Goal: Task Accomplishment & Management: Use online tool/utility

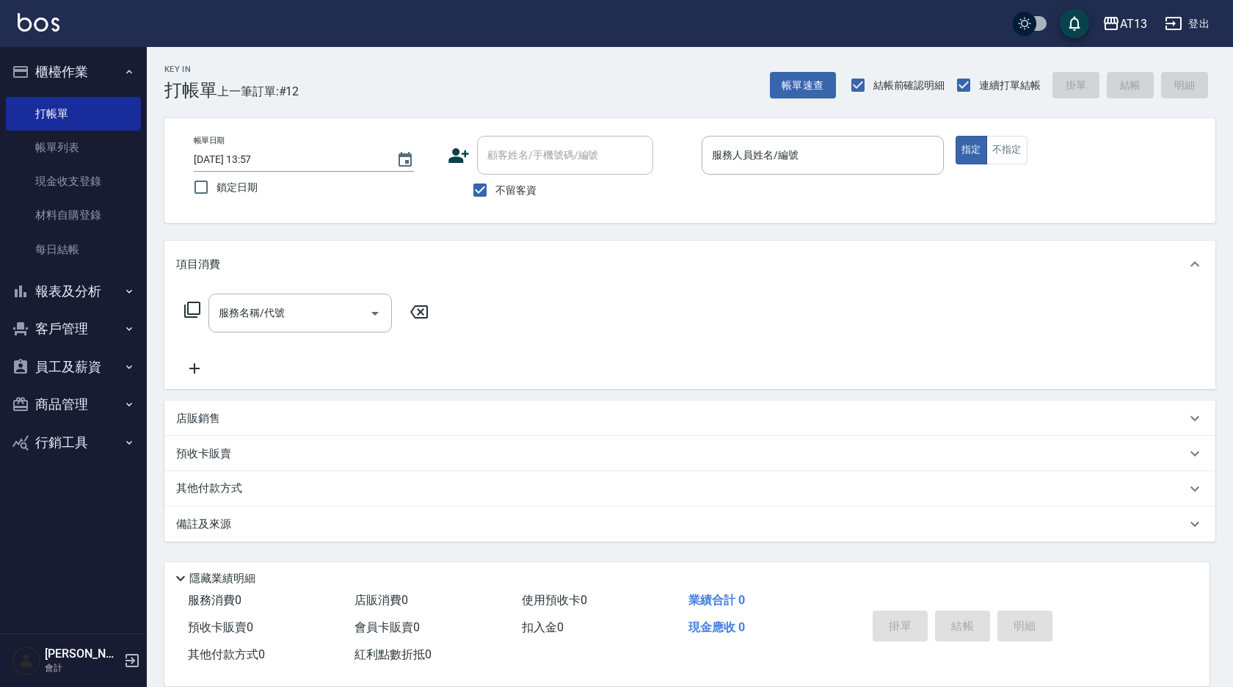
click at [607, 562] on div "隱藏業績明細" at bounding box center [686, 574] width 1045 height 25
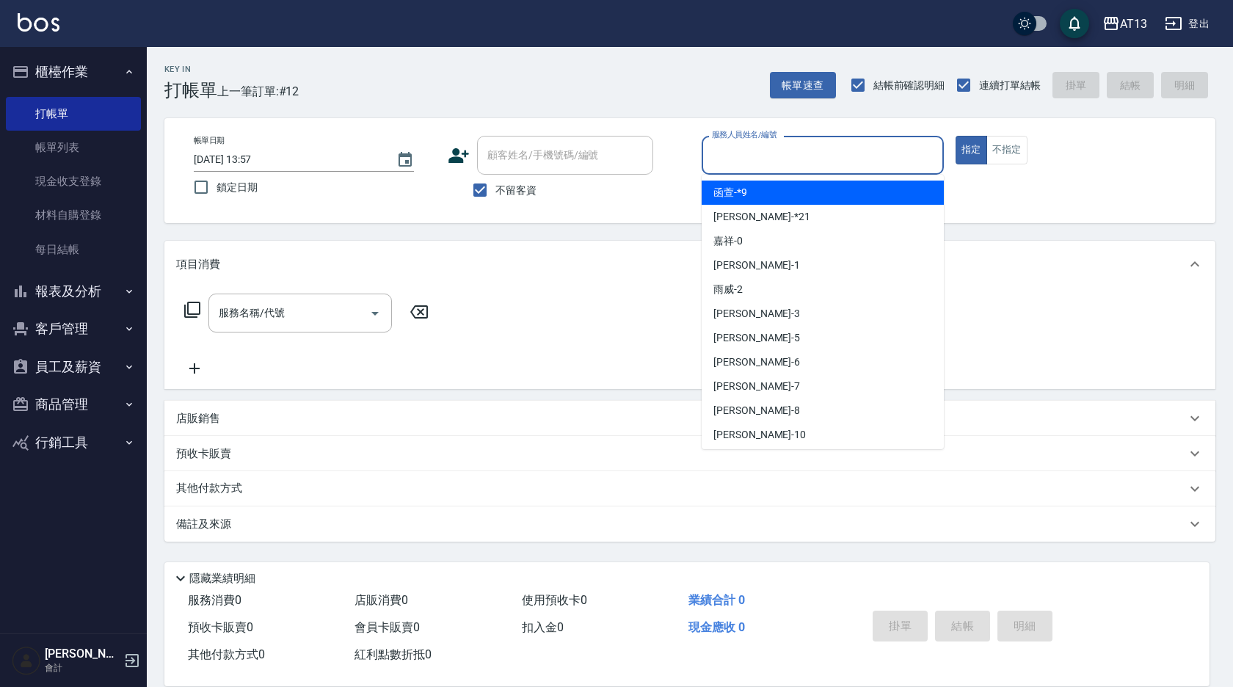
click at [784, 153] on input "服務人員姓名/編號" at bounding box center [822, 155] width 229 height 26
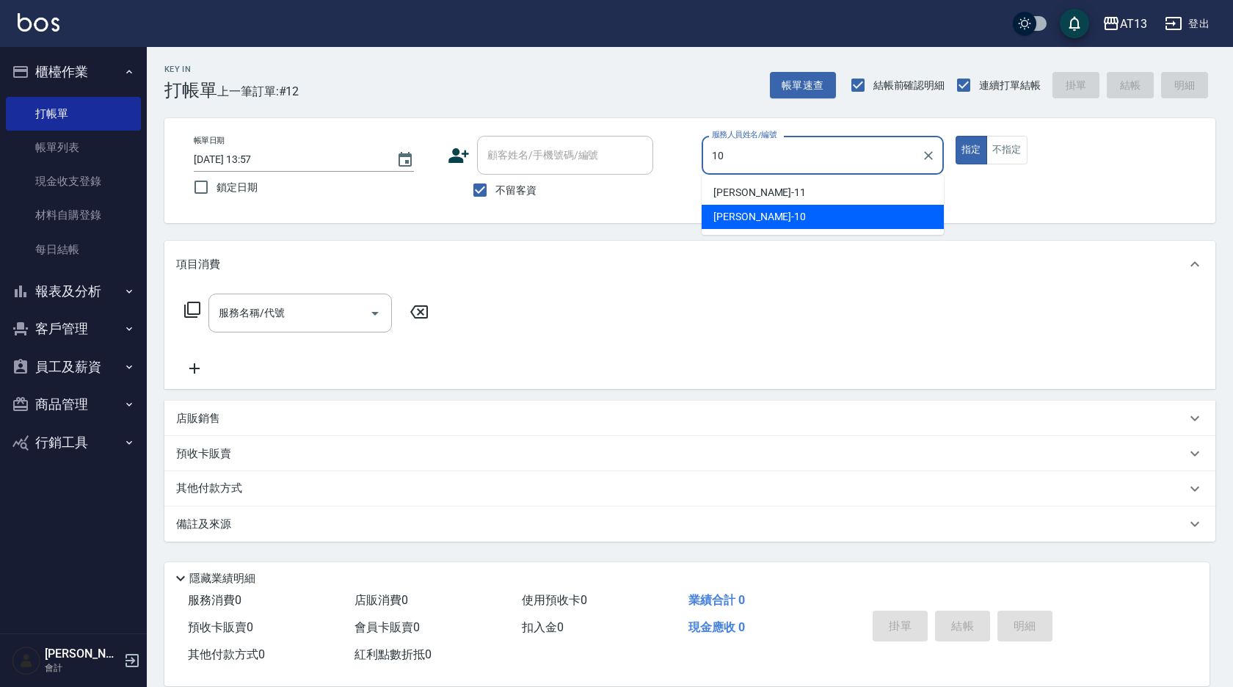
click at [763, 223] on div "[PERSON_NAME] -10" at bounding box center [823, 217] width 242 height 24
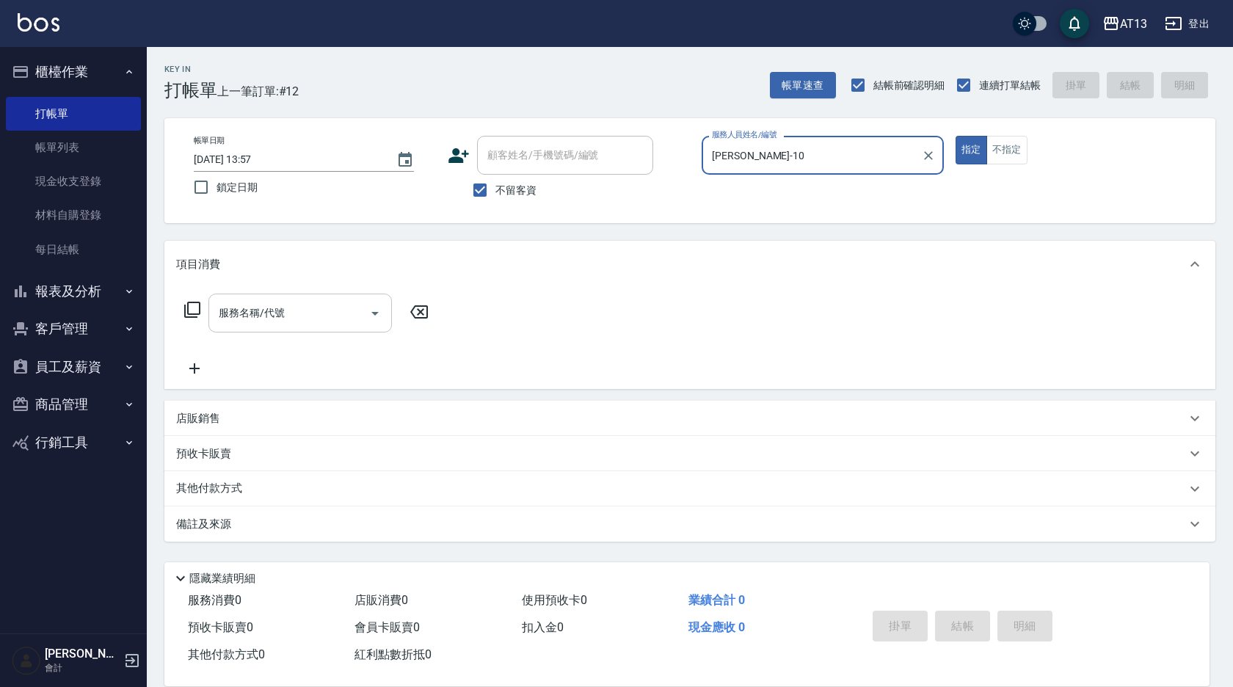
type input "[PERSON_NAME]-10"
click at [347, 310] on input "服務名稱/代號" at bounding box center [289, 313] width 148 height 26
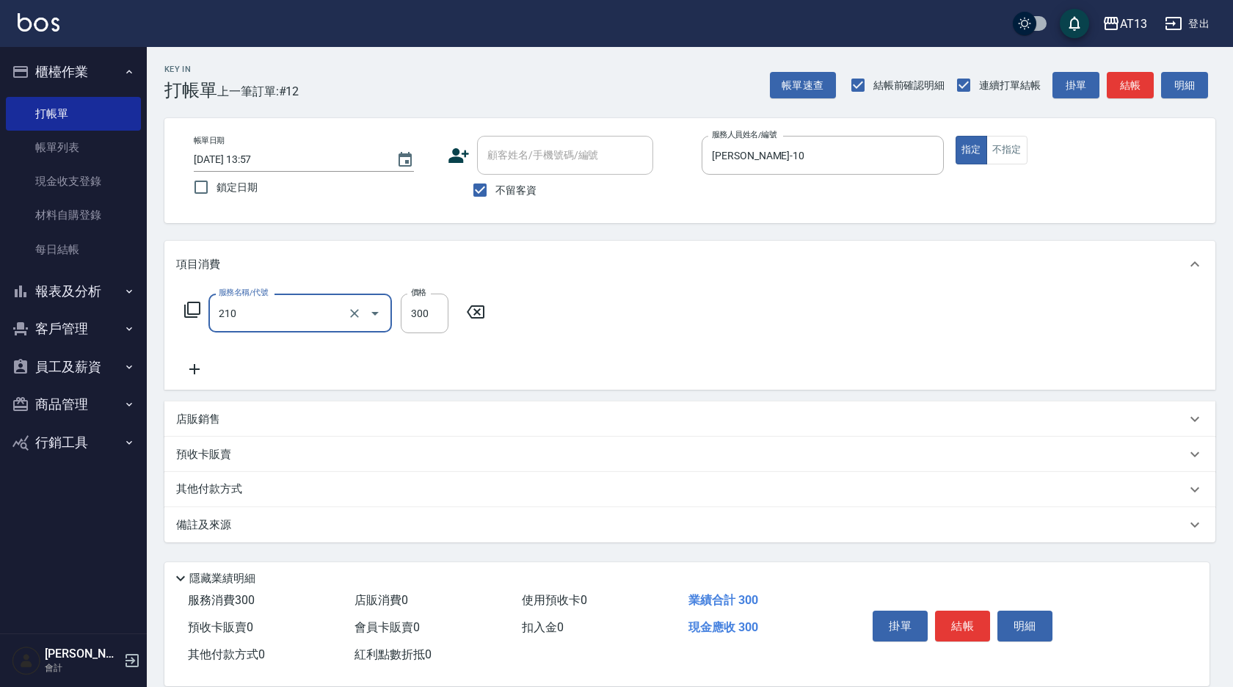
type input "[PERSON_NAME]洗髮精(210)"
click at [426, 324] on input "3300" at bounding box center [425, 314] width 48 height 40
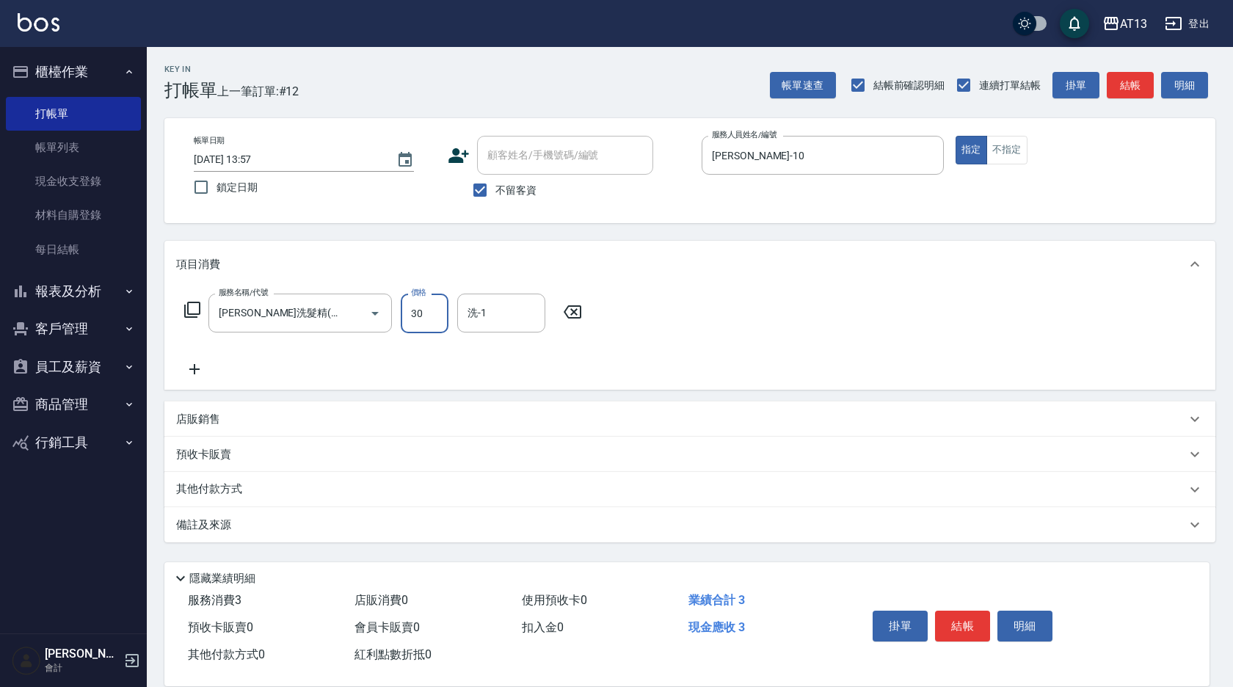
type input "300"
type input "雨威-2"
click at [949, 621] on button "結帳" at bounding box center [962, 626] width 55 height 31
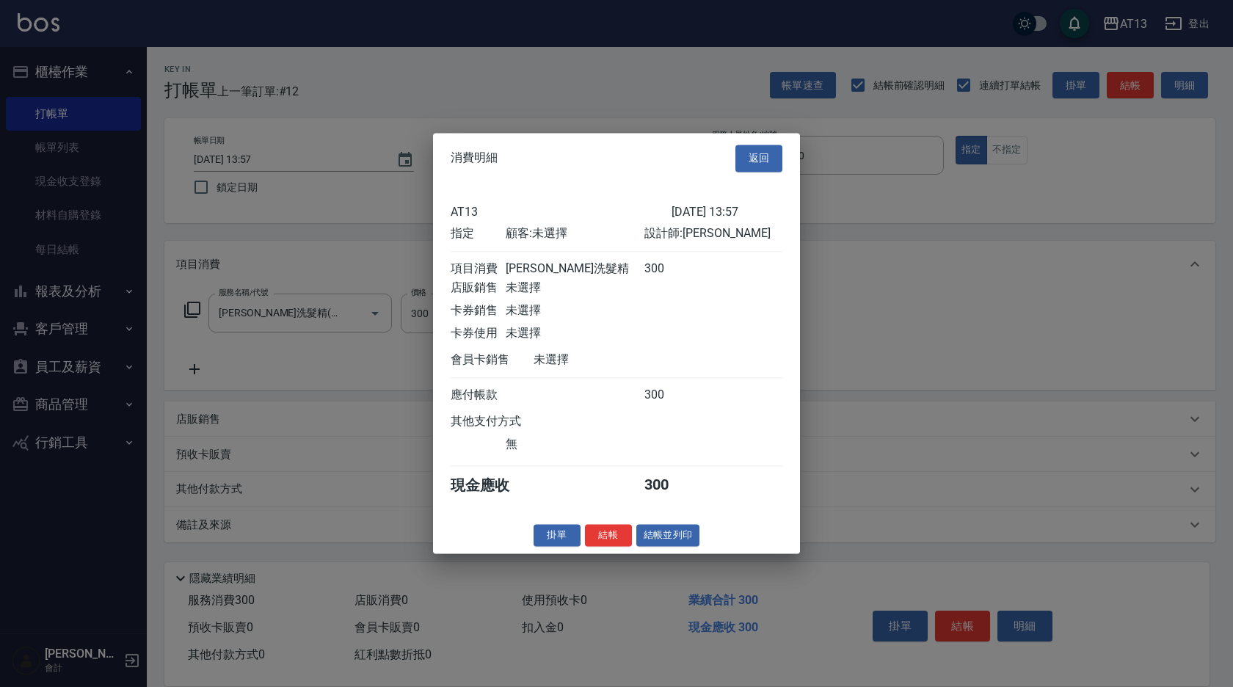
click at [586, 534] on div "掛單 結帳 結帳並列印" at bounding box center [616, 535] width 367 height 23
click at [596, 540] on button "結帳" at bounding box center [608, 535] width 47 height 23
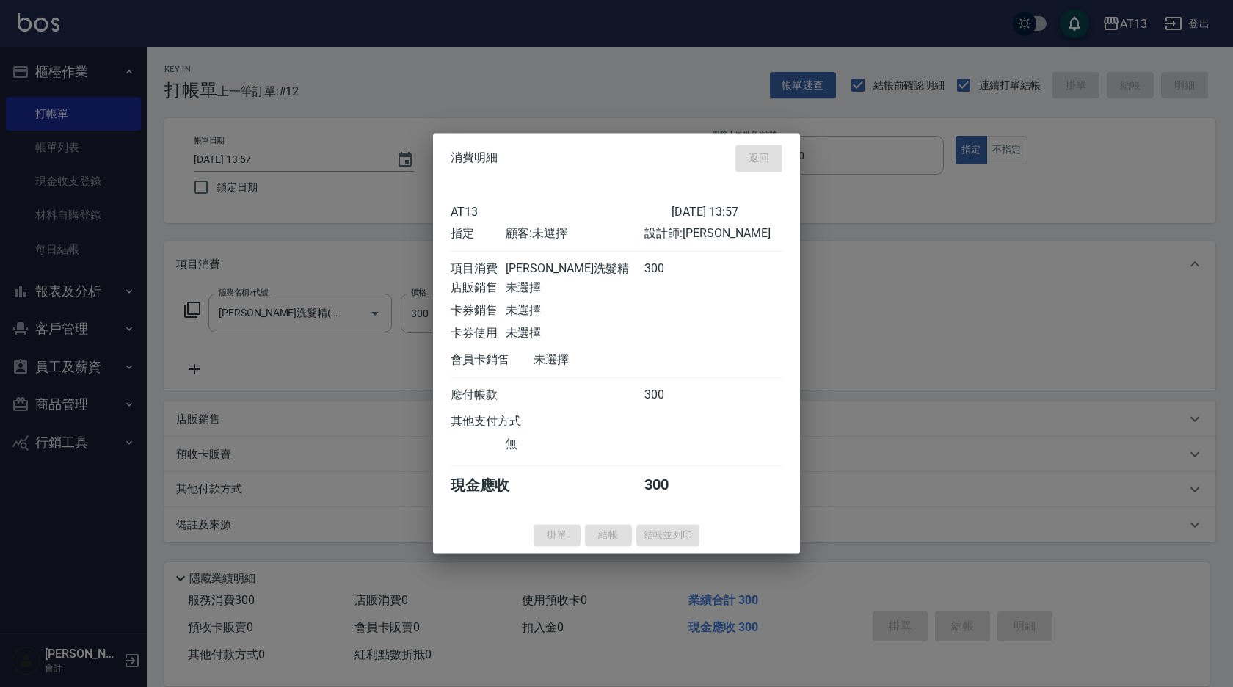
type input "[DATE] 15:18"
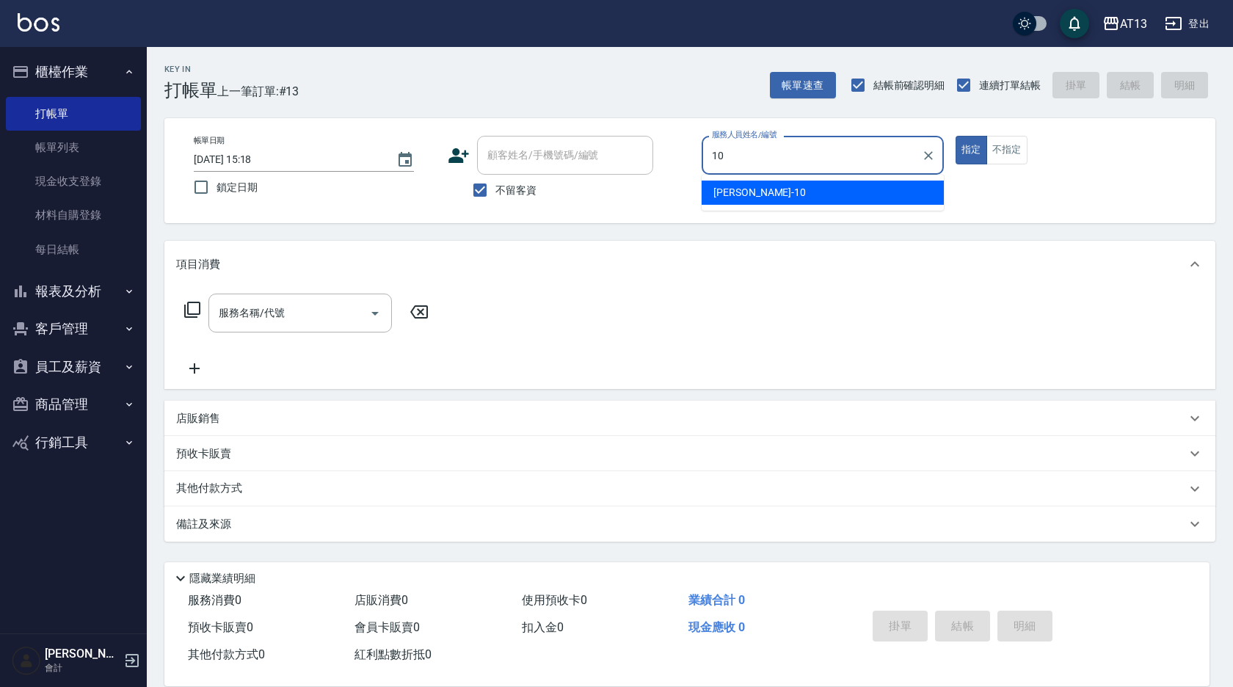
click at [864, 192] on div "[PERSON_NAME] -10" at bounding box center [823, 193] width 242 height 24
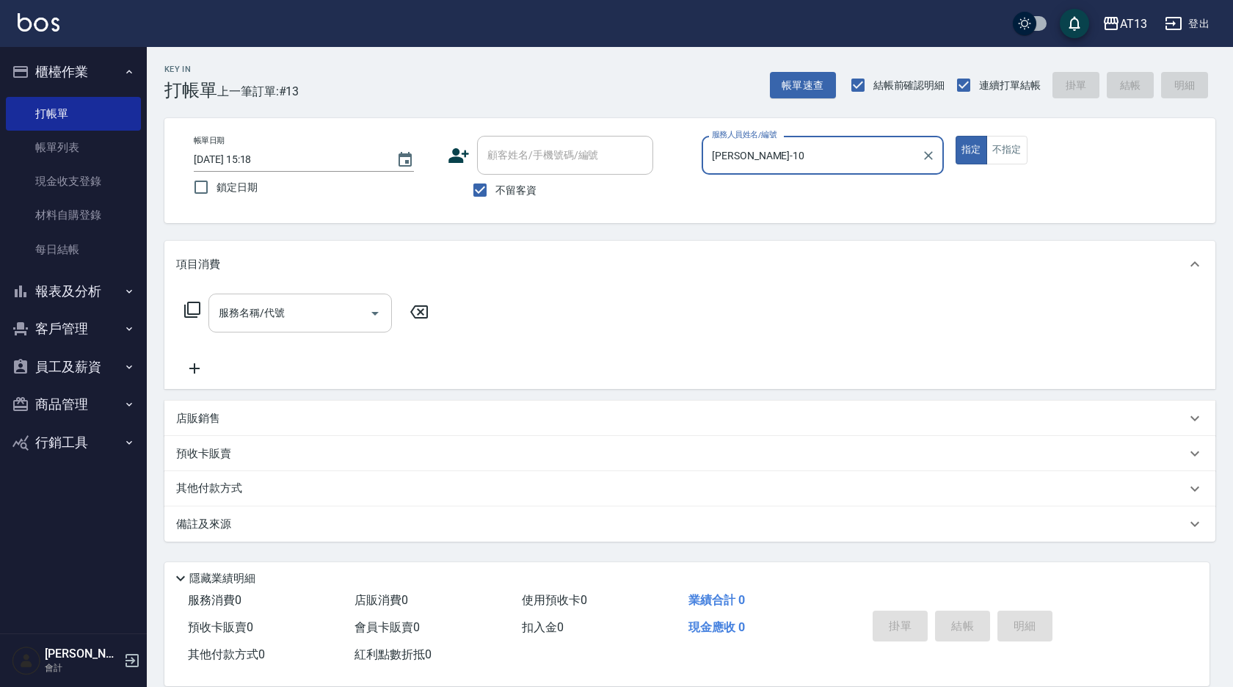
type input "[PERSON_NAME]-10"
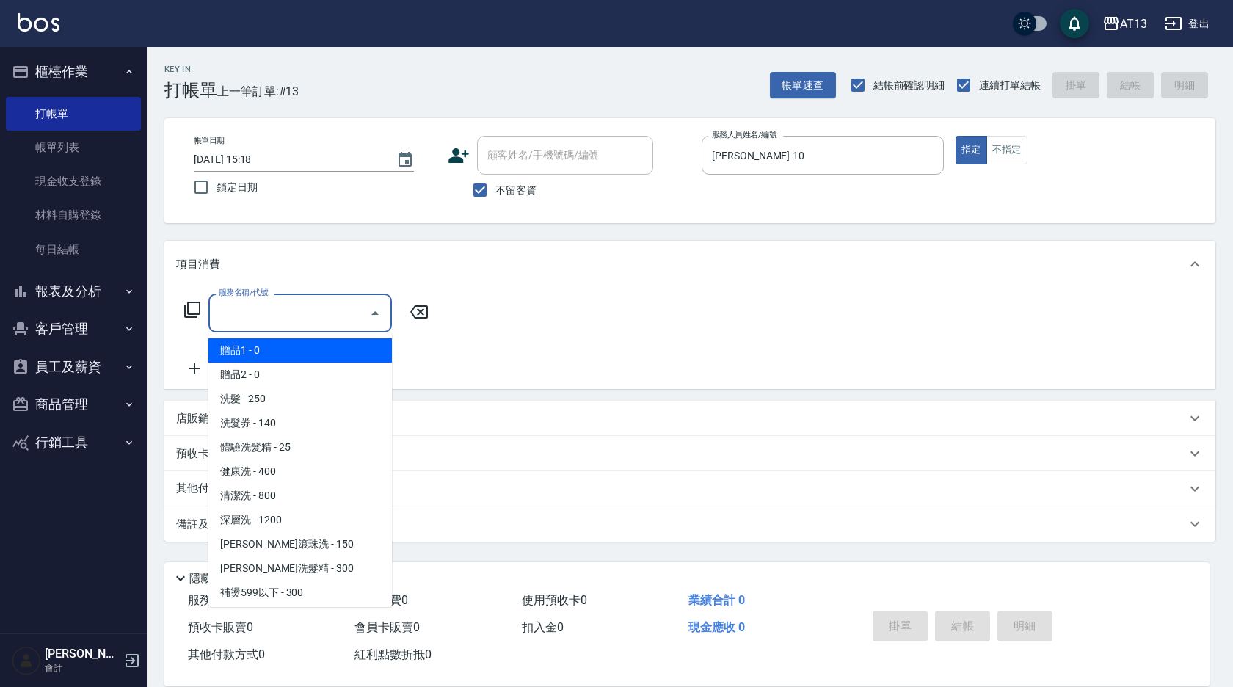
click at [328, 313] on input "服務名稱/代號" at bounding box center [289, 313] width 148 height 26
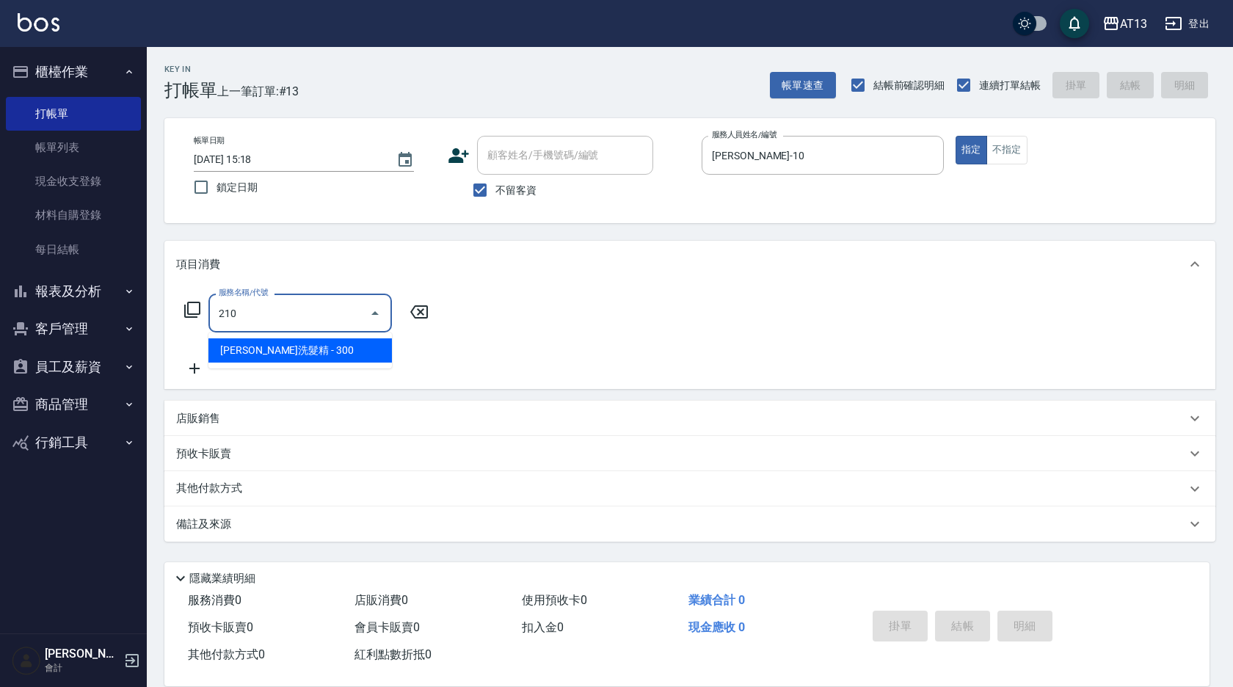
type input "[PERSON_NAME]洗髮精(210)"
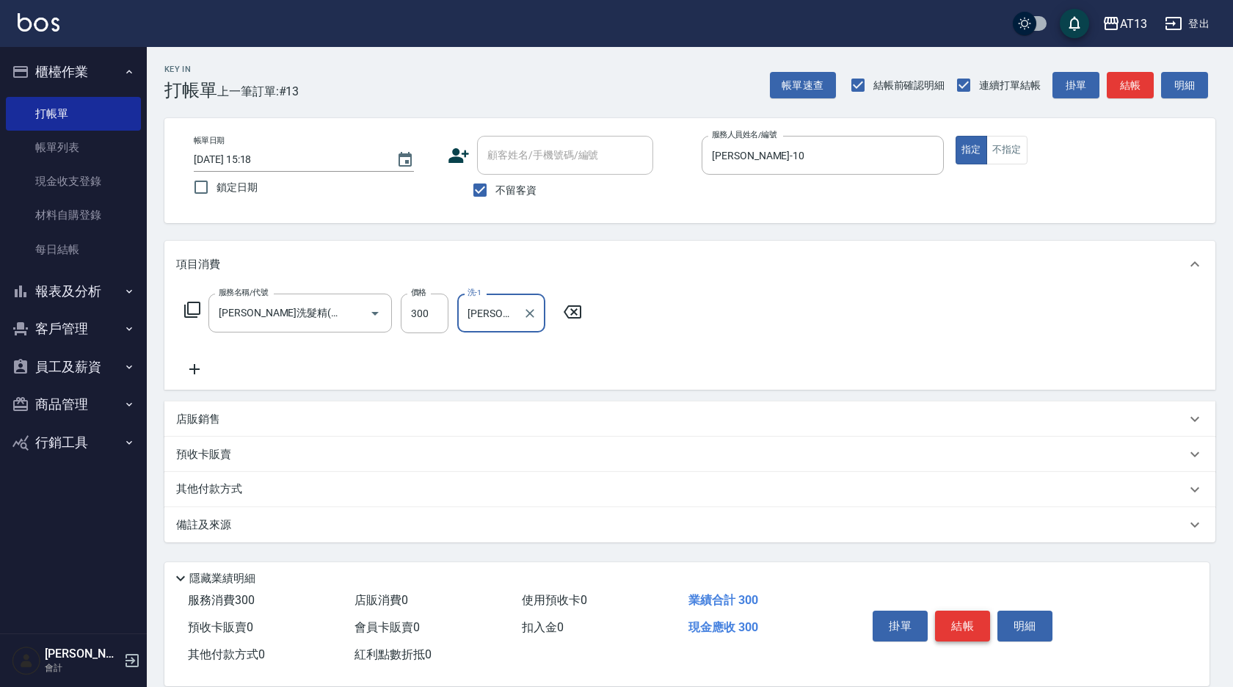
type input "[PERSON_NAME]-23"
click at [976, 625] on button "結帳" at bounding box center [962, 626] width 55 height 31
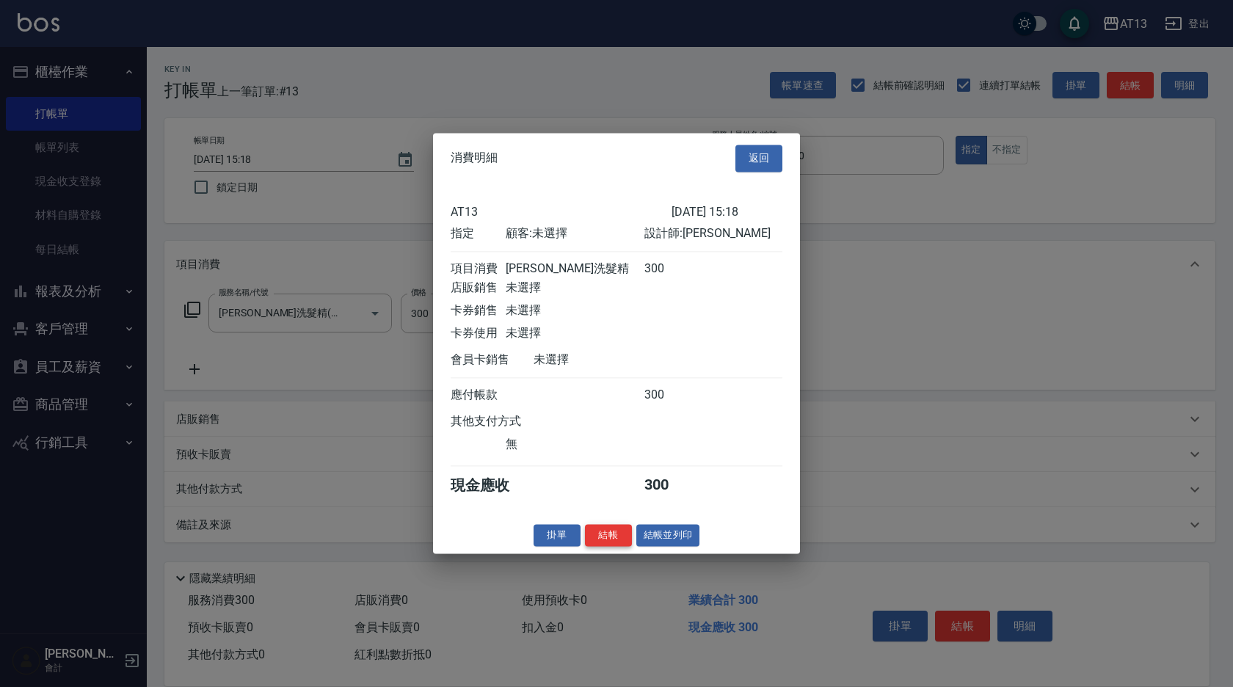
click at [620, 544] on button "結帳" at bounding box center [608, 535] width 47 height 23
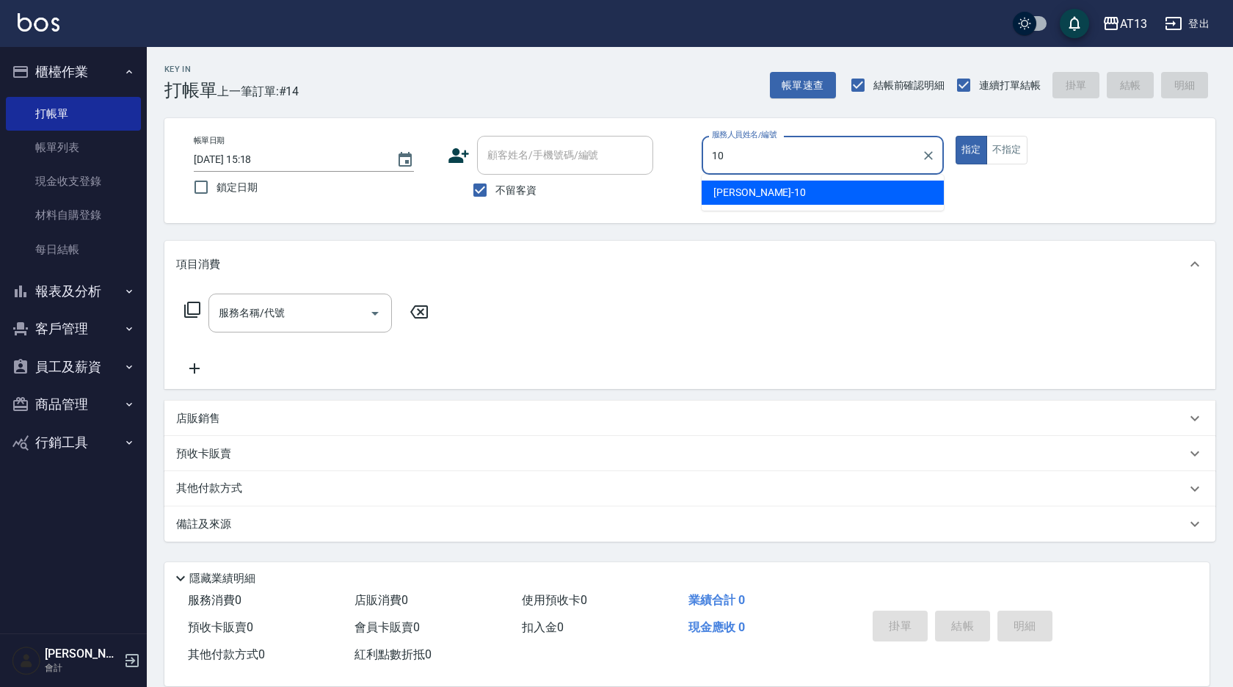
click at [731, 192] on span "[PERSON_NAME] -10" at bounding box center [759, 192] width 92 height 15
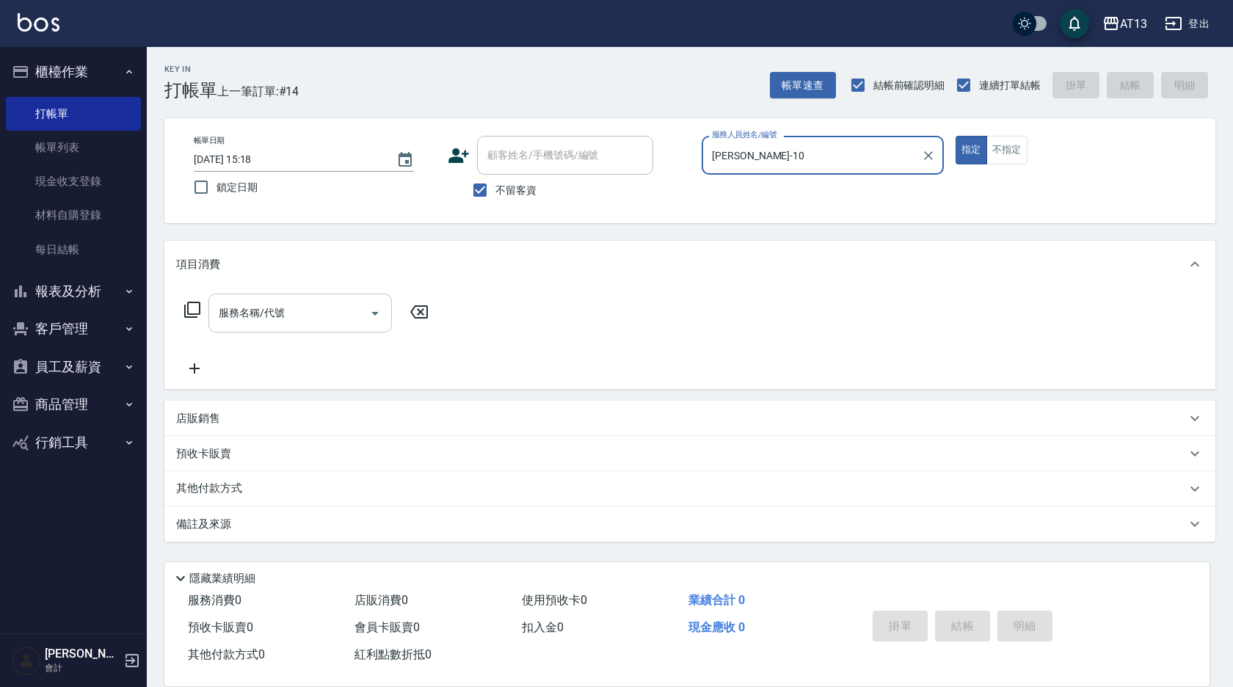
type input "[PERSON_NAME]-10"
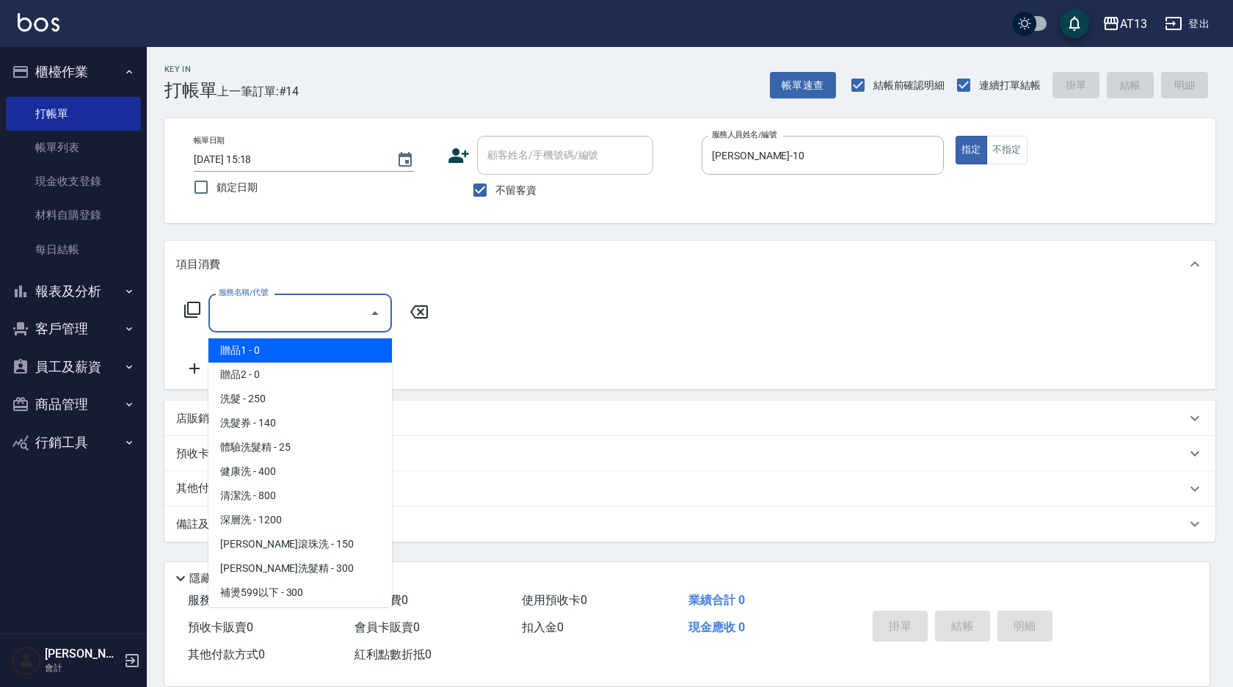
click at [273, 318] on input "服務名稱/代號" at bounding box center [289, 313] width 148 height 26
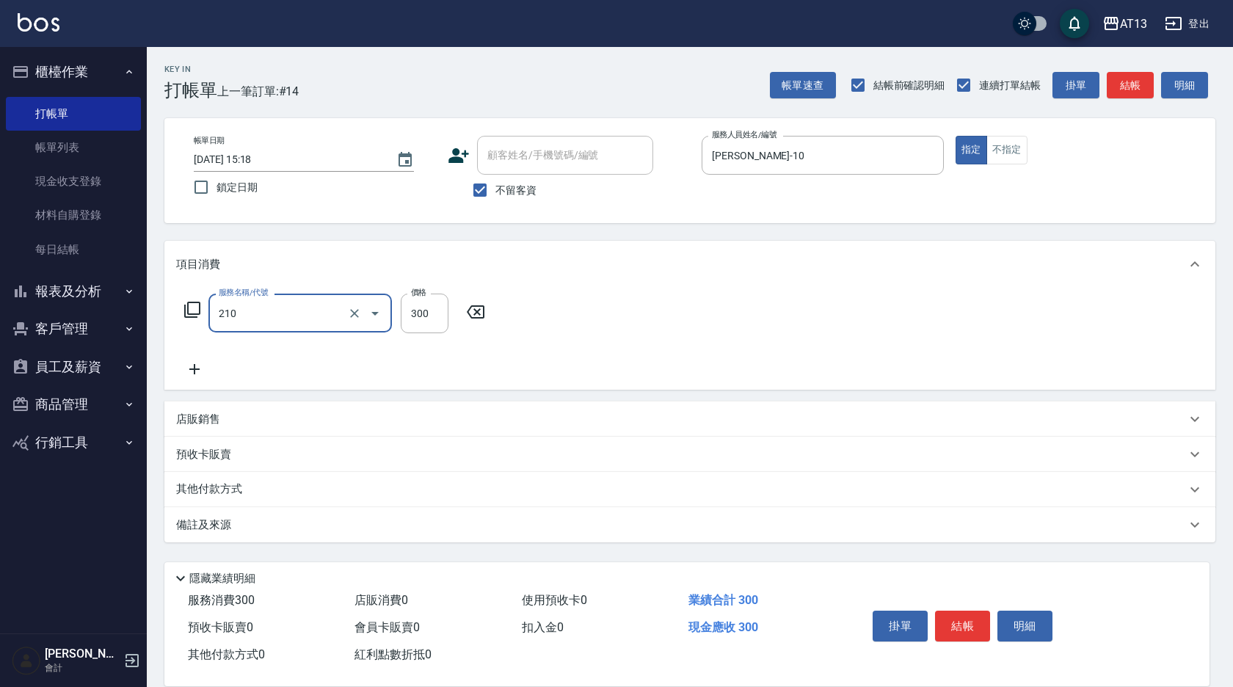
type input "[PERSON_NAME]洗髮精(210)"
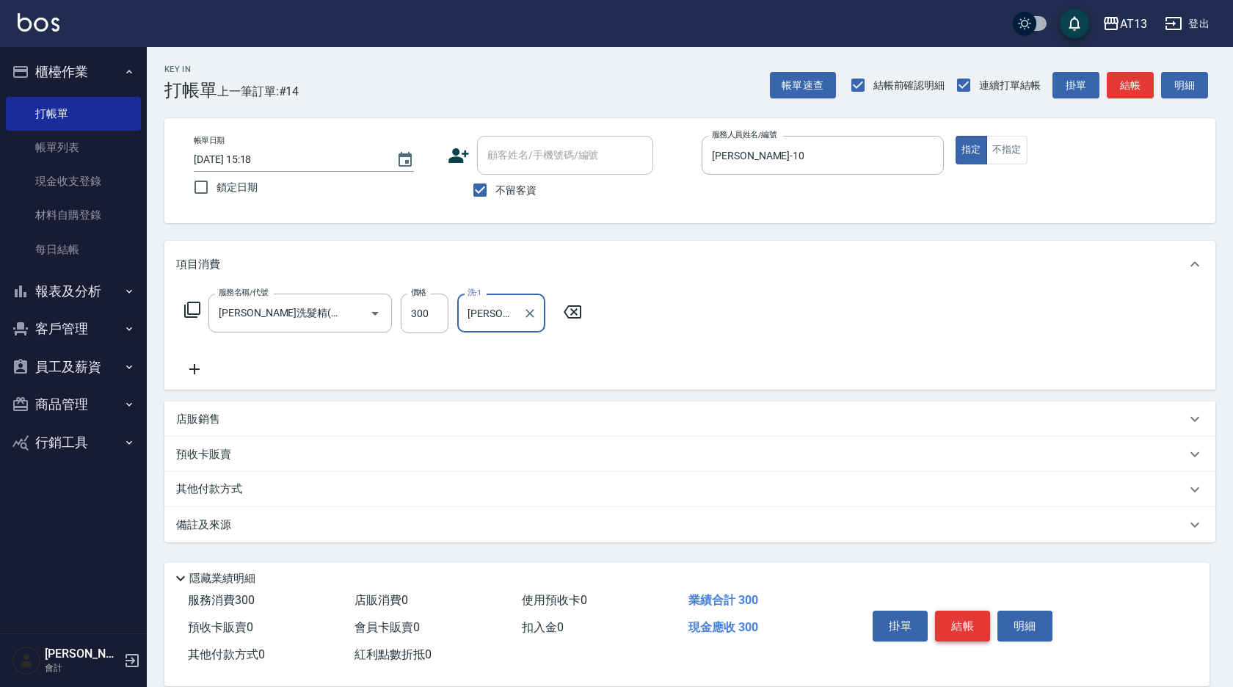
type input "[PERSON_NAME]-23"
click at [975, 613] on button "結帳" at bounding box center [962, 626] width 55 height 31
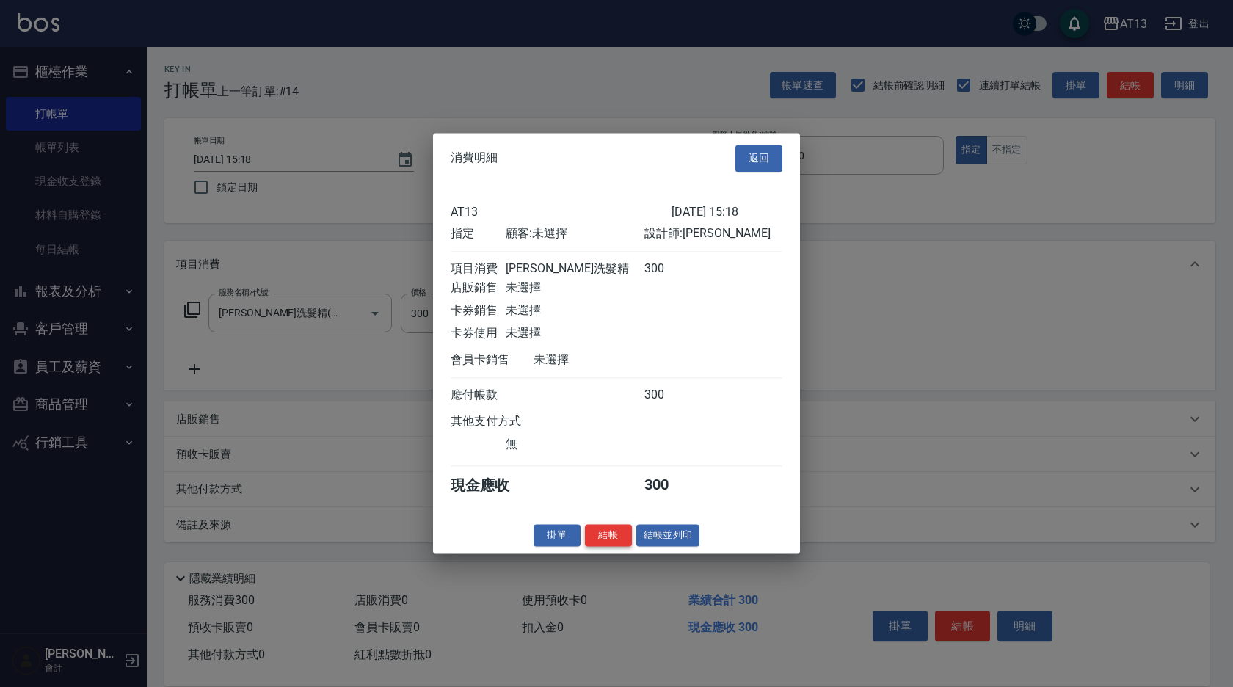
click at [605, 537] on button "結帳" at bounding box center [608, 535] width 47 height 23
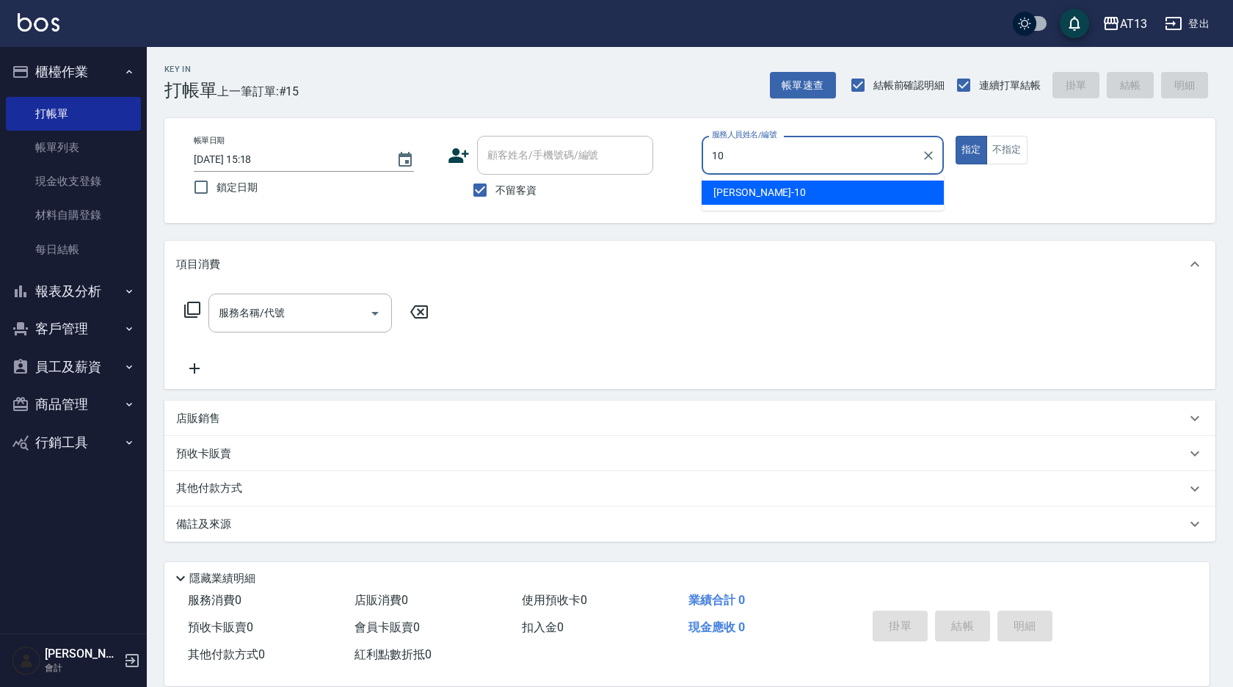
click at [818, 188] on div "[PERSON_NAME] -10" at bounding box center [823, 193] width 242 height 24
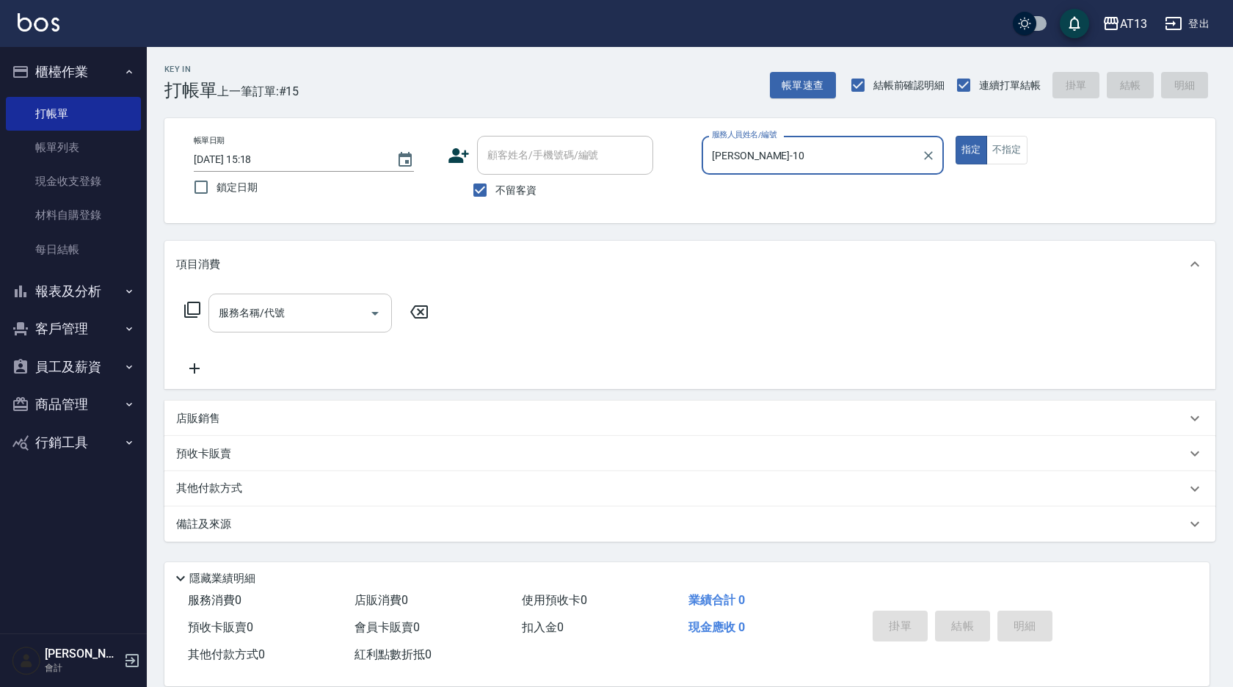
type input "[PERSON_NAME]-10"
click at [301, 318] on input "服務名稱/代號" at bounding box center [289, 313] width 148 height 26
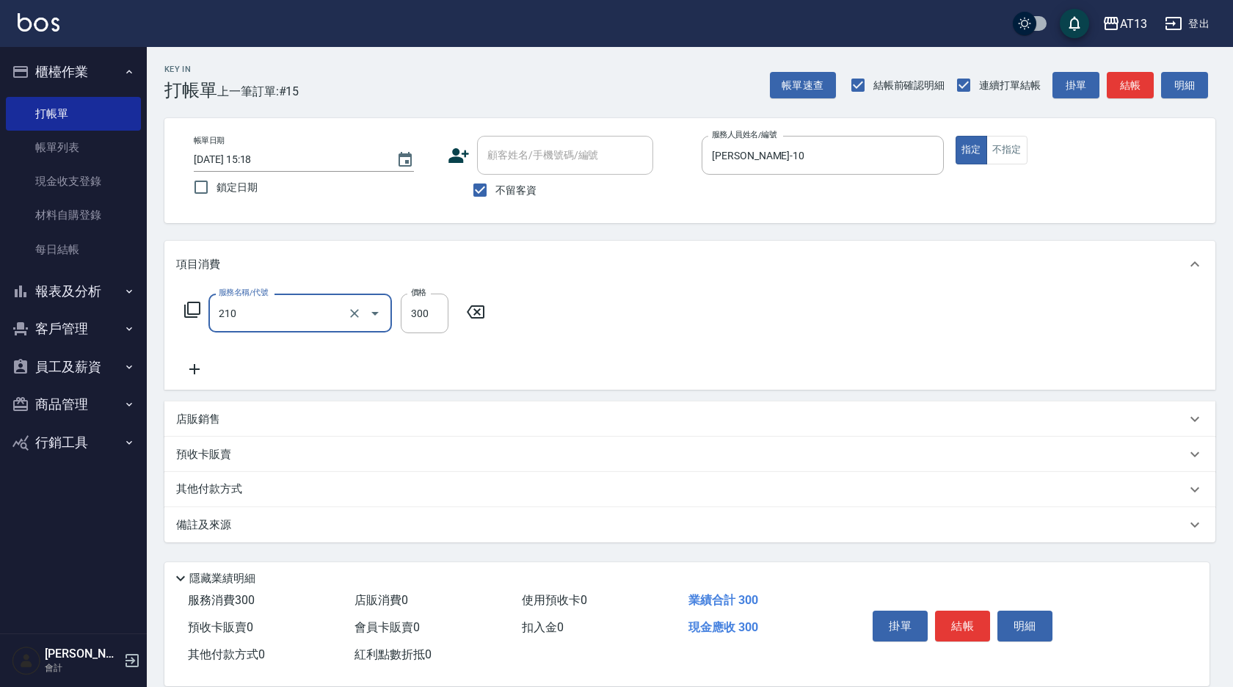
type input "[PERSON_NAME]洗髮精(210)"
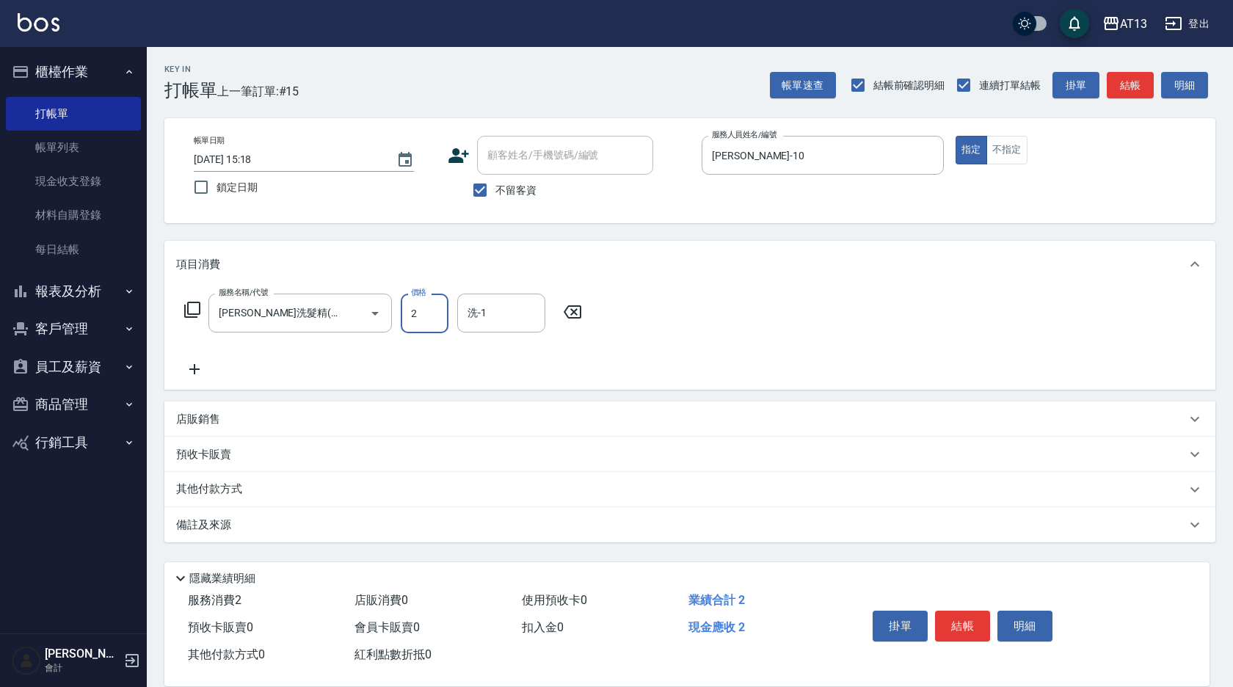
click at [435, 319] on input "2" at bounding box center [425, 314] width 48 height 40
type input "300"
type input "[PERSON_NAME]-28"
click at [956, 625] on button "結帳" at bounding box center [962, 626] width 55 height 31
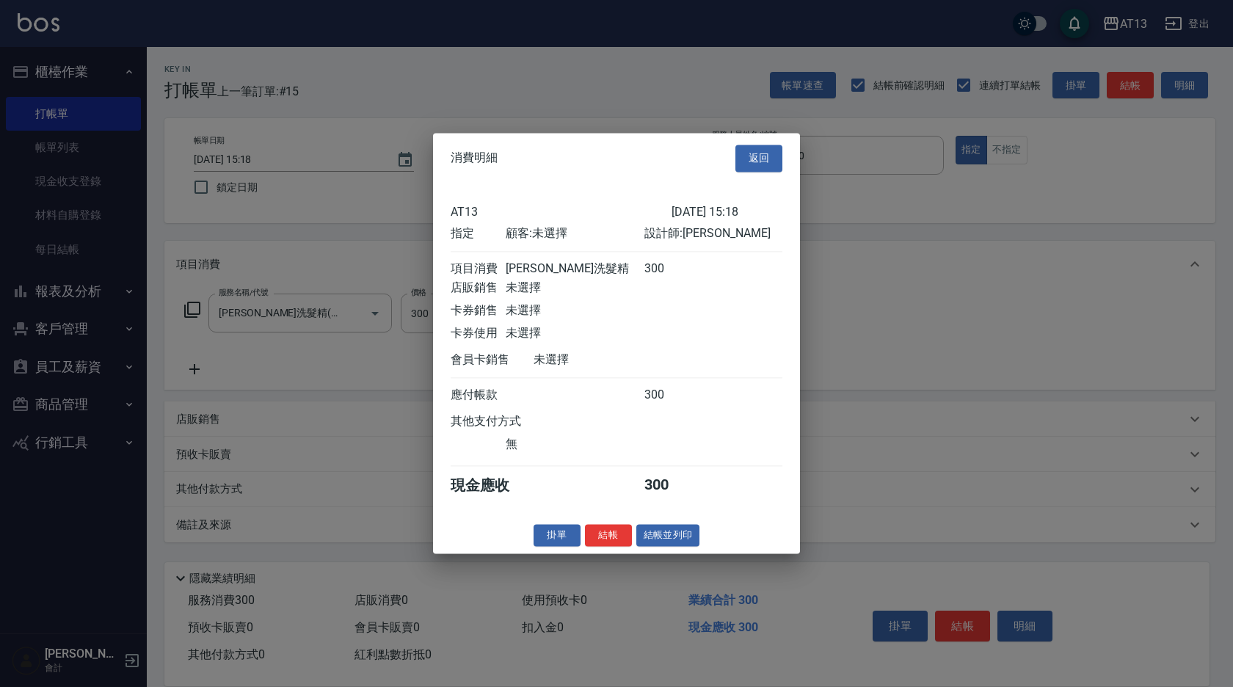
click at [623, 544] on button "結帳" at bounding box center [608, 535] width 47 height 23
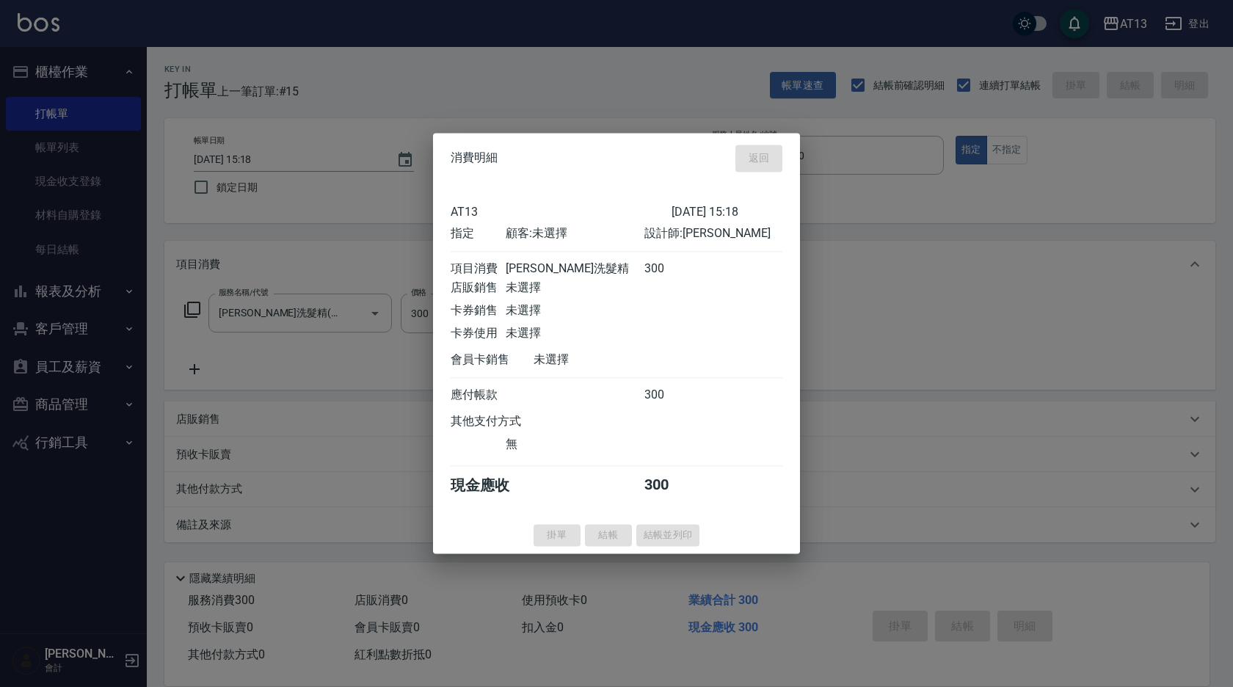
type input "[DATE] 15:19"
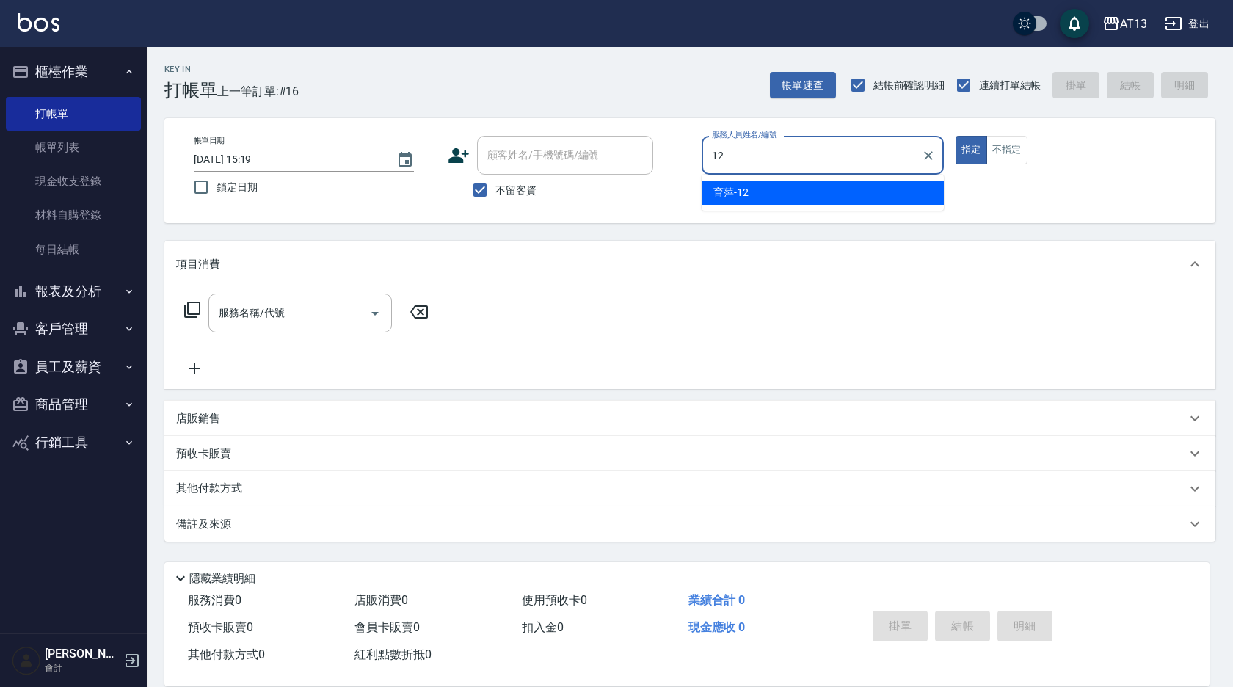
click at [755, 200] on div "育萍 -12" at bounding box center [823, 193] width 242 height 24
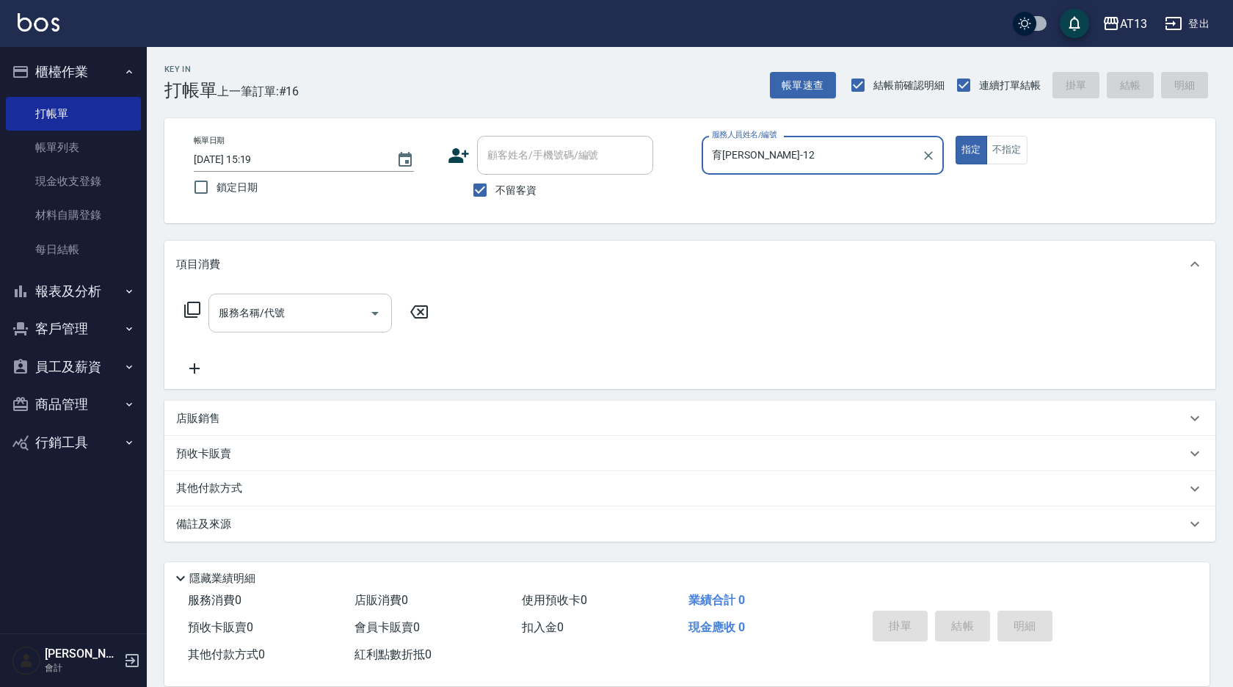
type input "育[PERSON_NAME]-12"
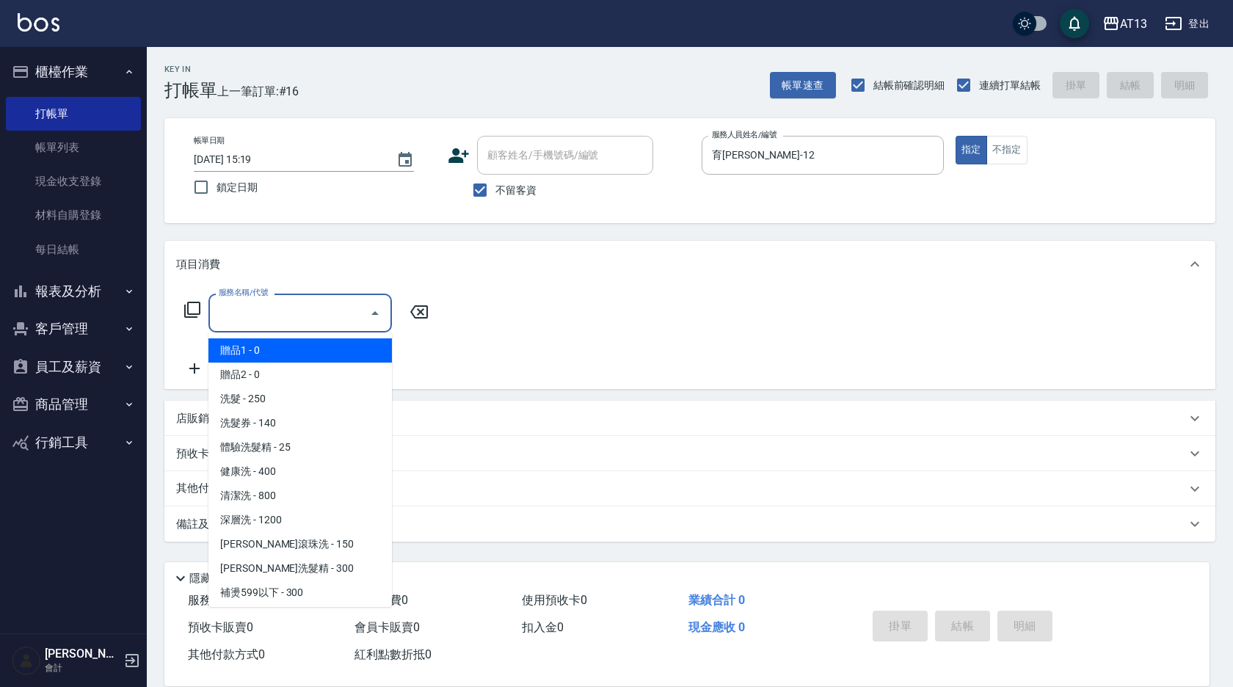
click at [332, 306] on input "服務名稱/代號" at bounding box center [289, 313] width 148 height 26
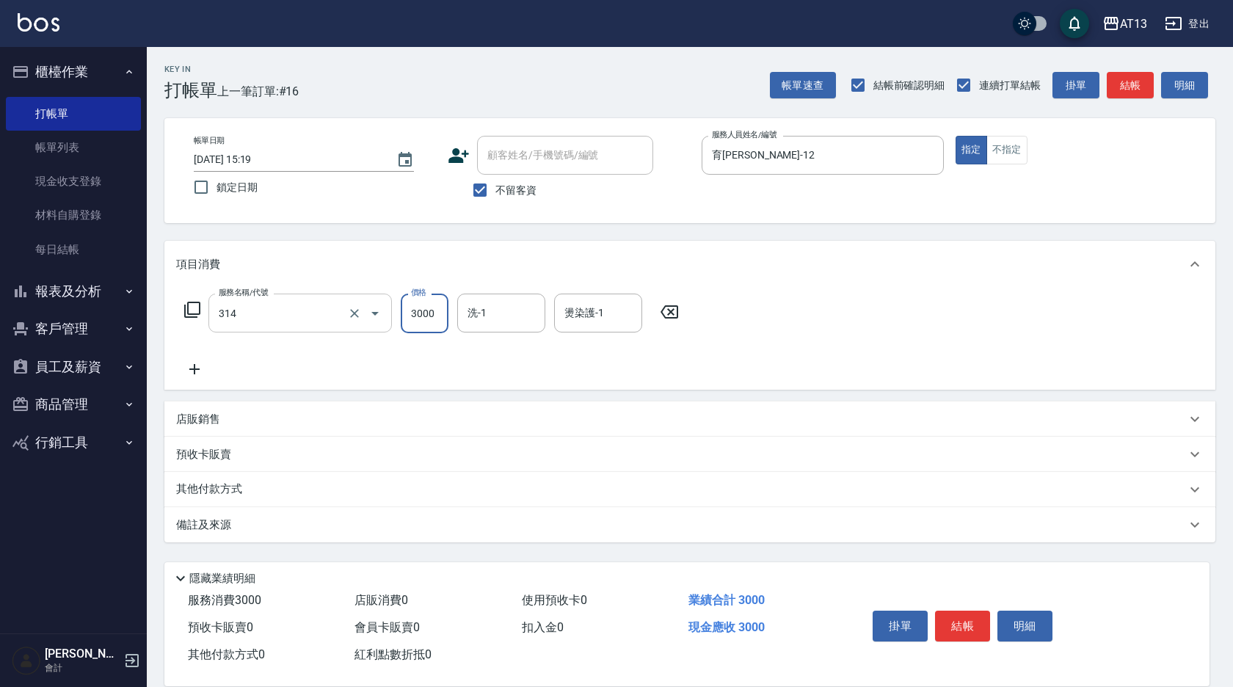
type input "CYA水質感2500UP(314)"
type input "[PERSON_NAME]-31"
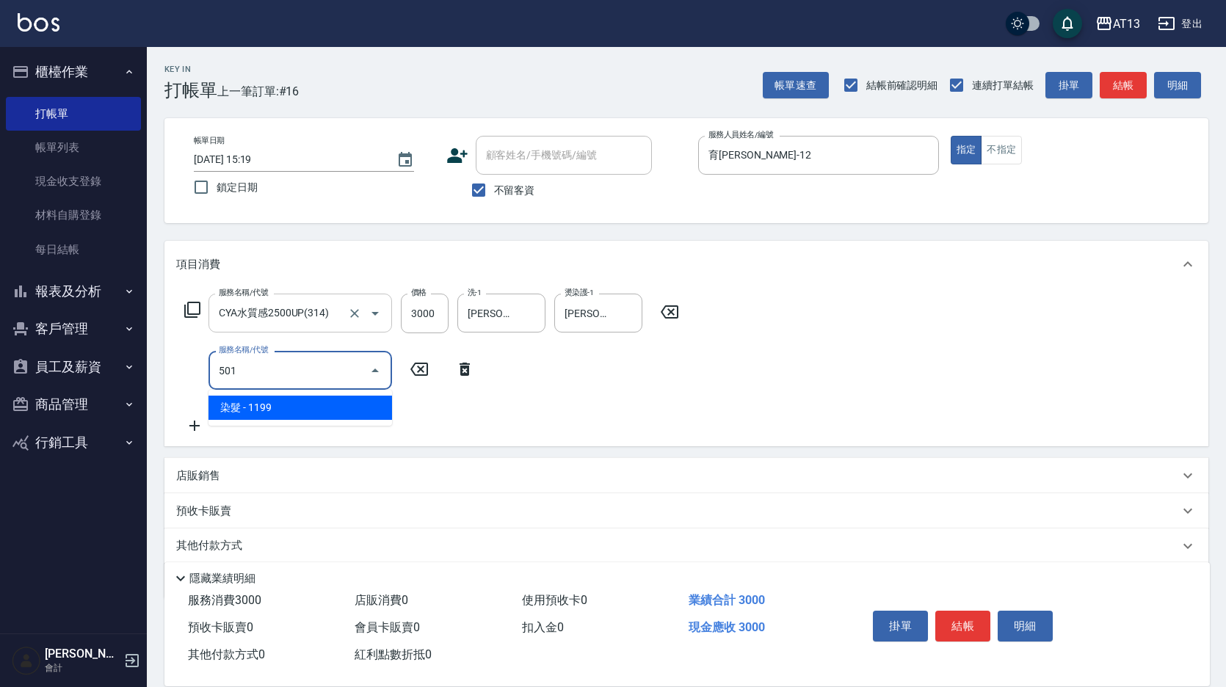
type input "染髮(501)"
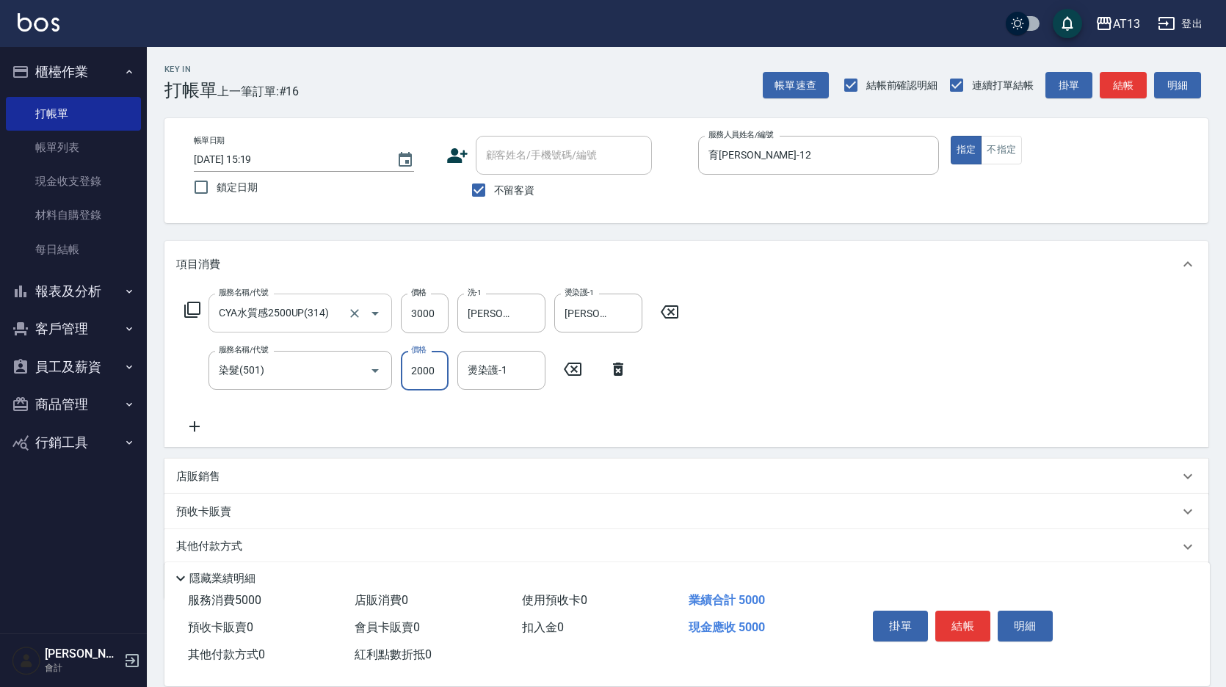
type input "2000"
type input "[PERSON_NAME]-31"
click at [890, 432] on div "服務名稱/代號 CYA水質感2500UP(314) 服務名稱/代號 價格 3000 價格 洗-1 [PERSON_NAME]-31 洗-1 燙染護-1 [PE…" at bounding box center [686, 367] width 1044 height 159
click at [957, 611] on button "結帳" at bounding box center [962, 626] width 55 height 31
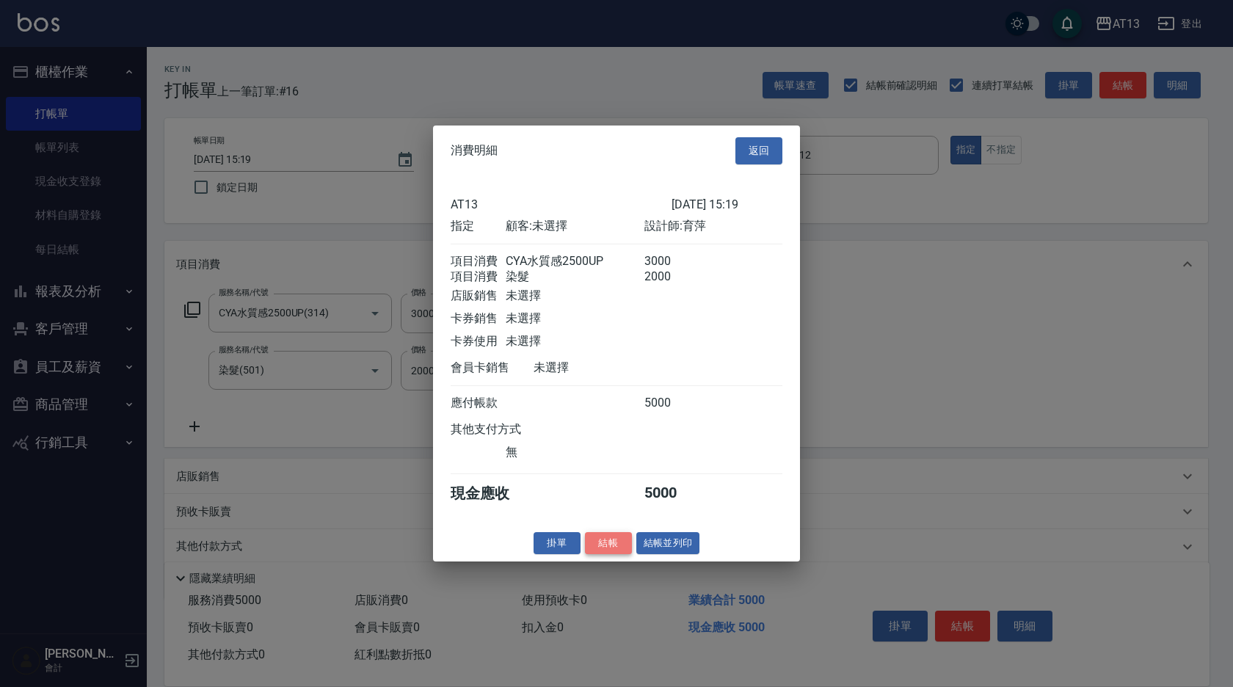
click at [623, 553] on button "結帳" at bounding box center [608, 542] width 47 height 23
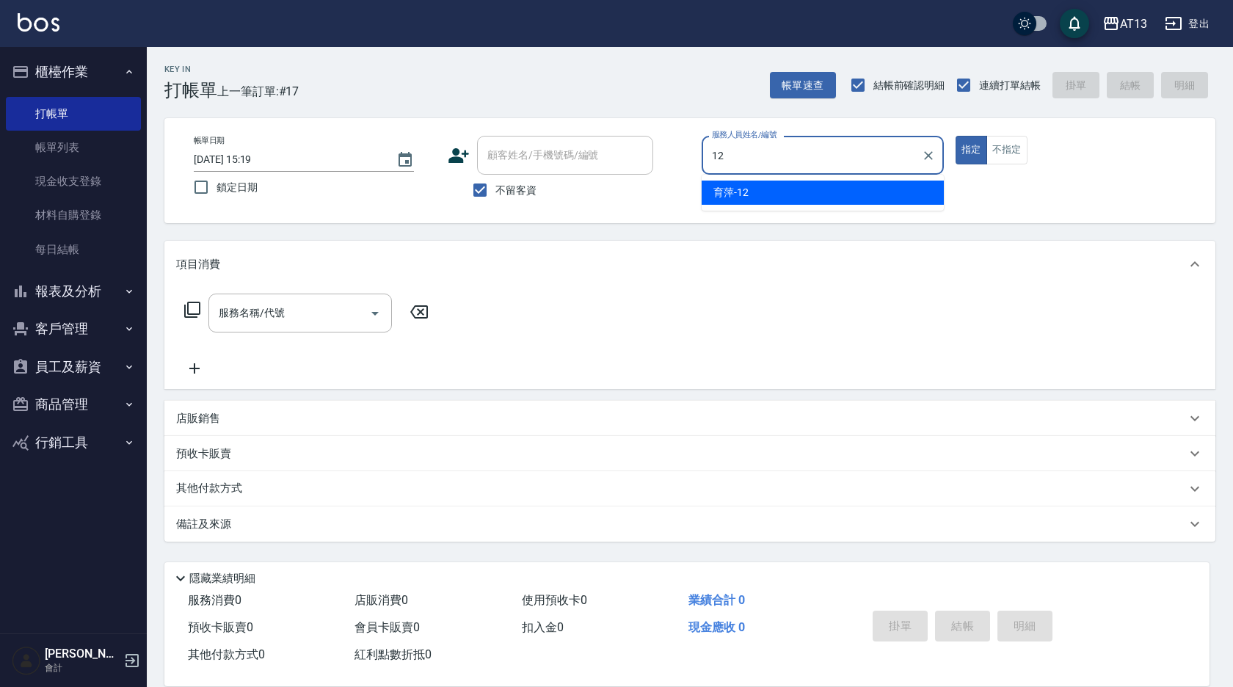
click at [725, 180] on ul "育萍 -12" at bounding box center [823, 193] width 242 height 36
click at [720, 195] on span "育萍 -12" at bounding box center [730, 192] width 35 height 15
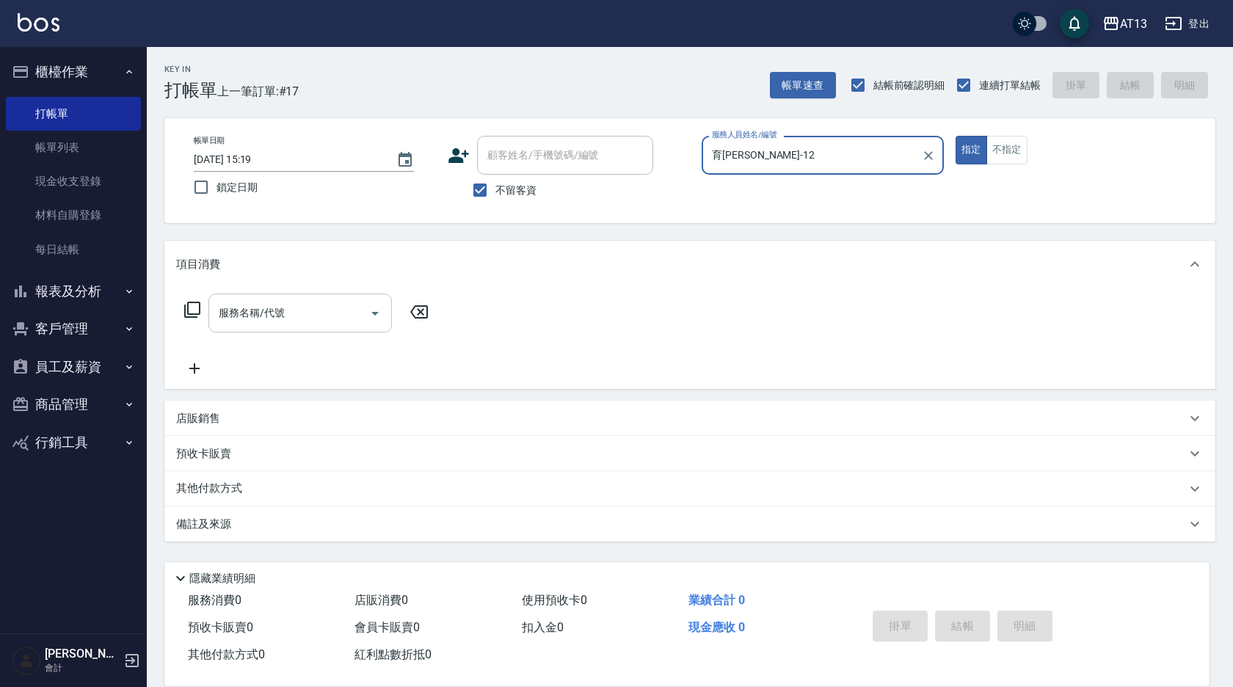
click at [253, 329] on div "服務名稱/代號" at bounding box center [299, 313] width 183 height 39
type input "育[PERSON_NAME]-12"
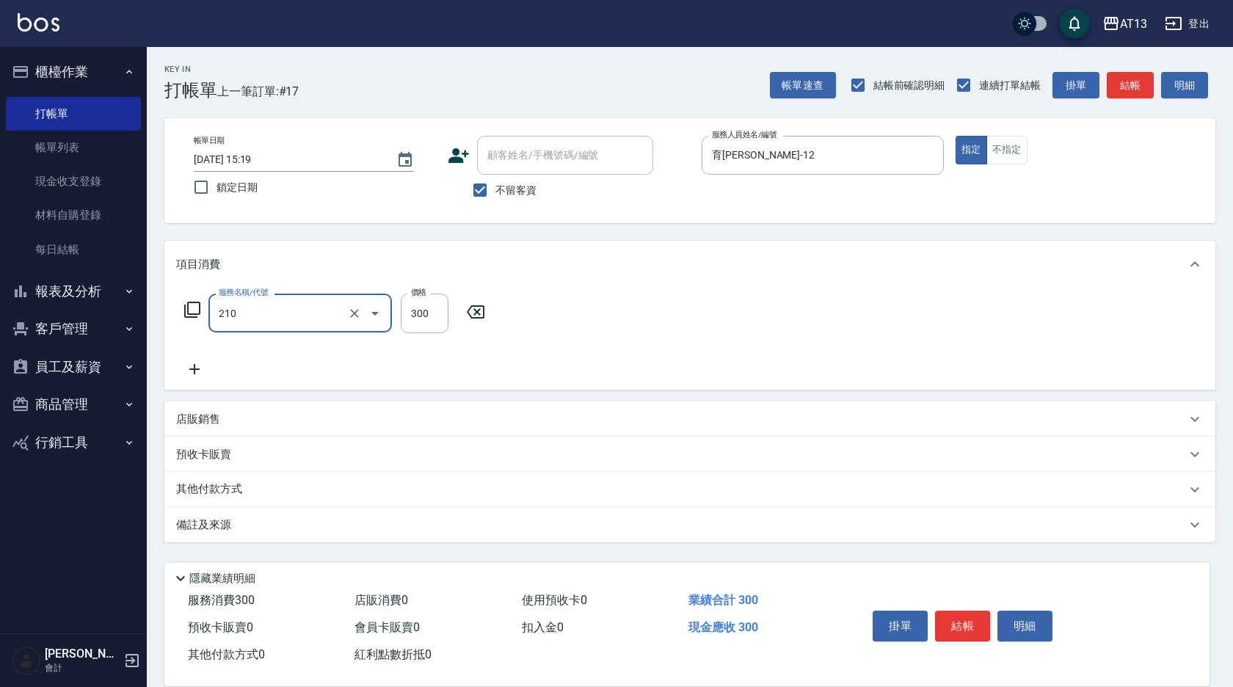
type input "[PERSON_NAME]洗髮精(210)"
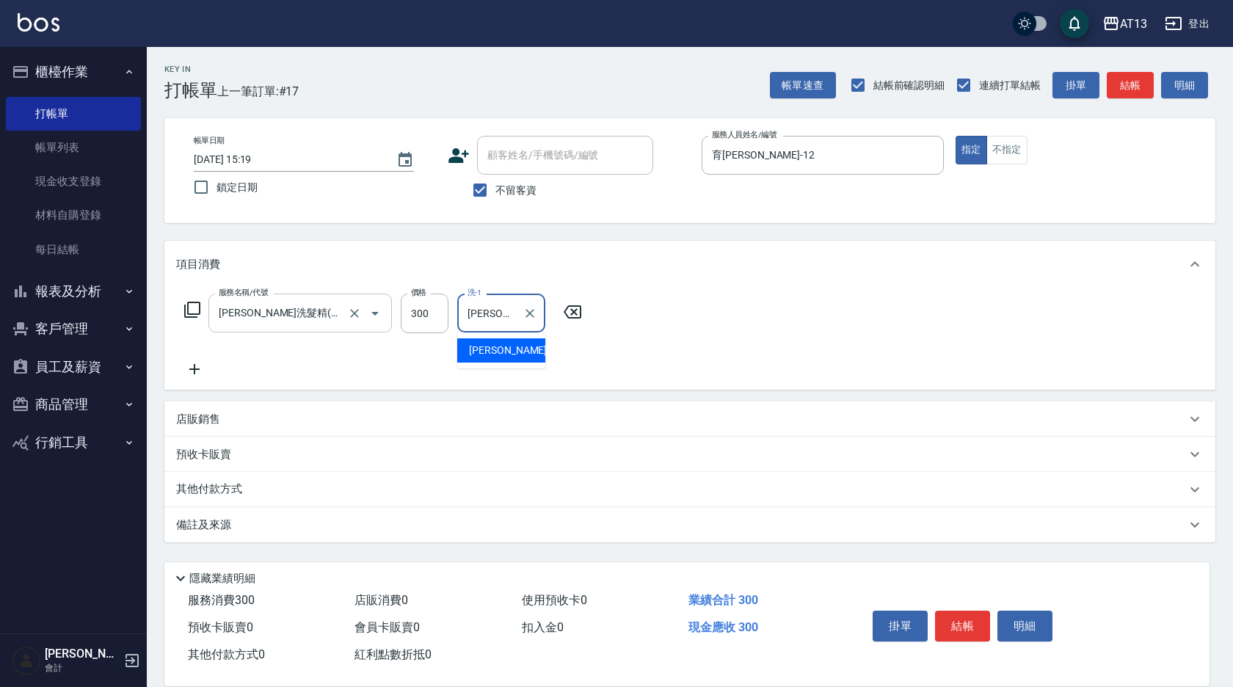
type input "[PERSON_NAME]-31"
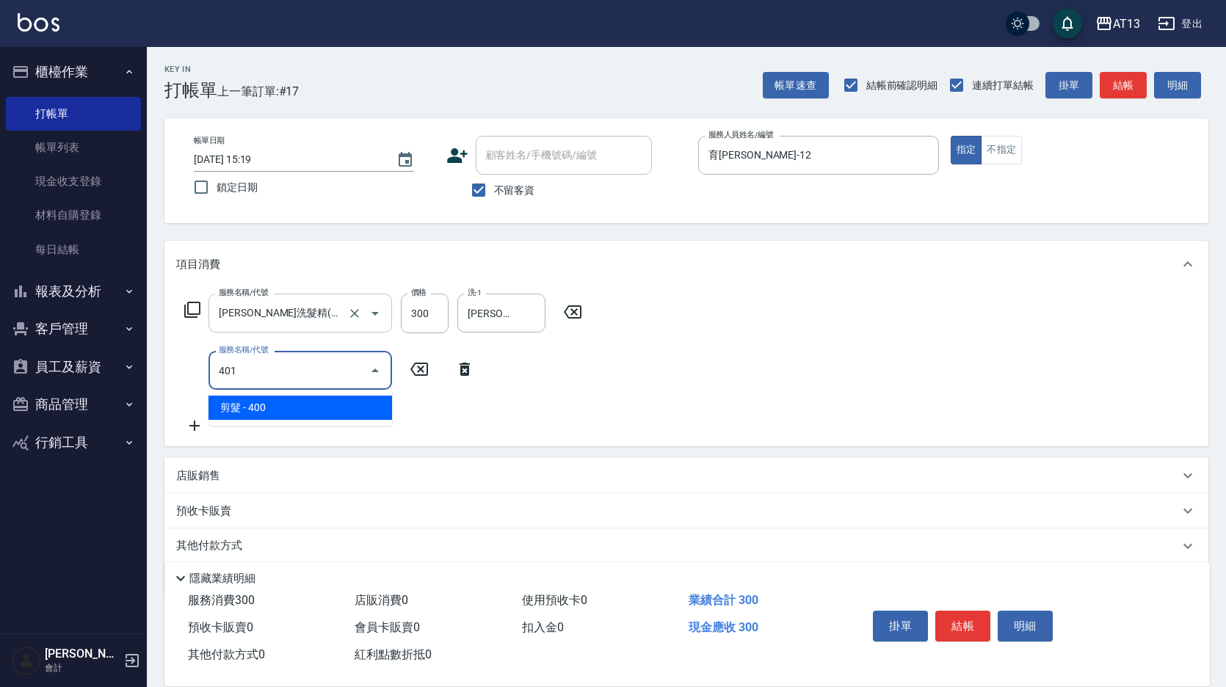
type input "剪髮(401)"
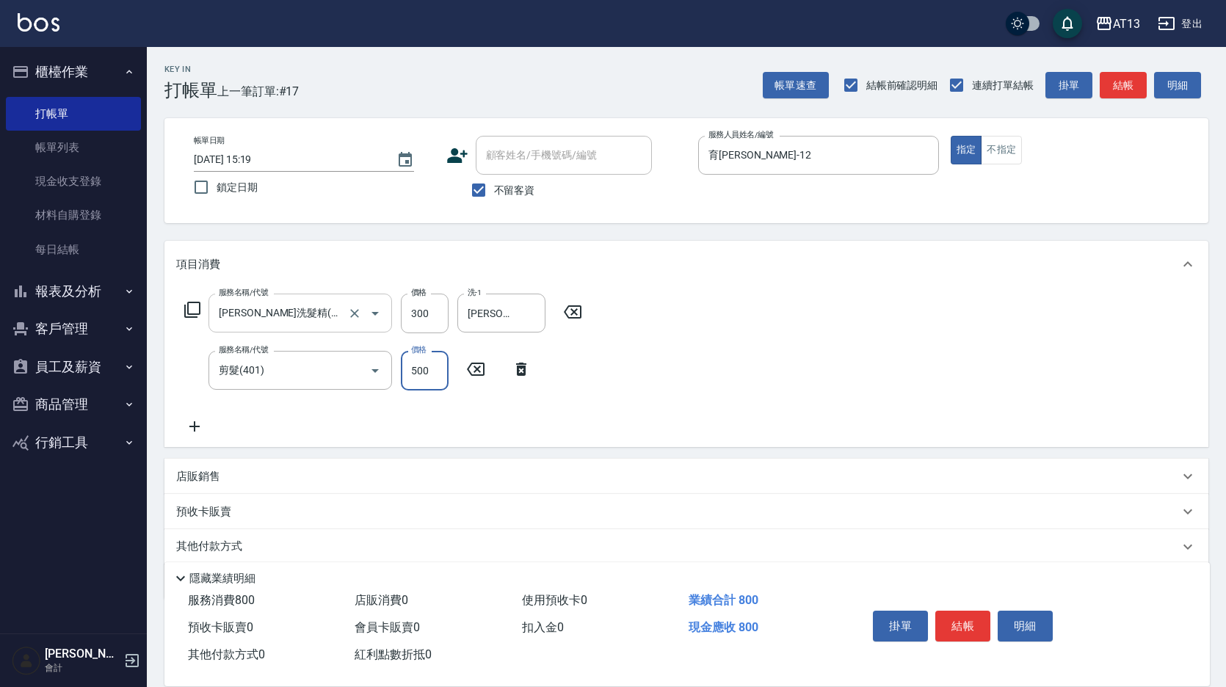
type input "500"
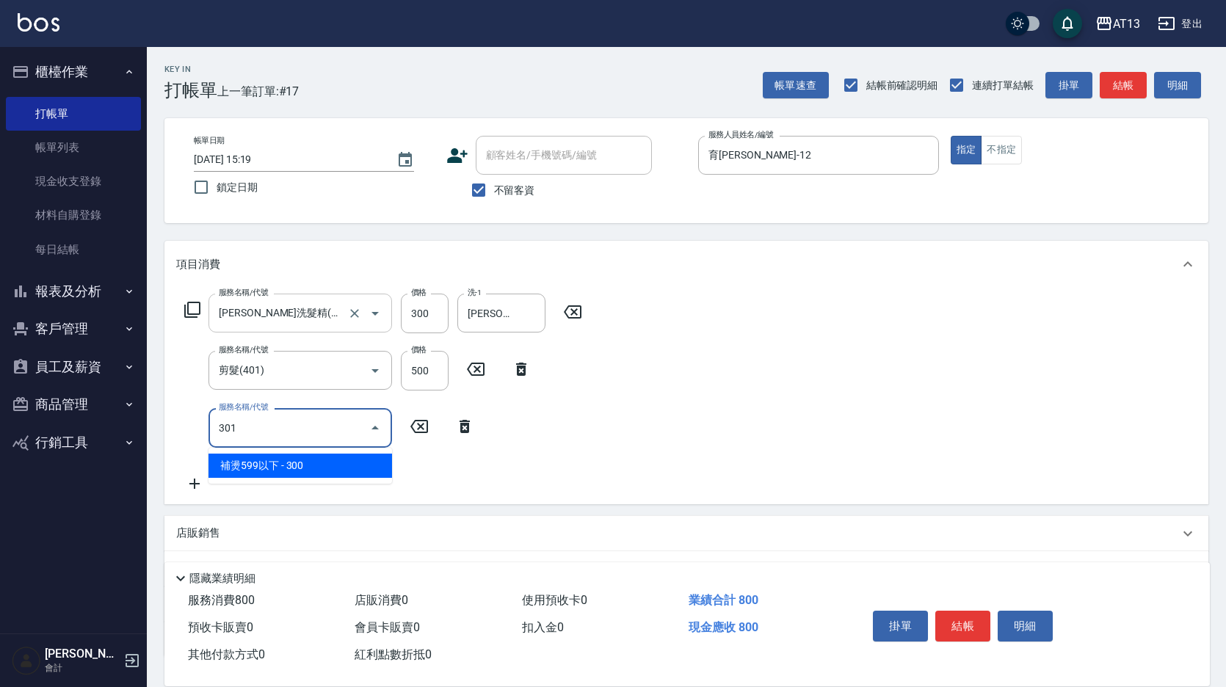
type input "補燙599以下(301)"
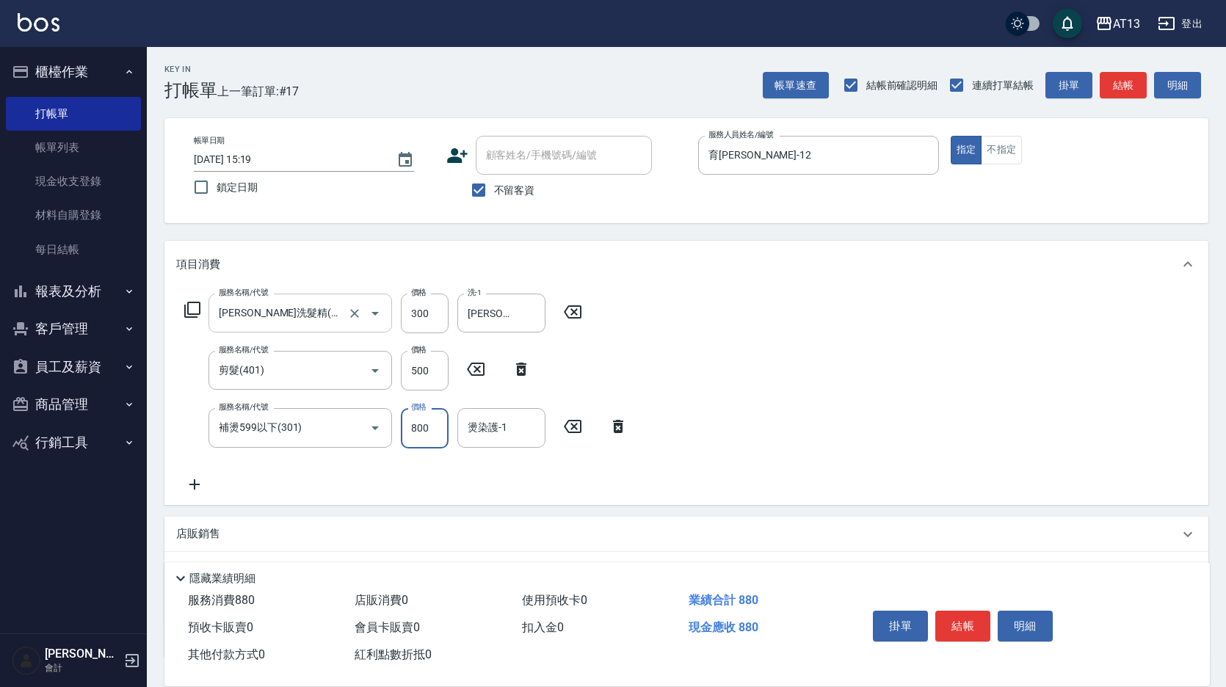
type input "800"
type input "[PERSON_NAME]-31"
click at [964, 626] on button "結帳" at bounding box center [962, 626] width 55 height 31
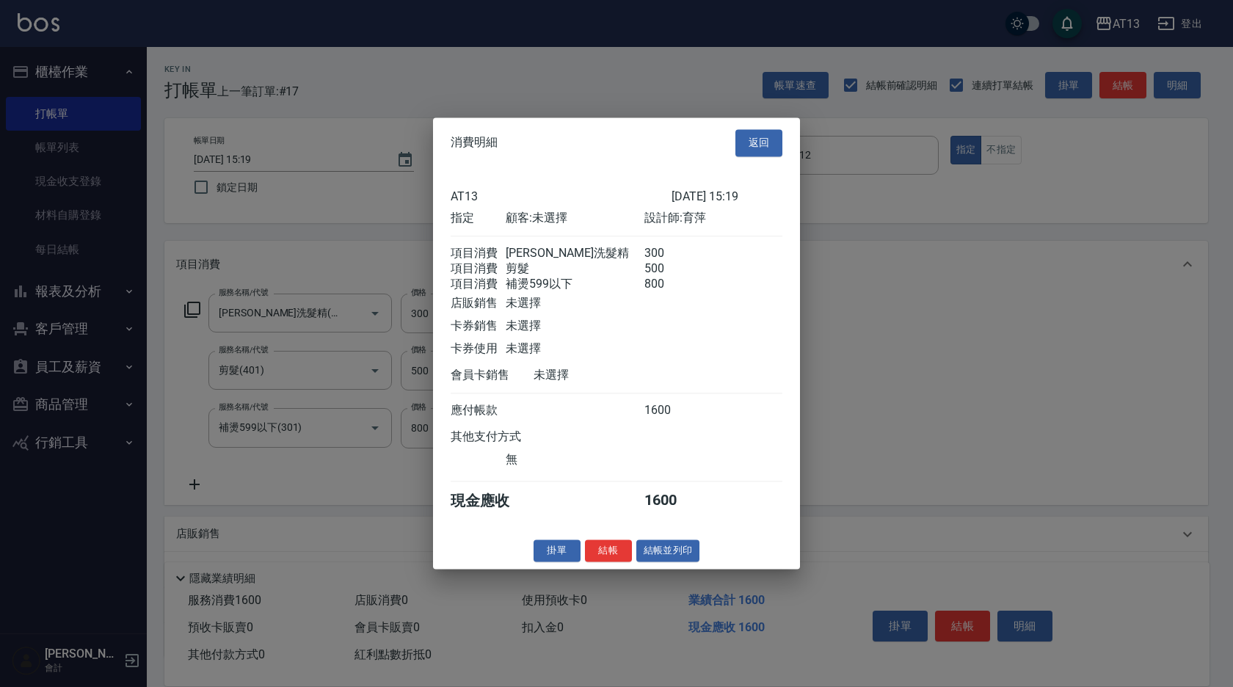
click at [612, 562] on button "結帳" at bounding box center [608, 550] width 47 height 23
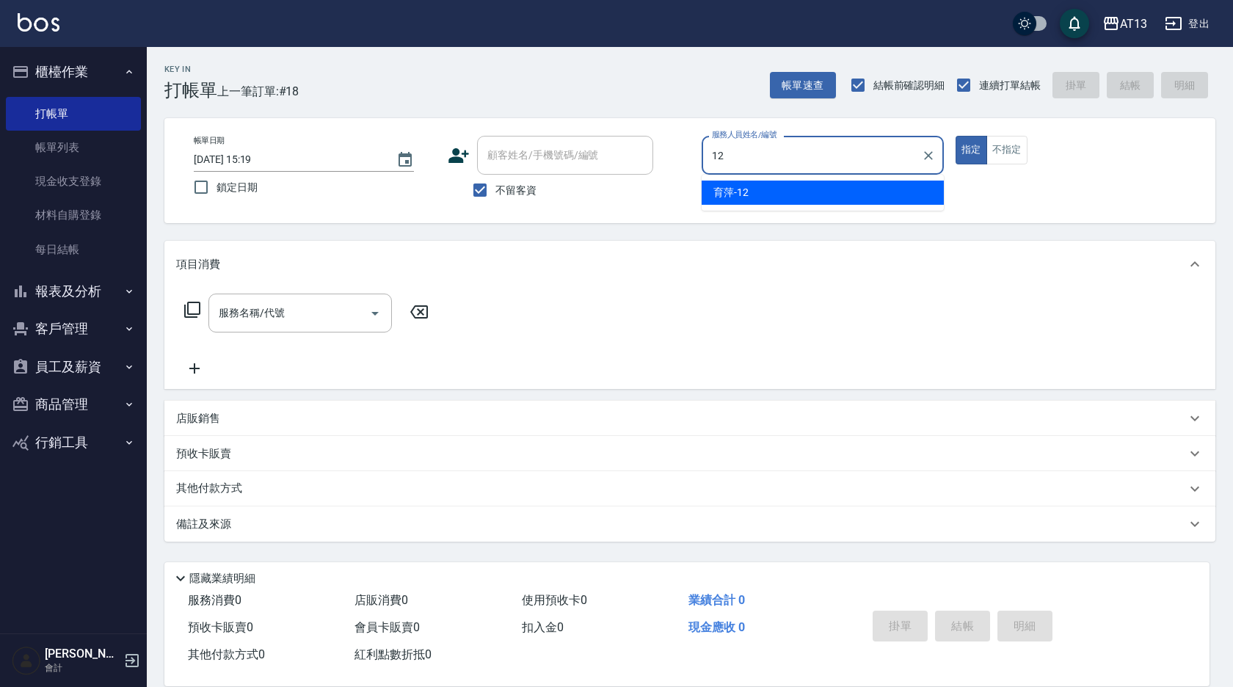
click at [733, 201] on div "育萍 -12" at bounding box center [823, 193] width 242 height 24
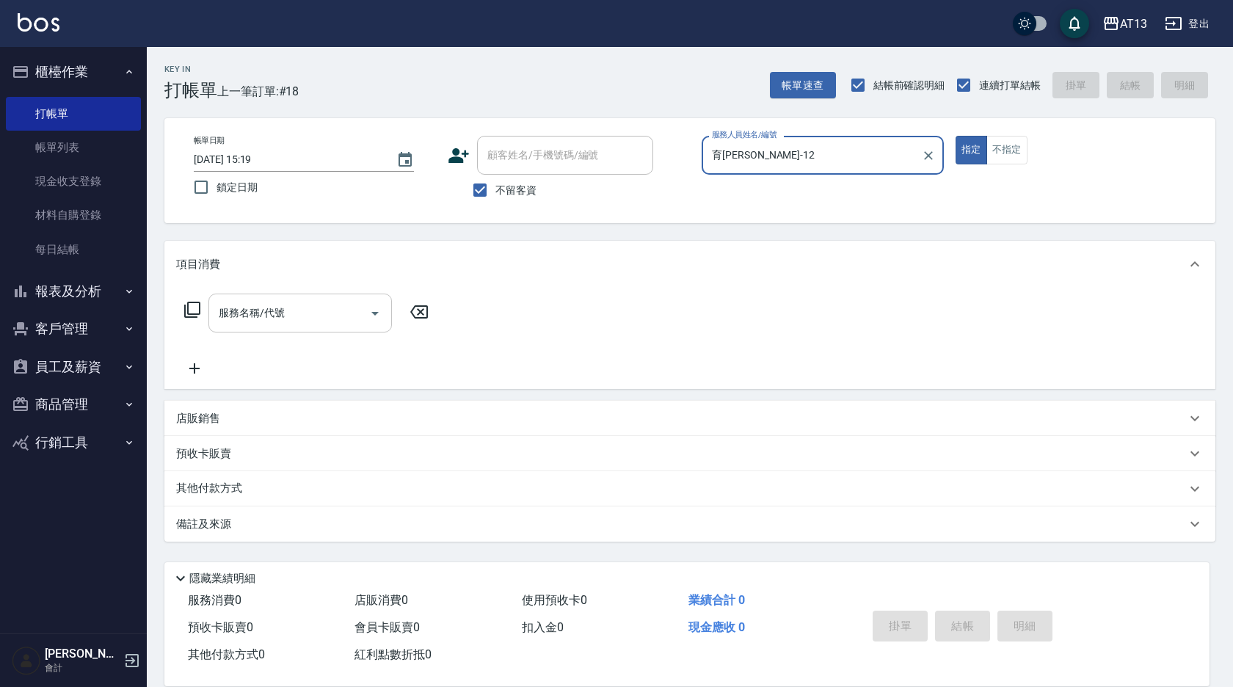
type input "育[PERSON_NAME]-12"
click at [295, 314] on input "服務名稱/代號" at bounding box center [289, 313] width 148 height 26
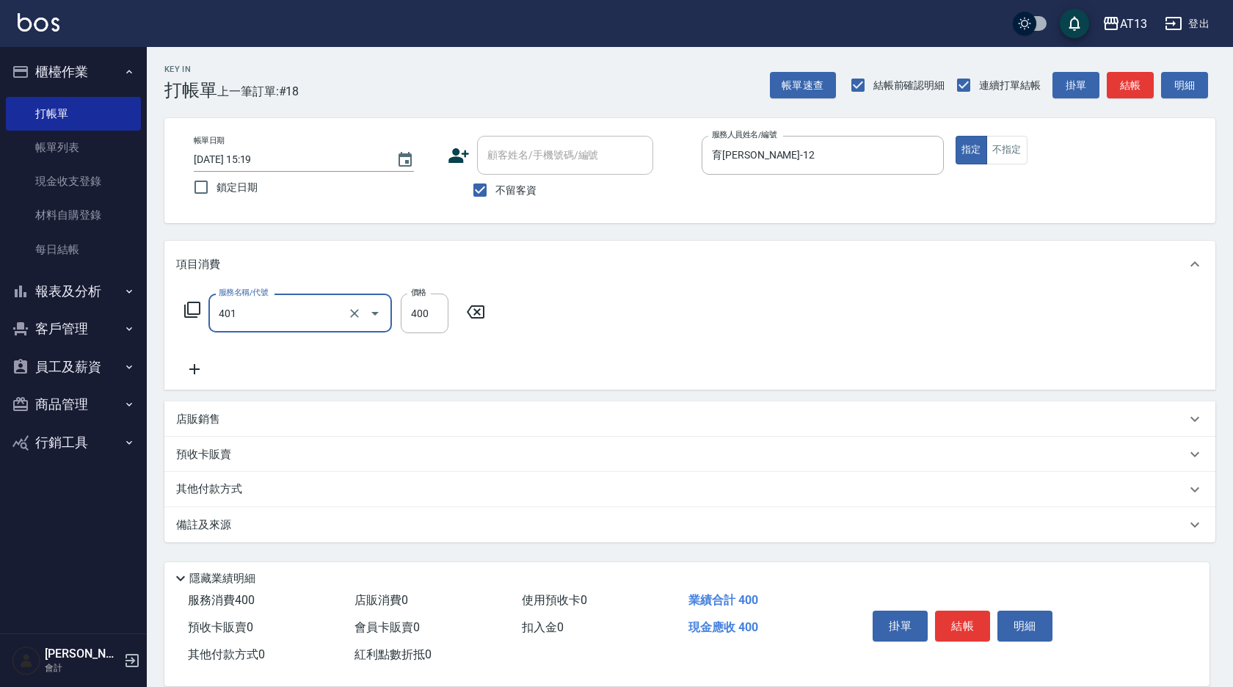
type input "剪髮(401)"
type input "500"
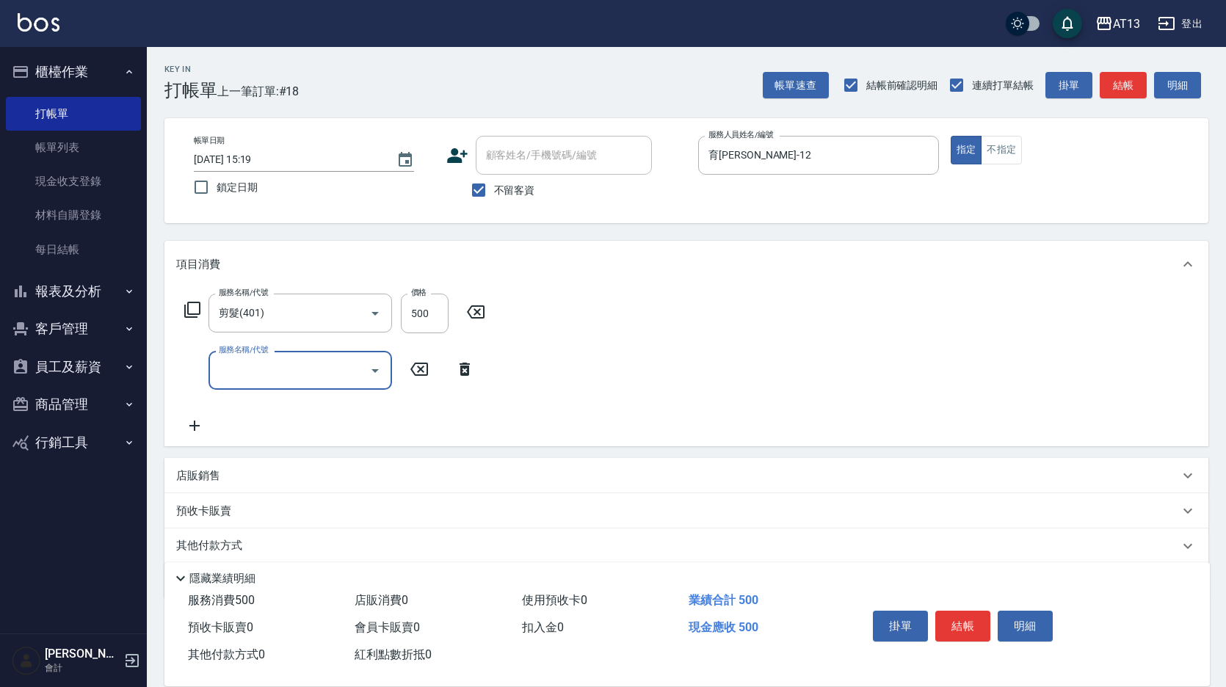
drag, startPoint x: 739, startPoint y: 320, endPoint x: 939, endPoint y: 526, distance: 287.0
click at [744, 325] on div "服務名稱/代號 剪髮(401) 服務名稱/代號 價格 500 價格 服務名稱/代號 服務名稱/代號" at bounding box center [686, 367] width 1044 height 159
click at [965, 622] on button "結帳" at bounding box center [962, 626] width 55 height 31
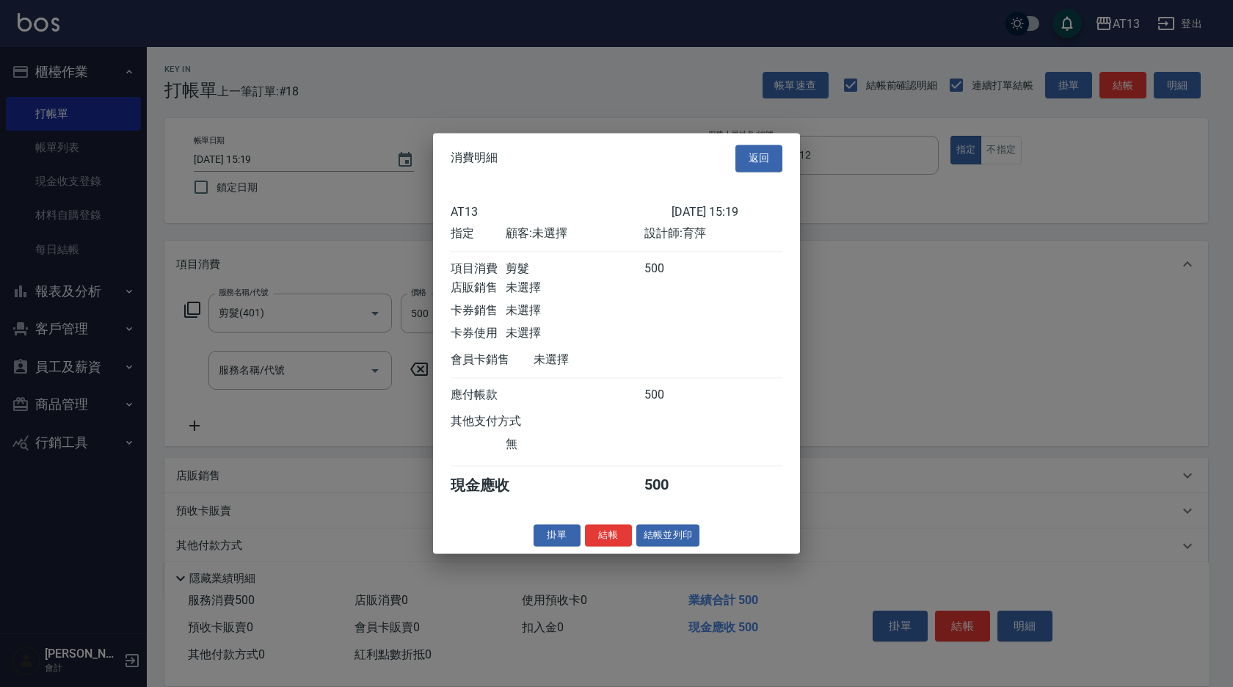
click at [609, 541] on button "結帳" at bounding box center [608, 535] width 47 height 23
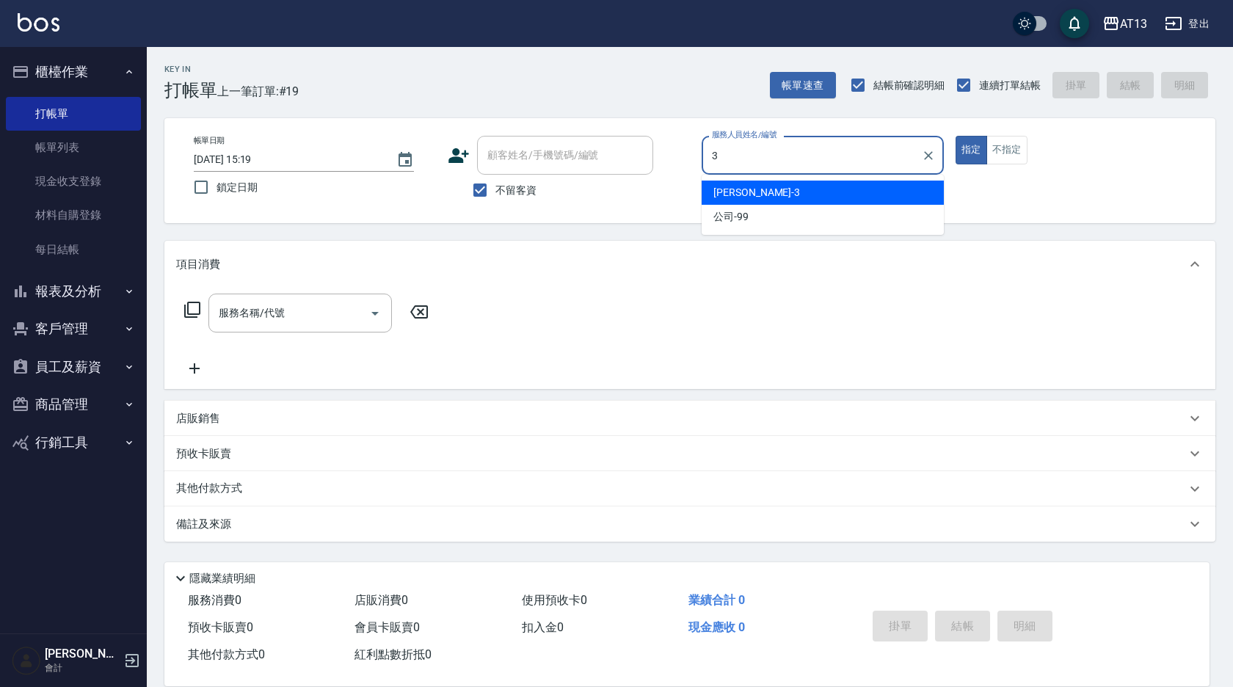
click at [796, 193] on div "[PERSON_NAME] -3" at bounding box center [823, 193] width 242 height 24
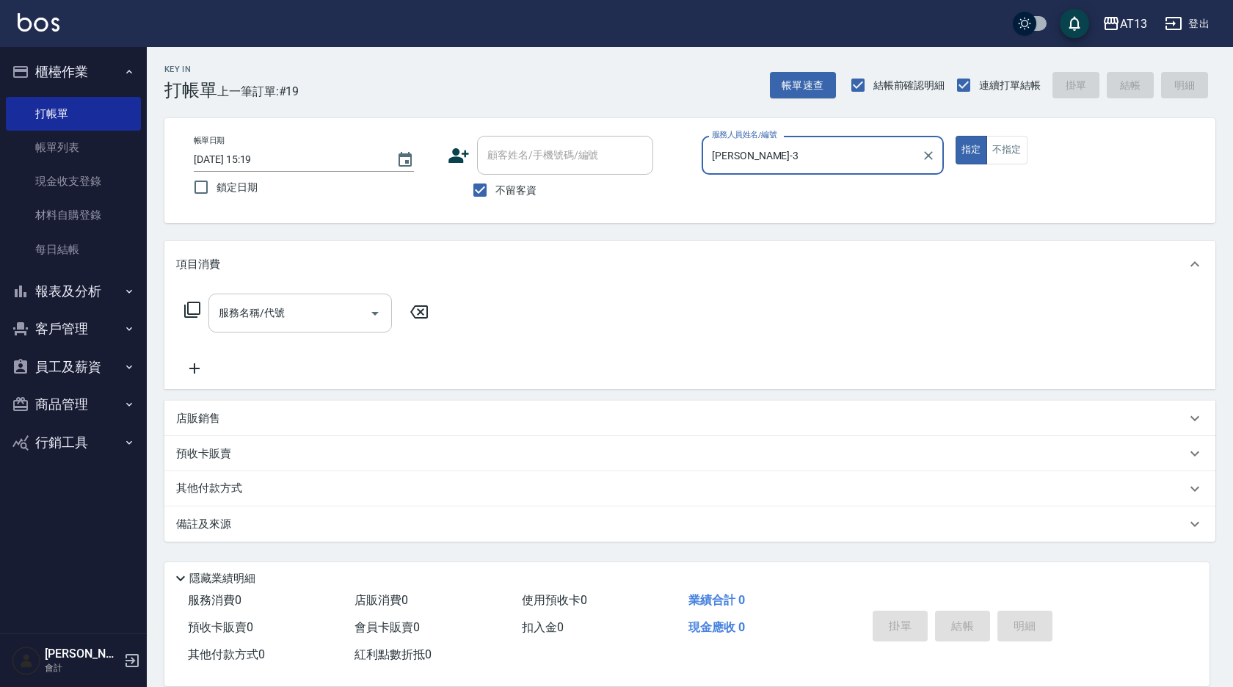
type input "[PERSON_NAME]-3"
click at [338, 303] on input "服務名稱/代號" at bounding box center [289, 313] width 148 height 26
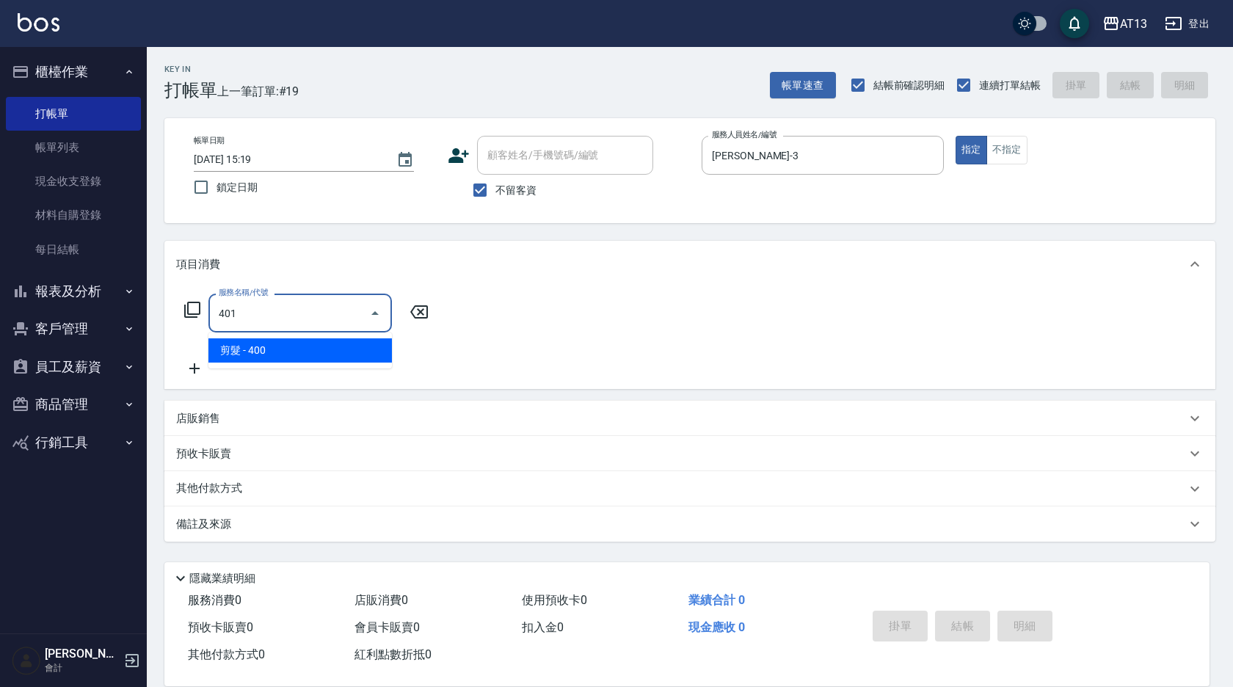
type input "剪髮(401)"
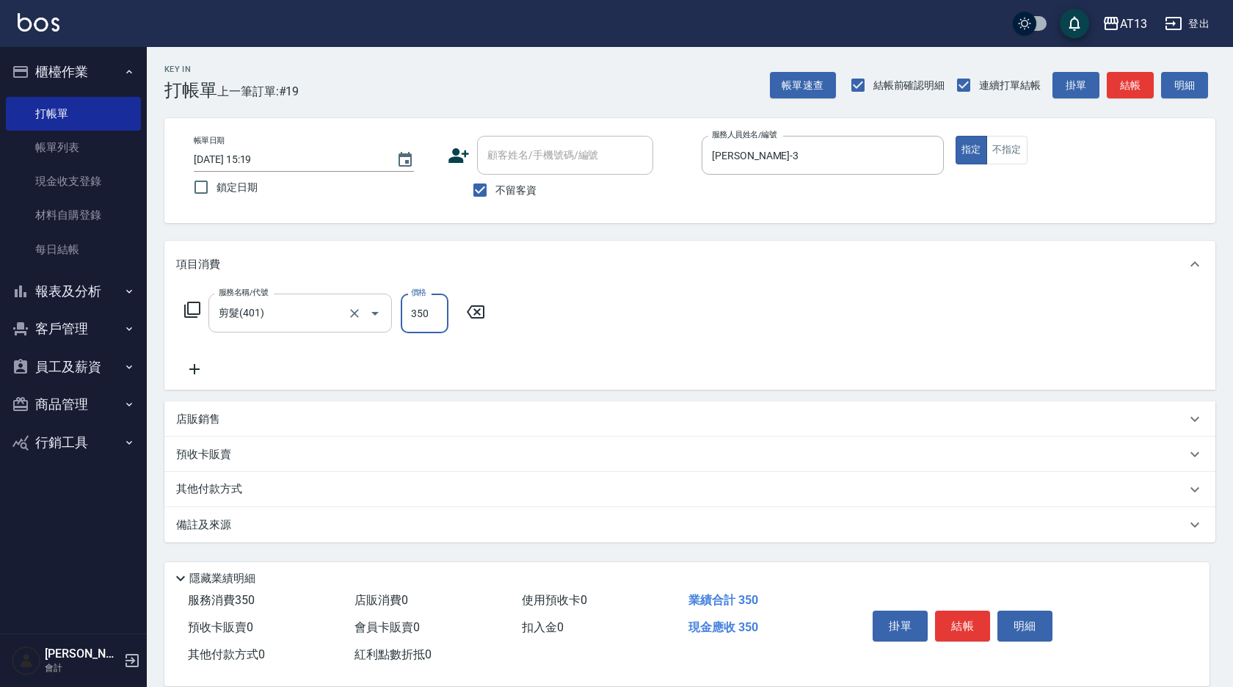
type input "350"
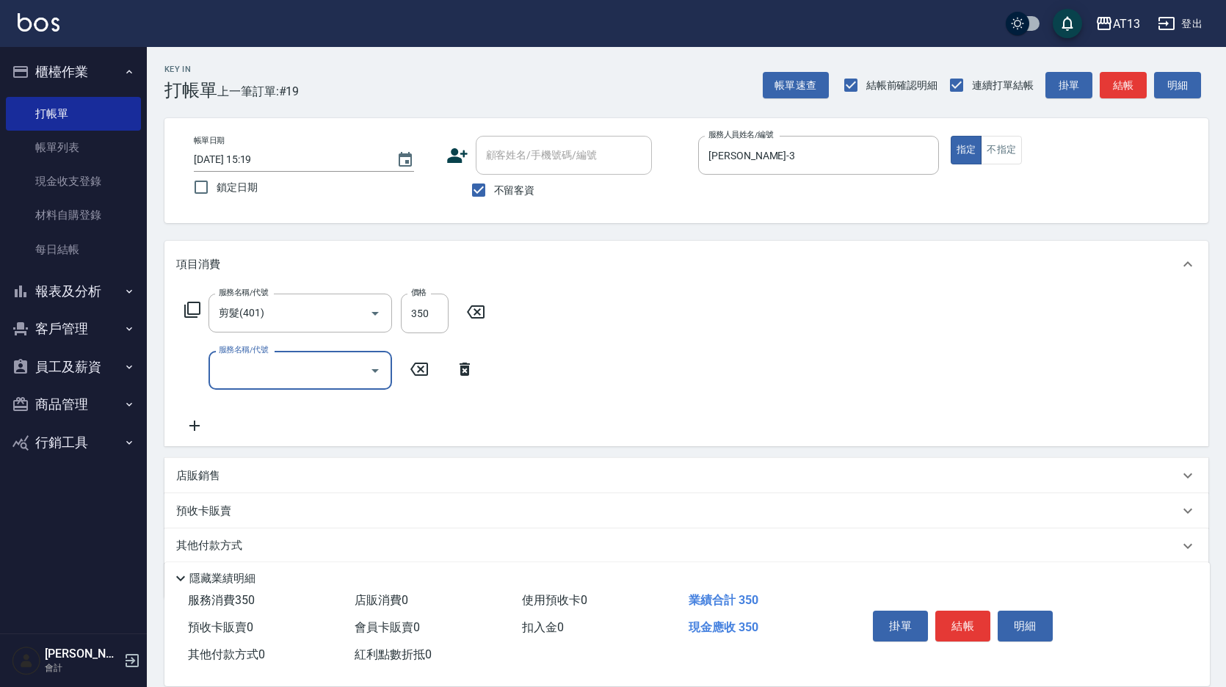
click at [672, 304] on div "服務名稱/代號 剪髮(401) 服務名稱/代號 價格 350 價格 服務名稱/代號 服務名稱/代號" at bounding box center [686, 367] width 1044 height 159
click at [967, 616] on button "結帳" at bounding box center [962, 626] width 55 height 31
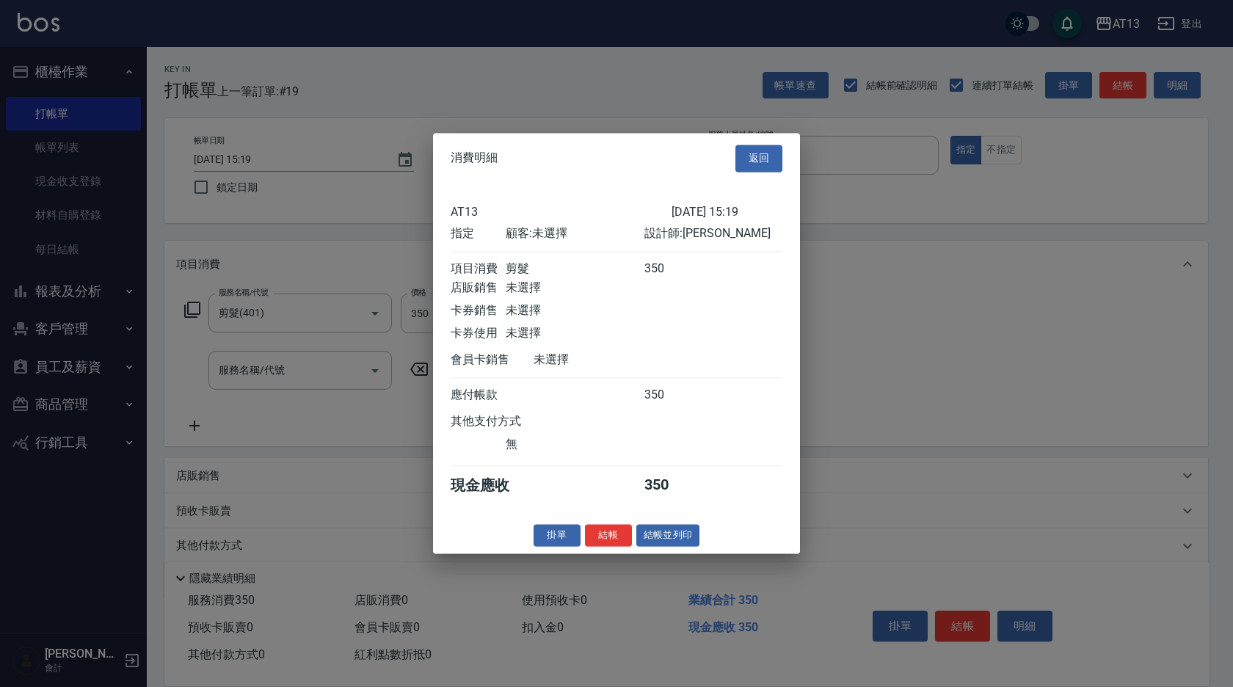
click at [614, 539] on button "結帳" at bounding box center [608, 535] width 47 height 23
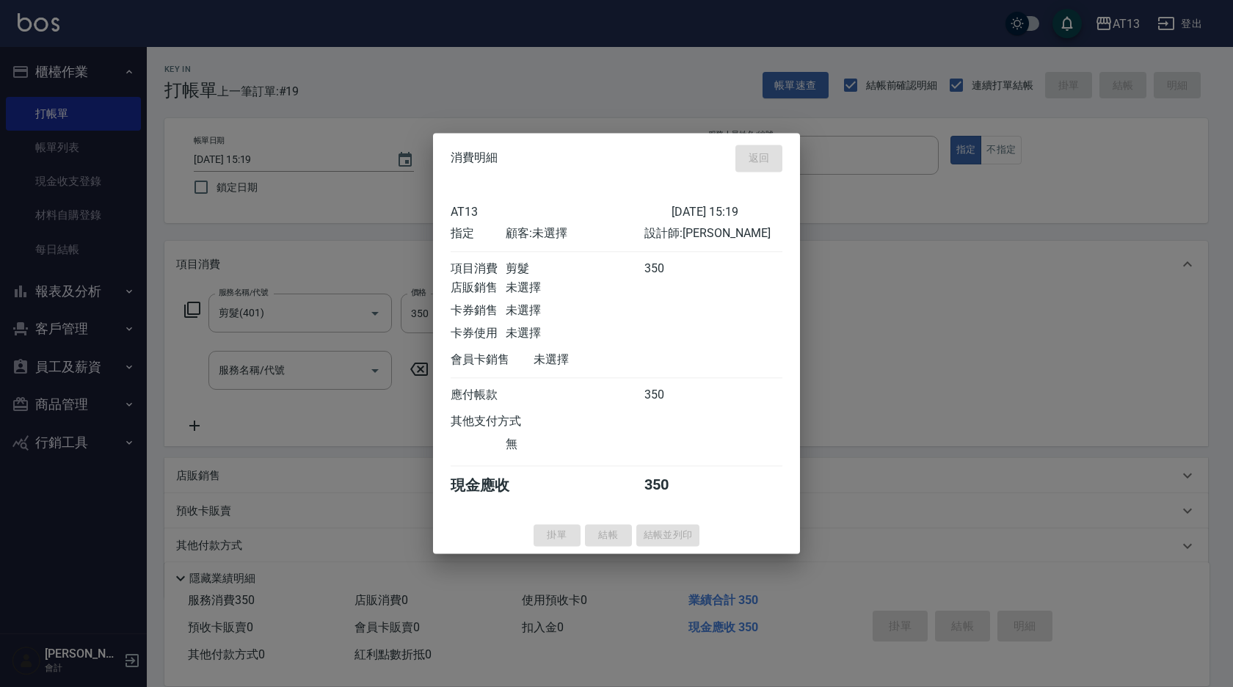
type input "[DATE] 15:20"
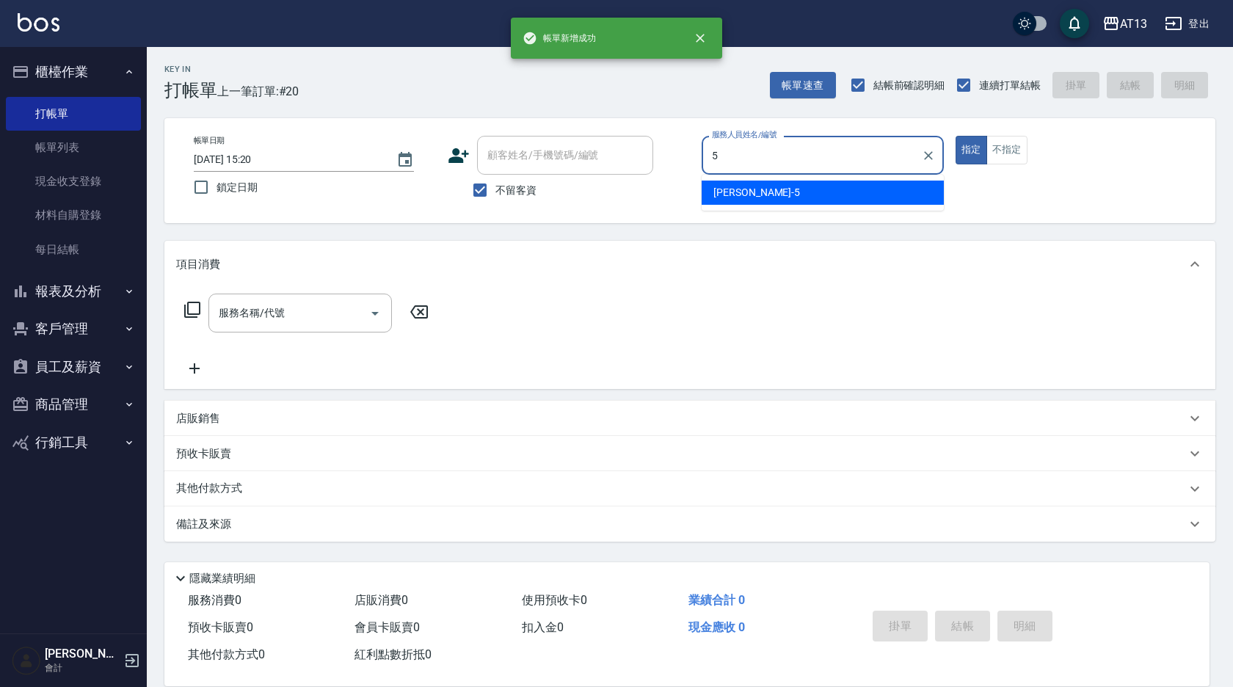
click at [760, 189] on div "[PERSON_NAME] -5" at bounding box center [823, 193] width 242 height 24
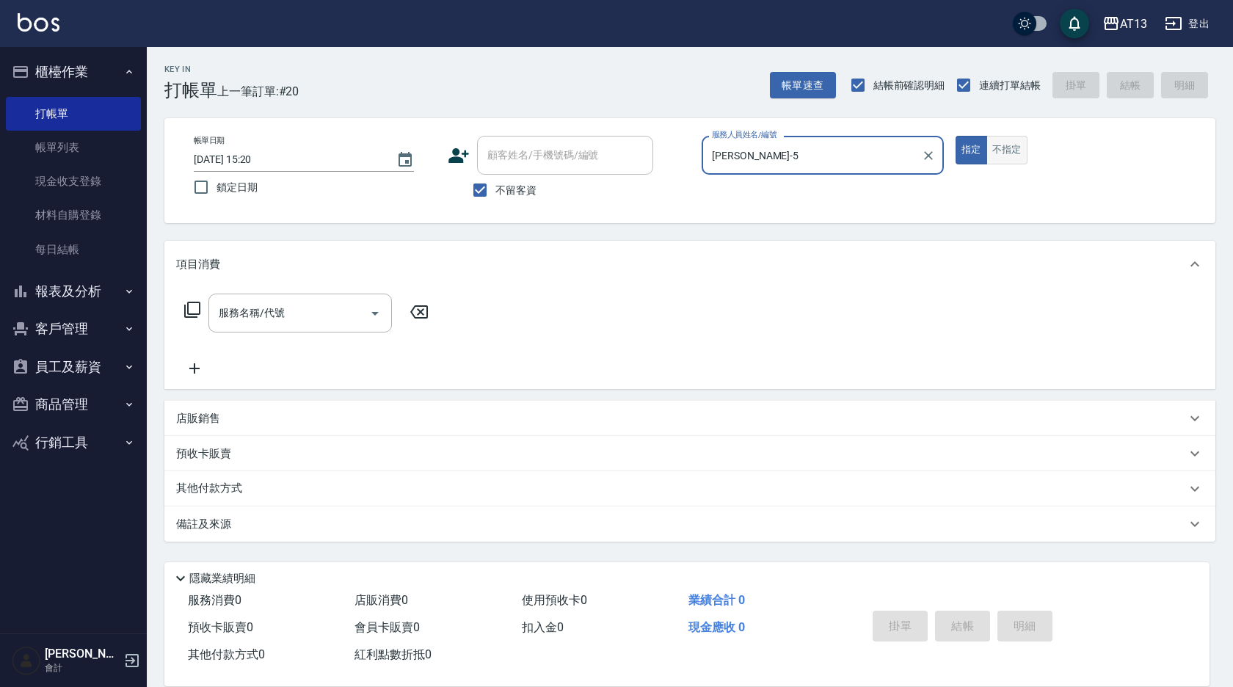
type input "[PERSON_NAME]-5"
click at [1011, 142] on button "不指定" at bounding box center [1006, 150] width 41 height 29
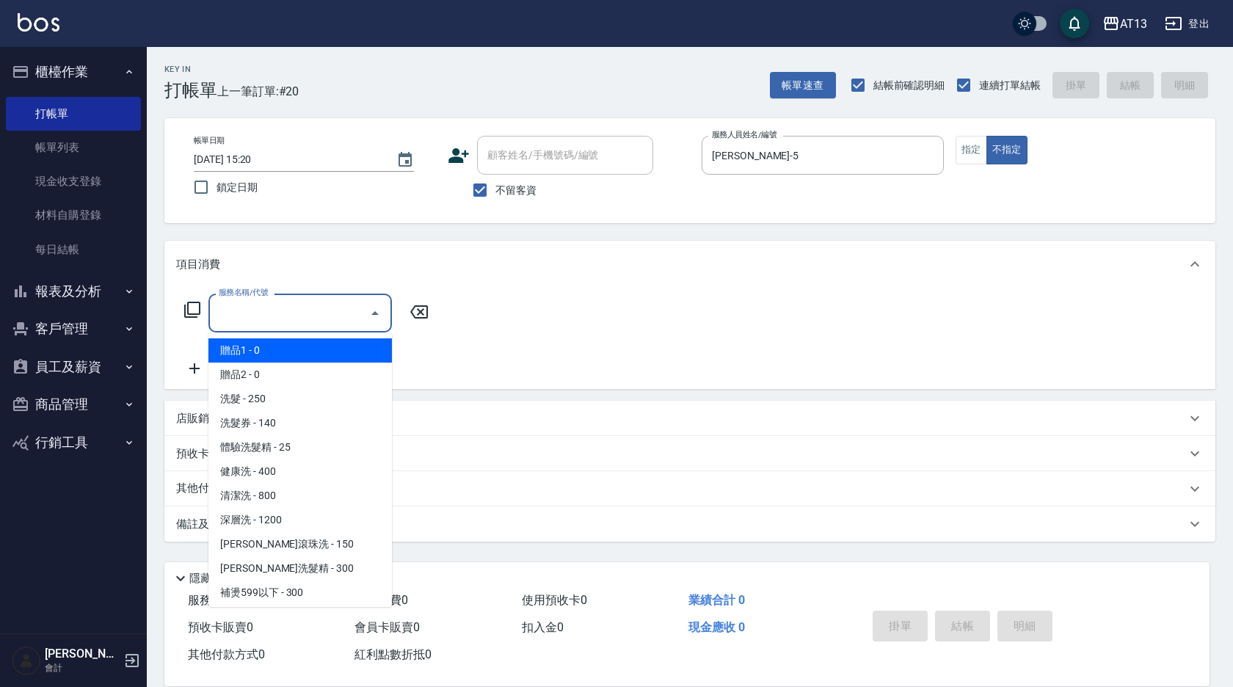
click at [343, 301] on input "服務名稱/代號" at bounding box center [289, 313] width 148 height 26
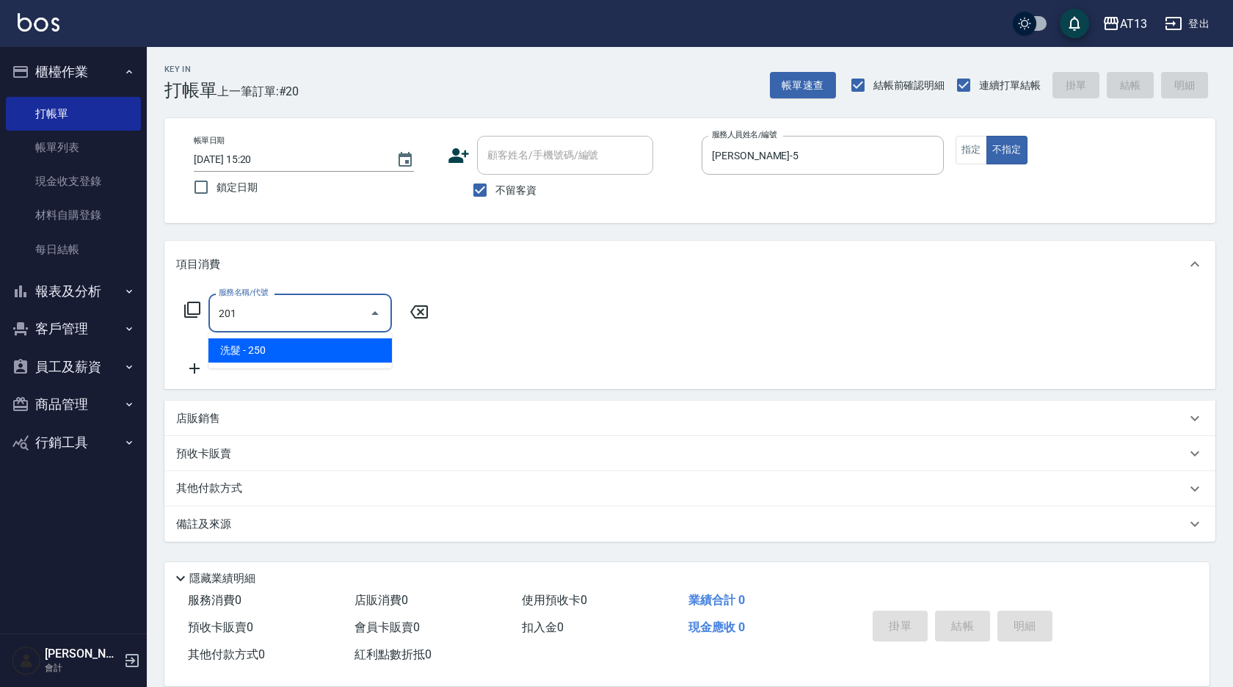
type input "洗髮(201)"
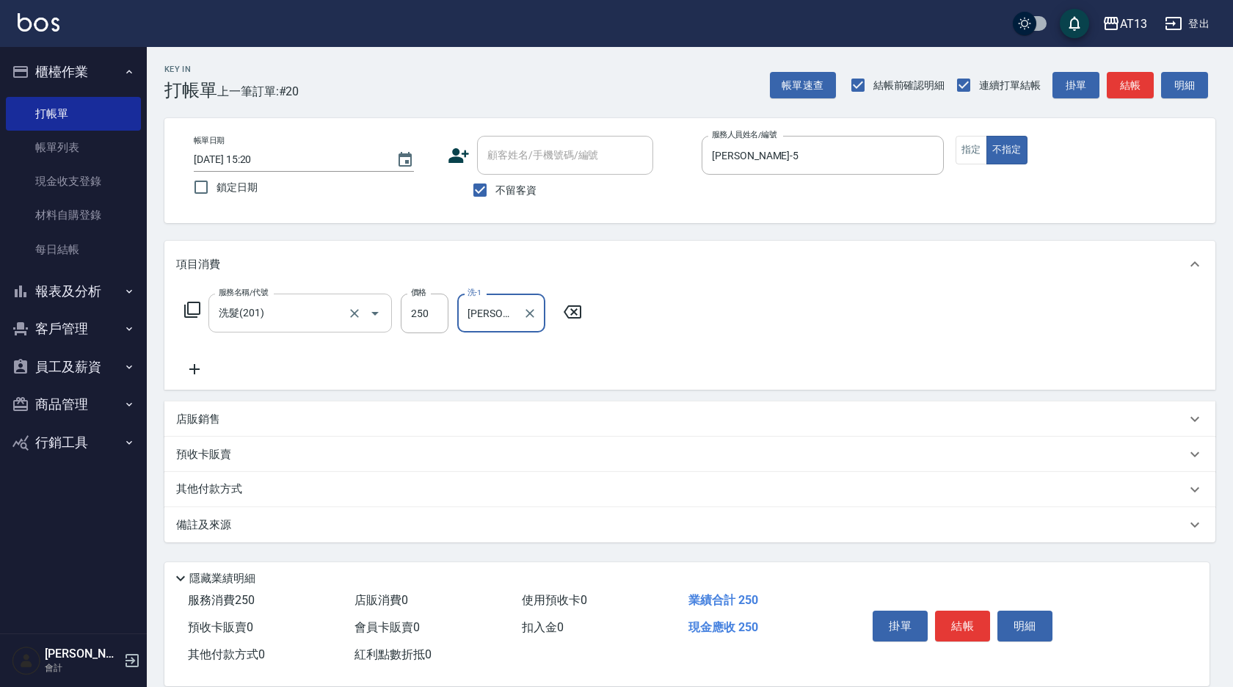
type input "[PERSON_NAME]-11"
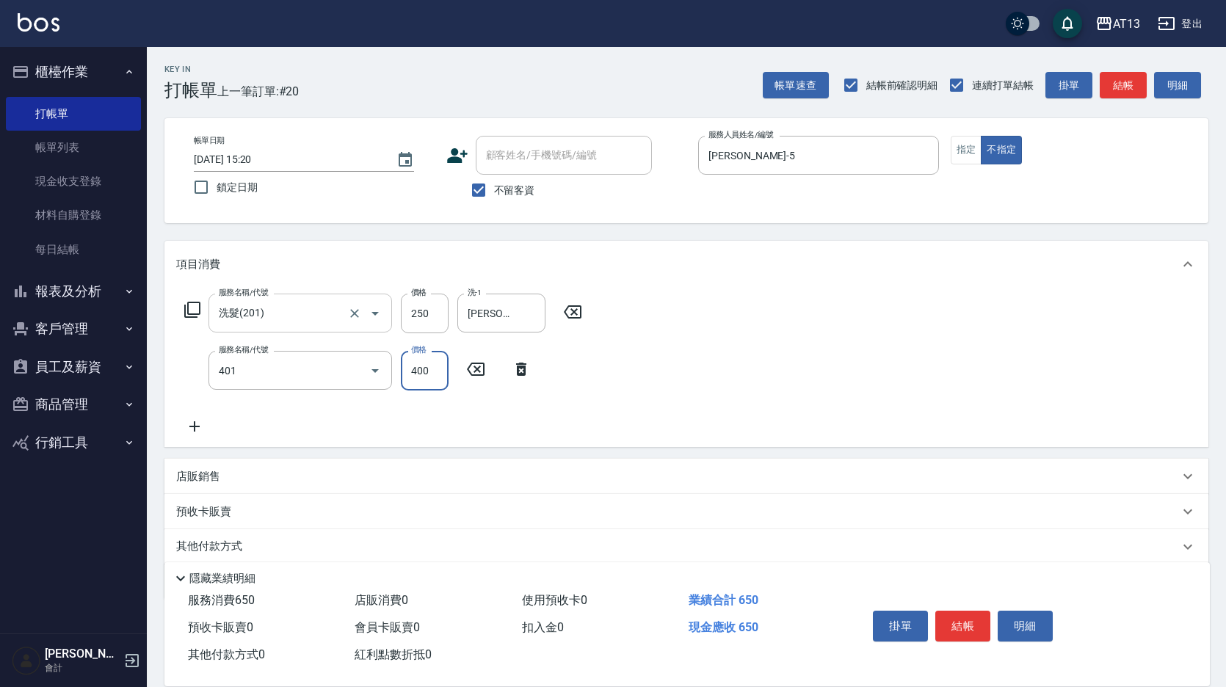
type input "剪髮(401)"
type input "150"
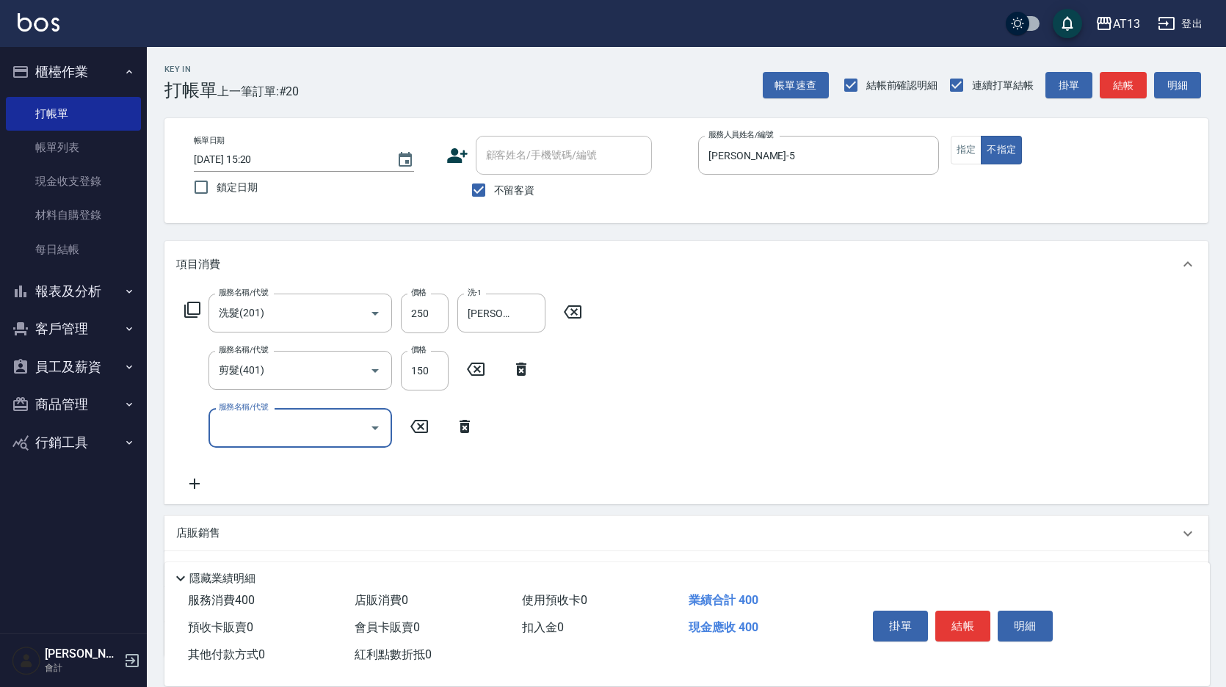
drag, startPoint x: 717, startPoint y: 325, endPoint x: 785, endPoint y: 379, distance: 86.7
click at [718, 325] on div "服務名稱/代號 洗髮(201) 服務名稱/代號 價格 250 價格 洗-1 [PERSON_NAME]-11 洗-1 服務名稱/代號 剪髮(401) 服務名稱…" at bounding box center [686, 396] width 1044 height 216
click at [970, 618] on button "結帳" at bounding box center [962, 626] width 55 height 31
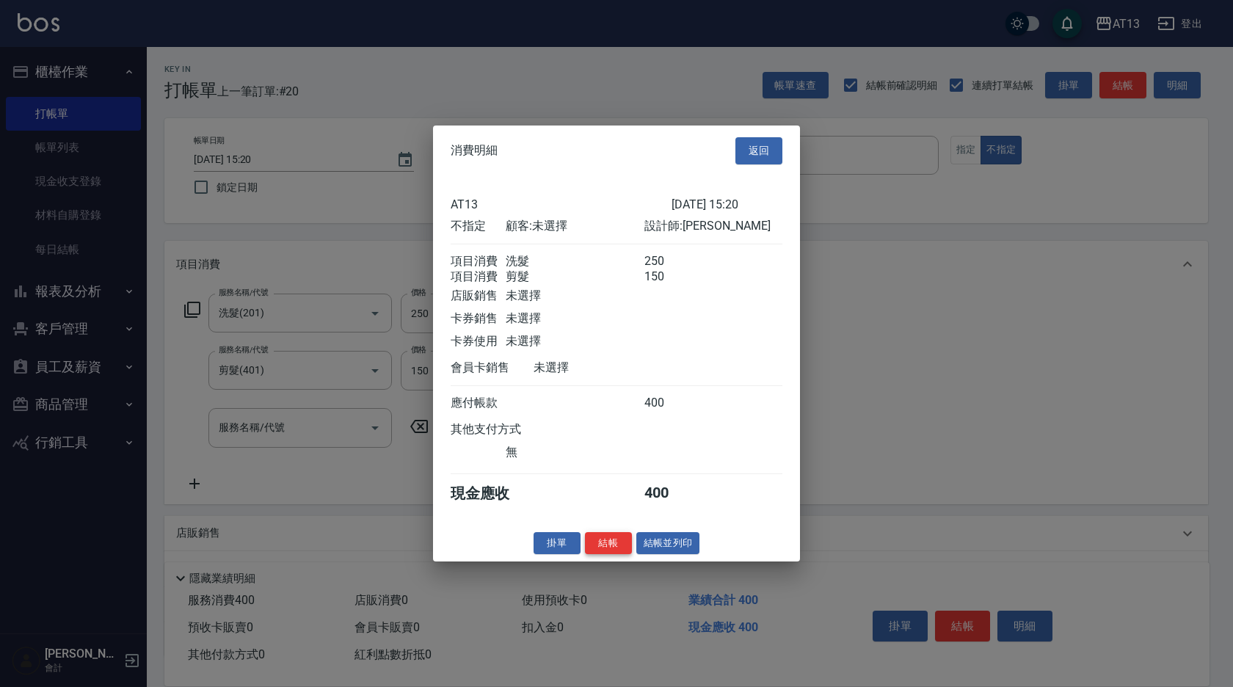
click at [623, 554] on button "結帳" at bounding box center [608, 542] width 47 height 23
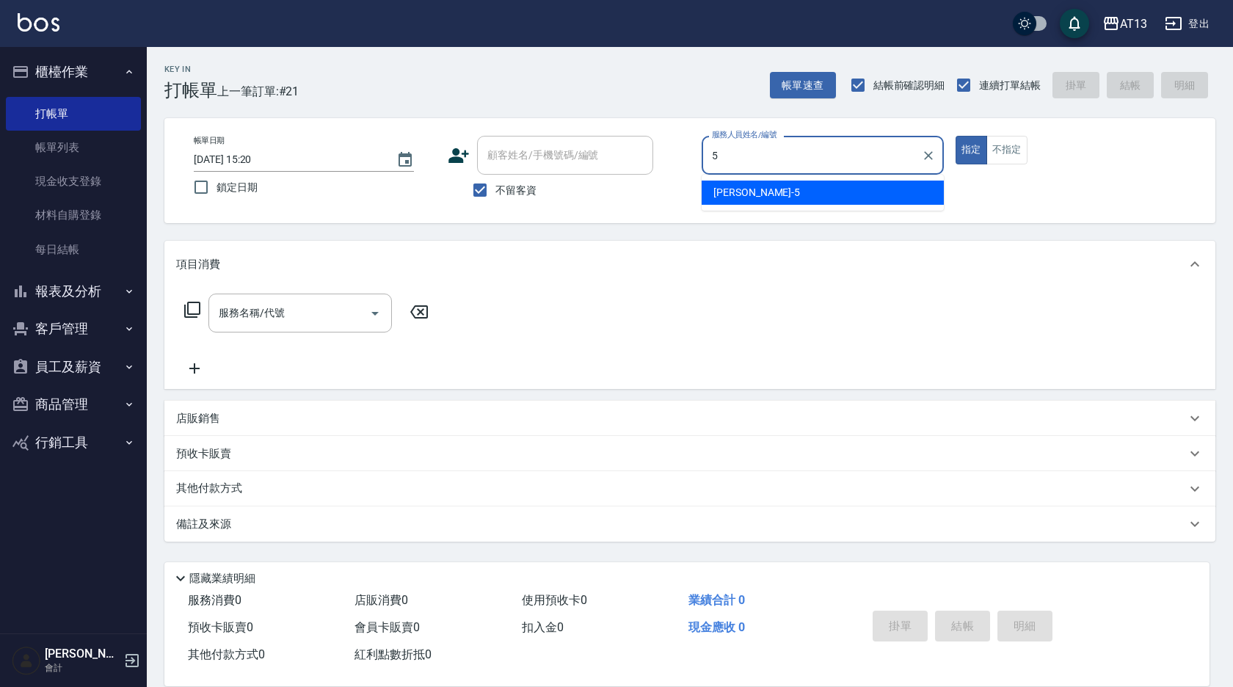
click at [744, 195] on span "[PERSON_NAME] -5" at bounding box center [756, 192] width 87 height 15
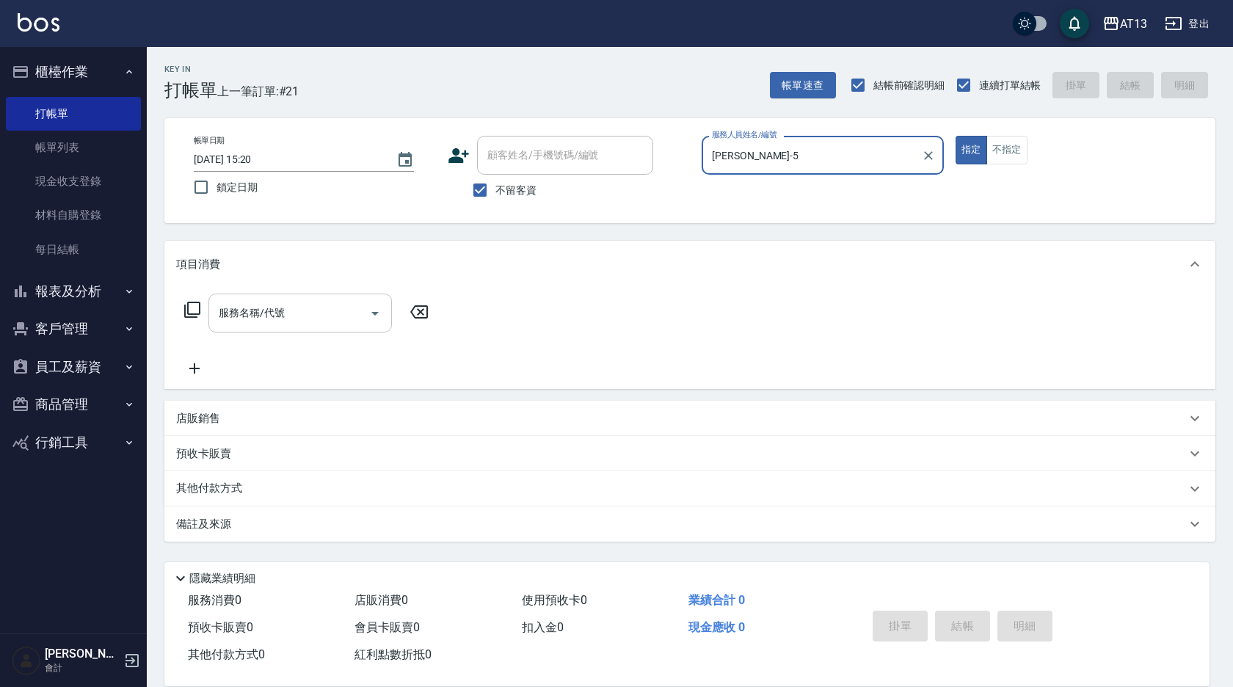
type input "[PERSON_NAME]-5"
drag, startPoint x: 313, startPoint y: 310, endPoint x: 303, endPoint y: 318, distance: 12.6
click at [313, 312] on input "服務名稱/代號" at bounding box center [289, 313] width 148 height 26
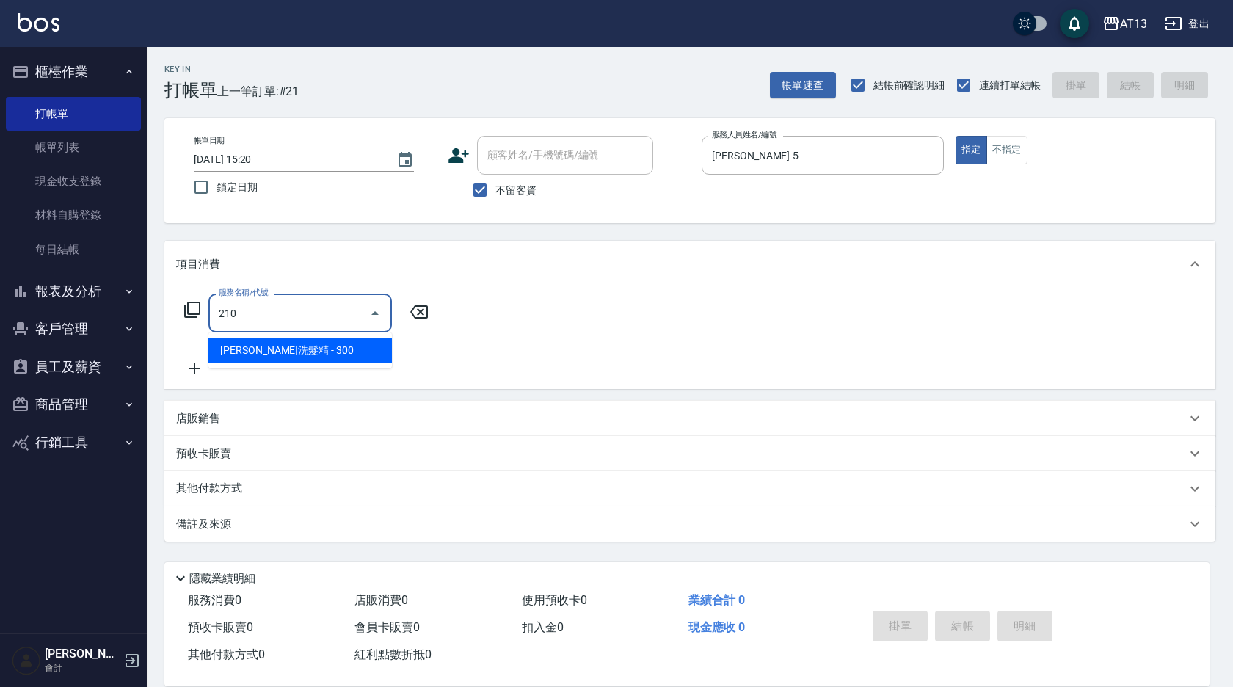
type input "[PERSON_NAME]洗髮精(210)"
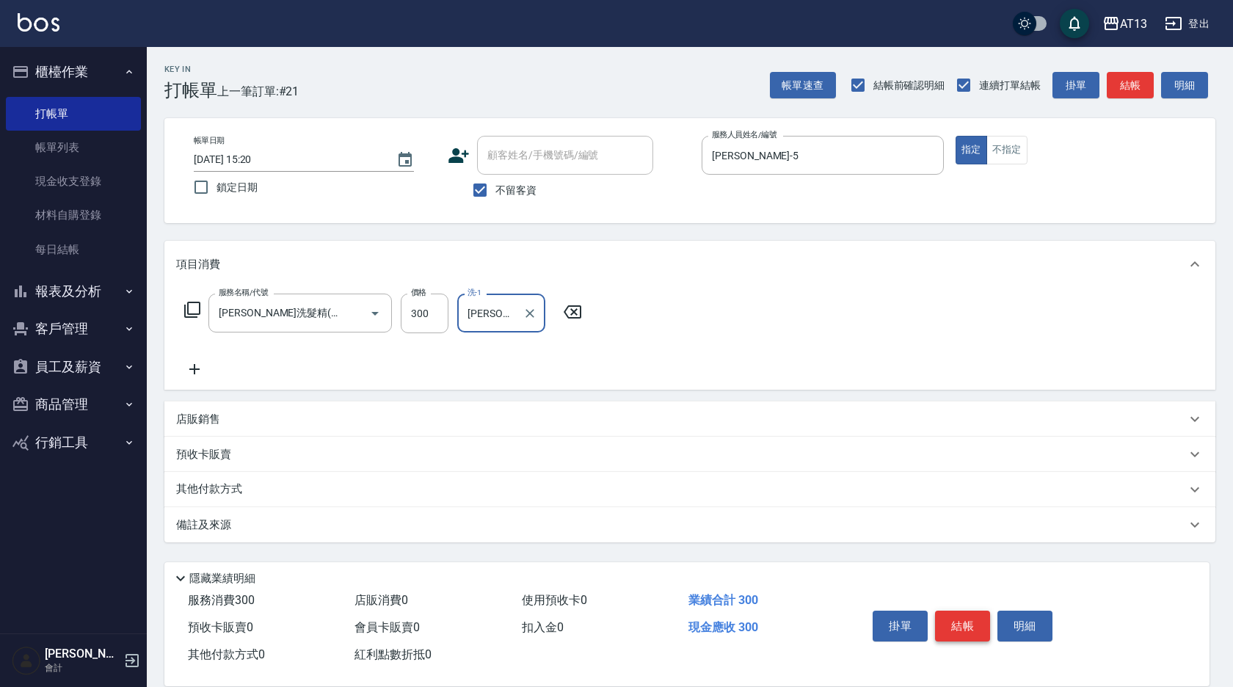
type input "[PERSON_NAME]-11"
click at [945, 620] on button "結帳" at bounding box center [962, 626] width 55 height 31
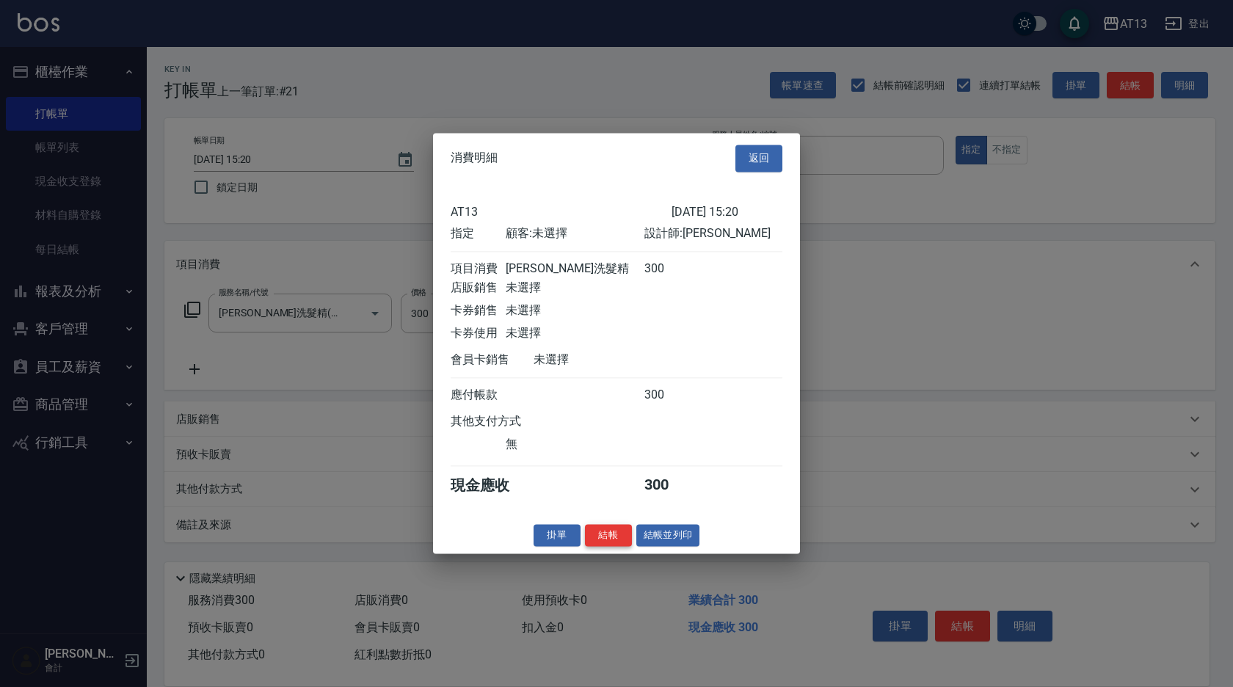
click at [611, 543] on button "結帳" at bounding box center [608, 535] width 47 height 23
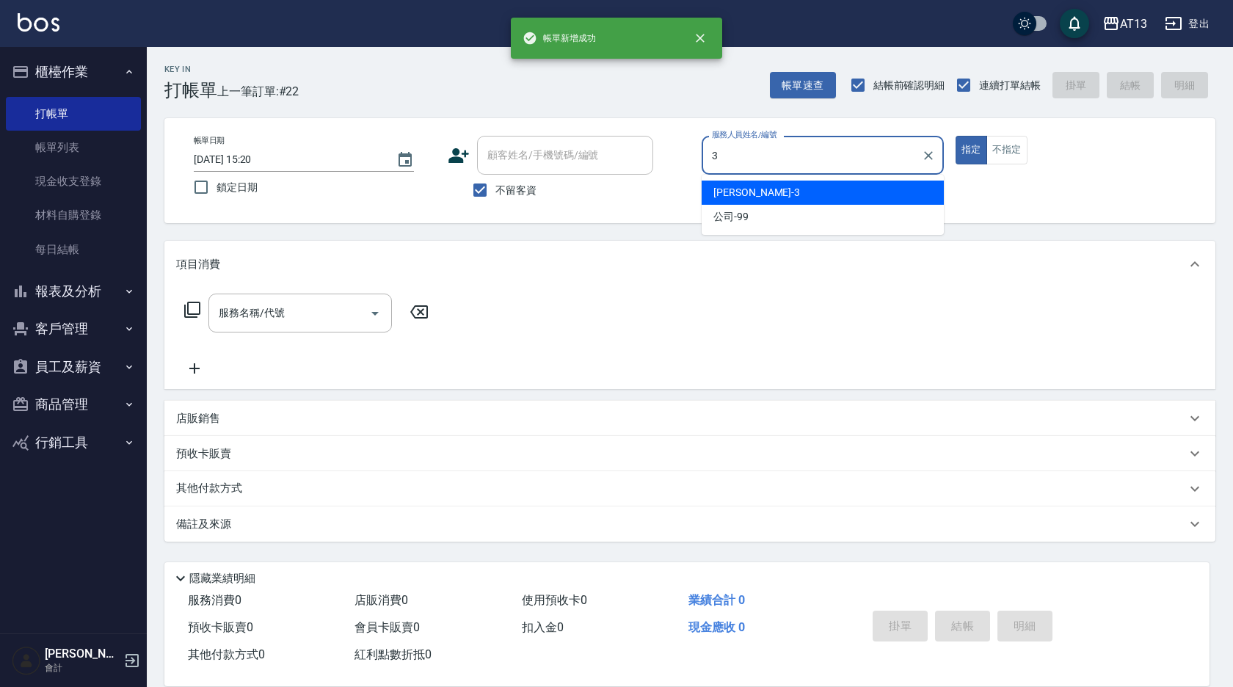
click at [813, 197] on div "[PERSON_NAME] -3" at bounding box center [823, 193] width 242 height 24
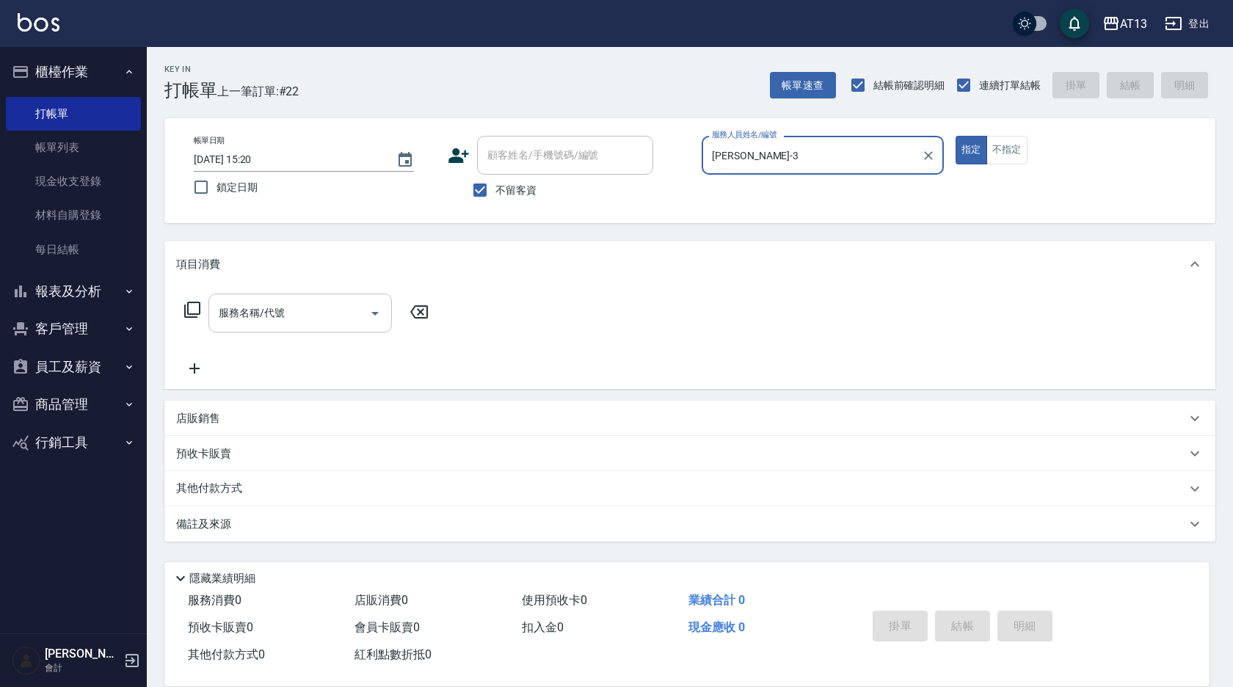
type input "[PERSON_NAME]-3"
click at [299, 318] on input "服務名稱/代號" at bounding box center [289, 313] width 148 height 26
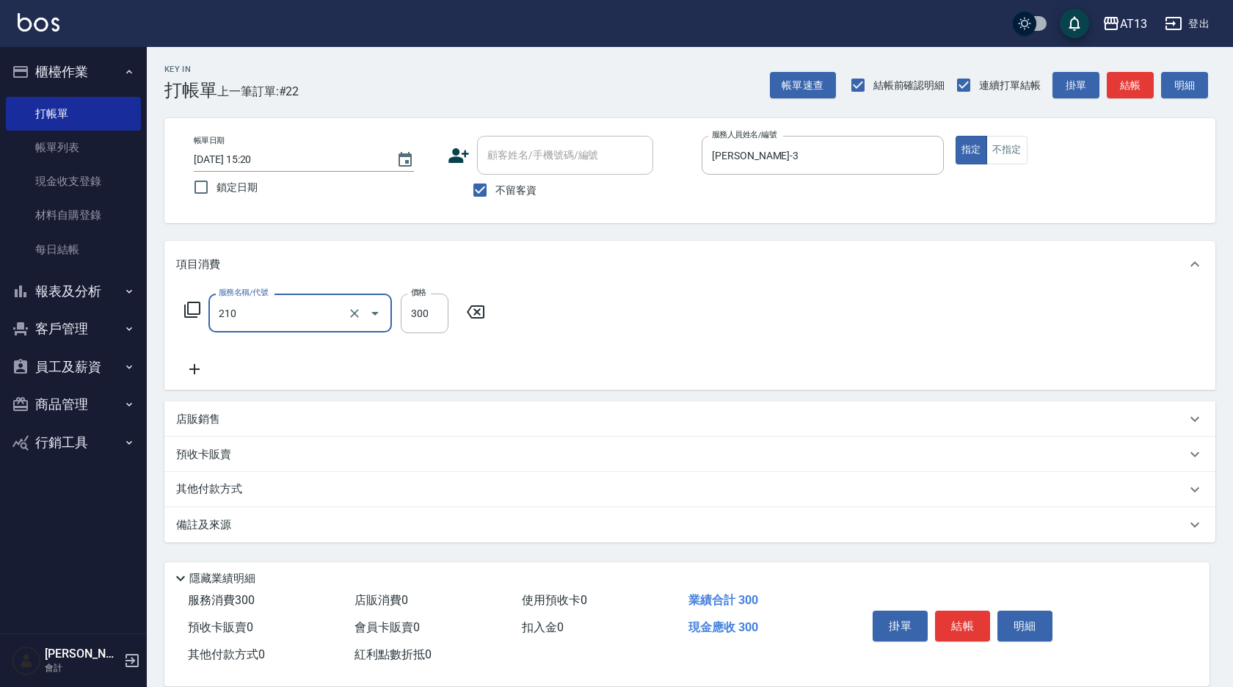
type input "[PERSON_NAME]洗髮精(210)"
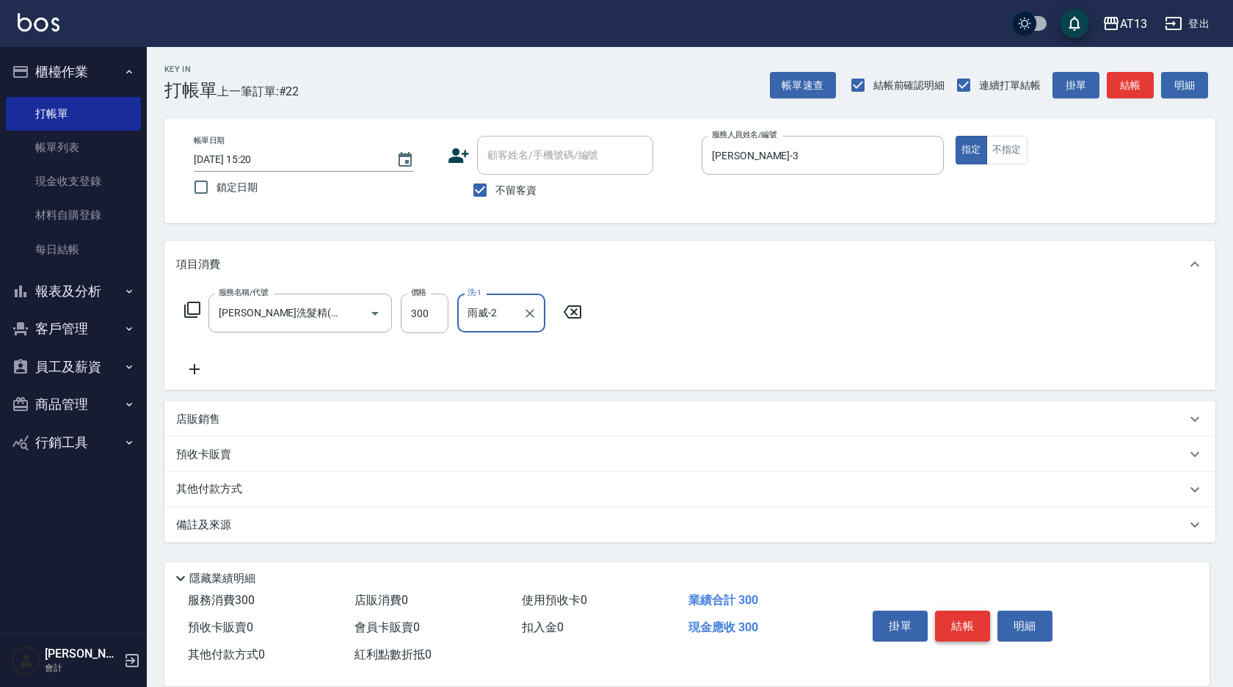
type input "雨威-2"
click at [950, 613] on button "結帳" at bounding box center [962, 626] width 55 height 31
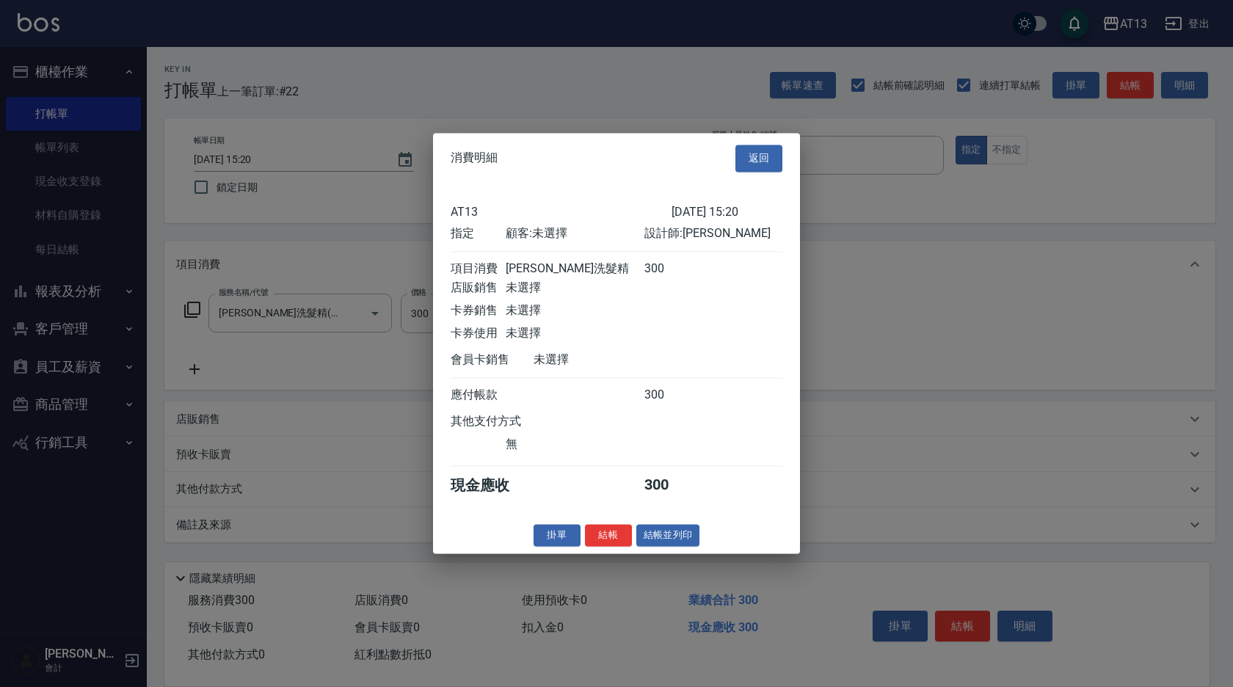
drag, startPoint x: 612, startPoint y: 542, endPoint x: 590, endPoint y: 571, distance: 36.1
click at [611, 542] on button "結帳" at bounding box center [608, 535] width 47 height 23
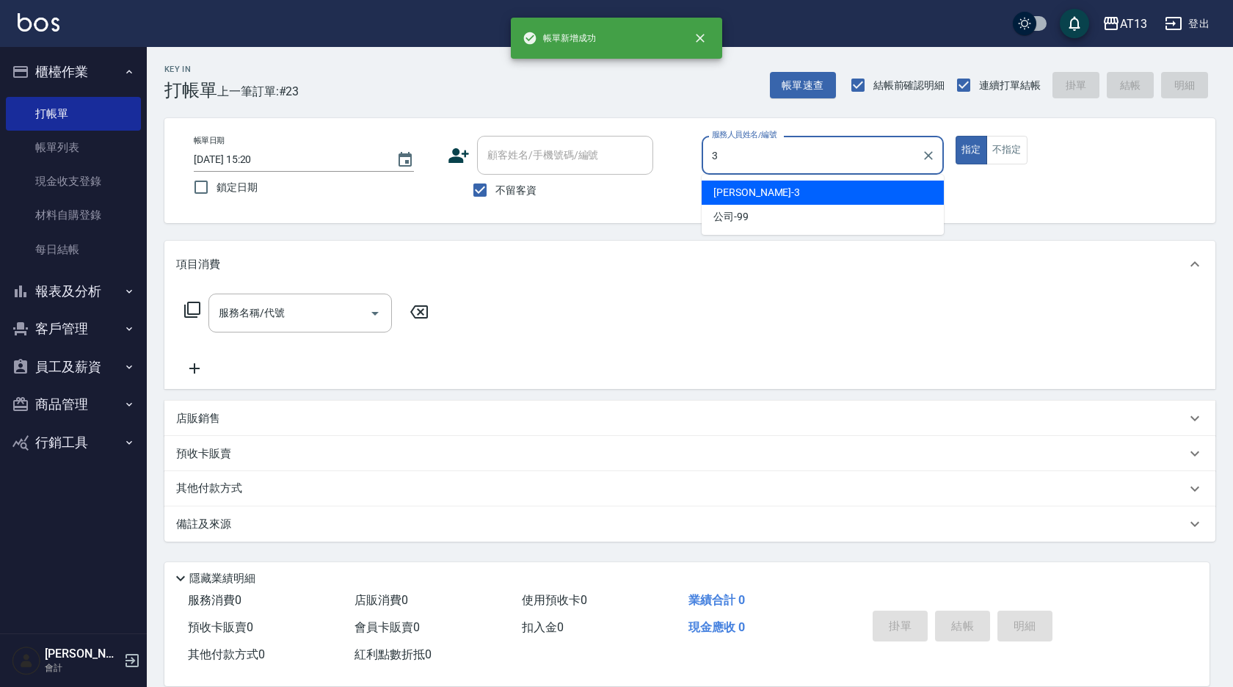
click at [755, 192] on div "[PERSON_NAME] -3" at bounding box center [823, 193] width 242 height 24
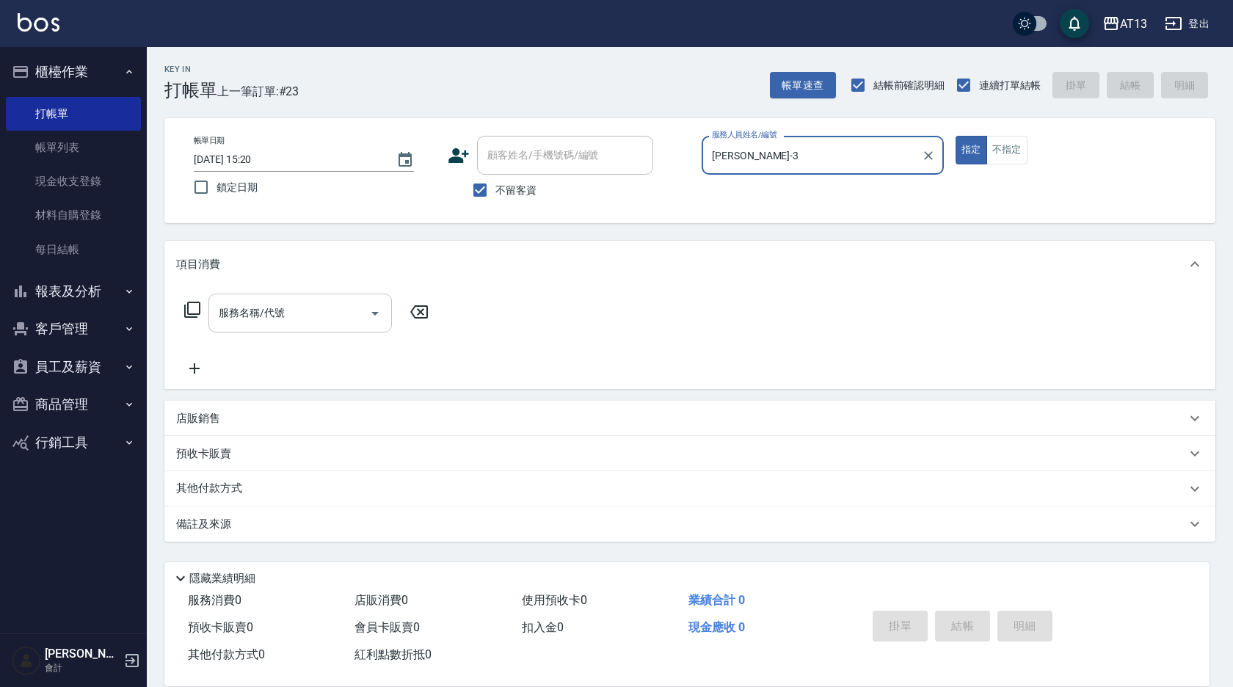
type input "[PERSON_NAME]-3"
click at [266, 313] on div "服務名稱/代號 服務名稱/代號" at bounding box center [299, 313] width 183 height 39
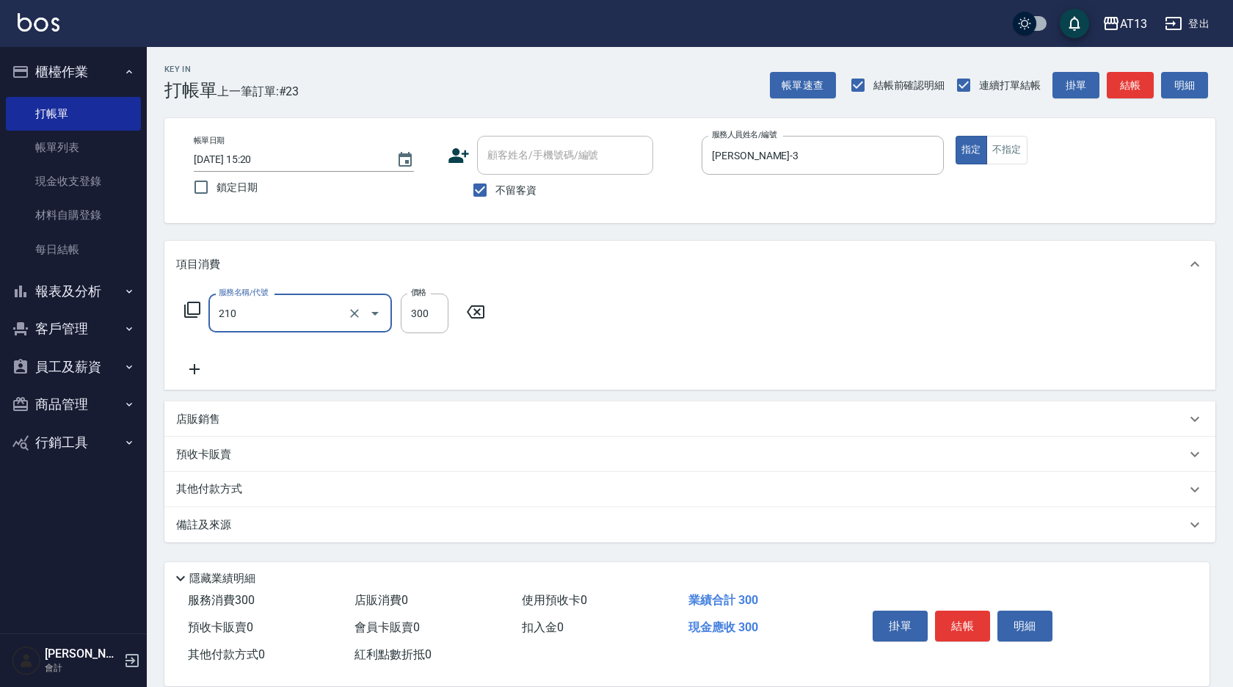
type input "[PERSON_NAME]洗髮精(210)"
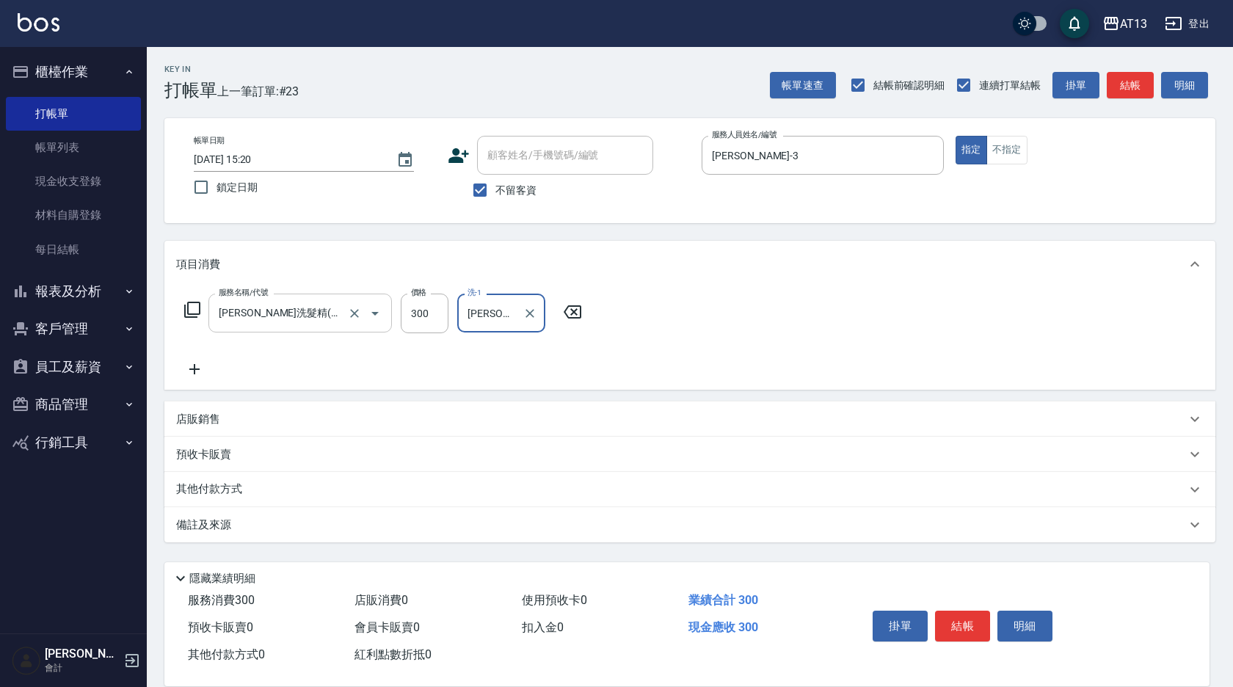
type input "[PERSON_NAME]-29"
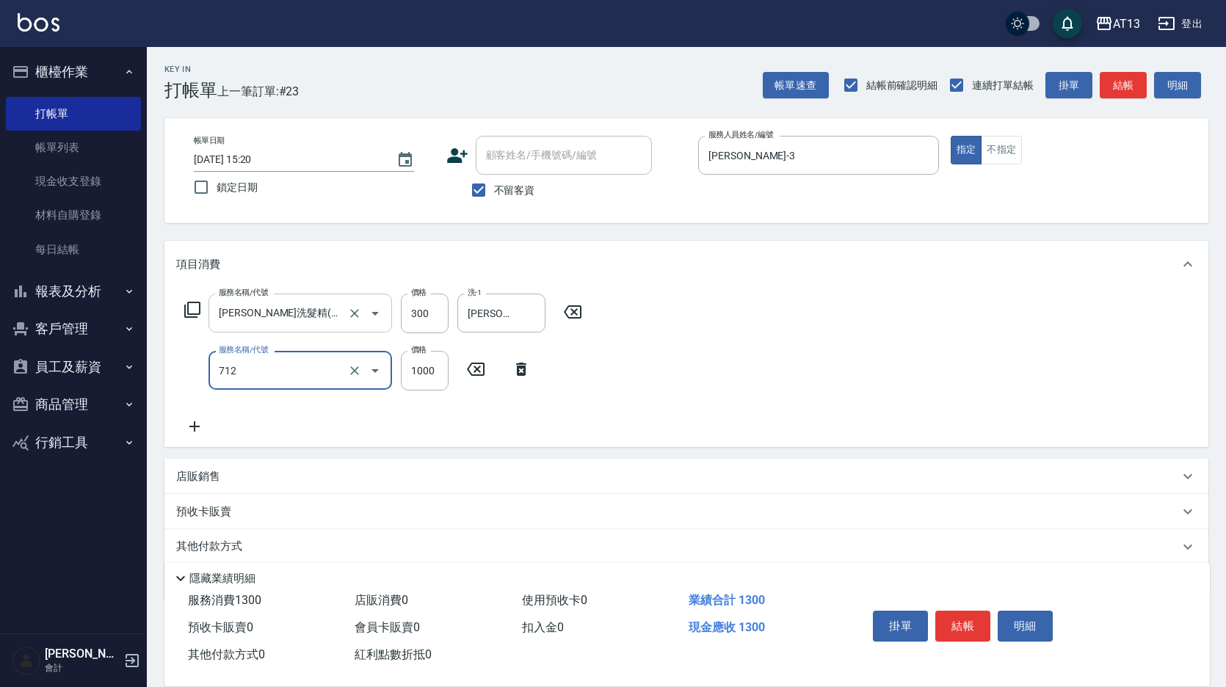
type input "[DEMOGRAPHIC_DATA]蘭洋甘菊1000(712)"
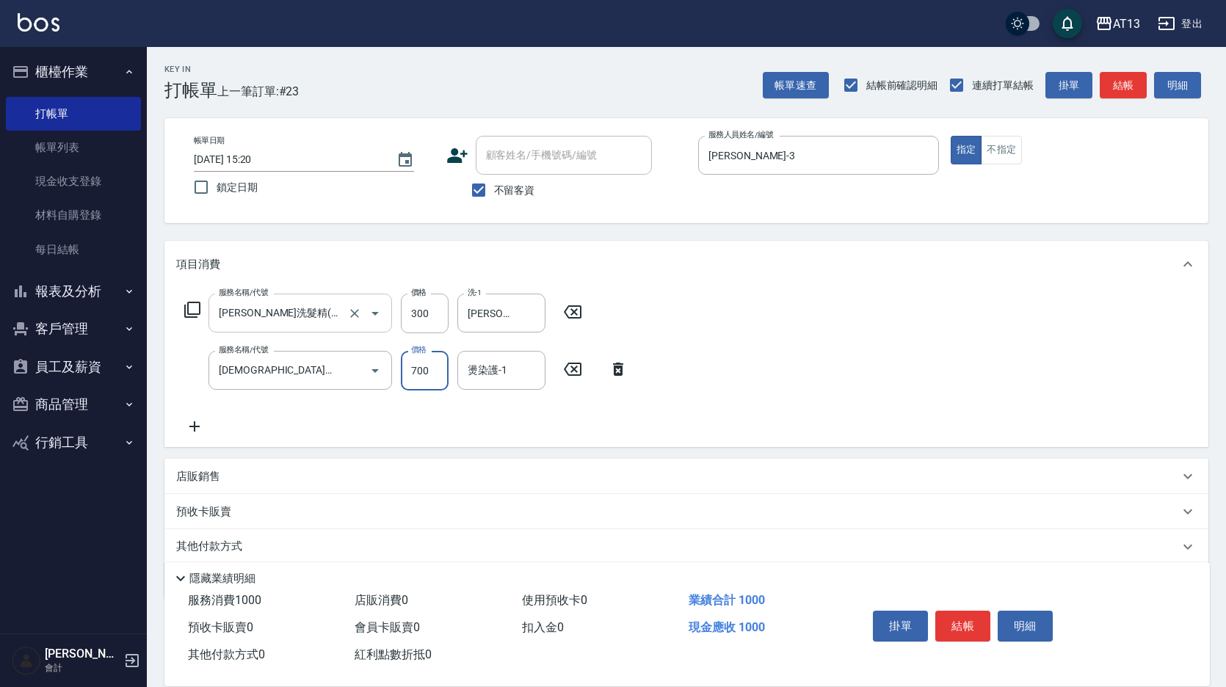
type input "700"
type input "[PERSON_NAME]-29"
click at [981, 621] on button "結帳" at bounding box center [962, 626] width 55 height 31
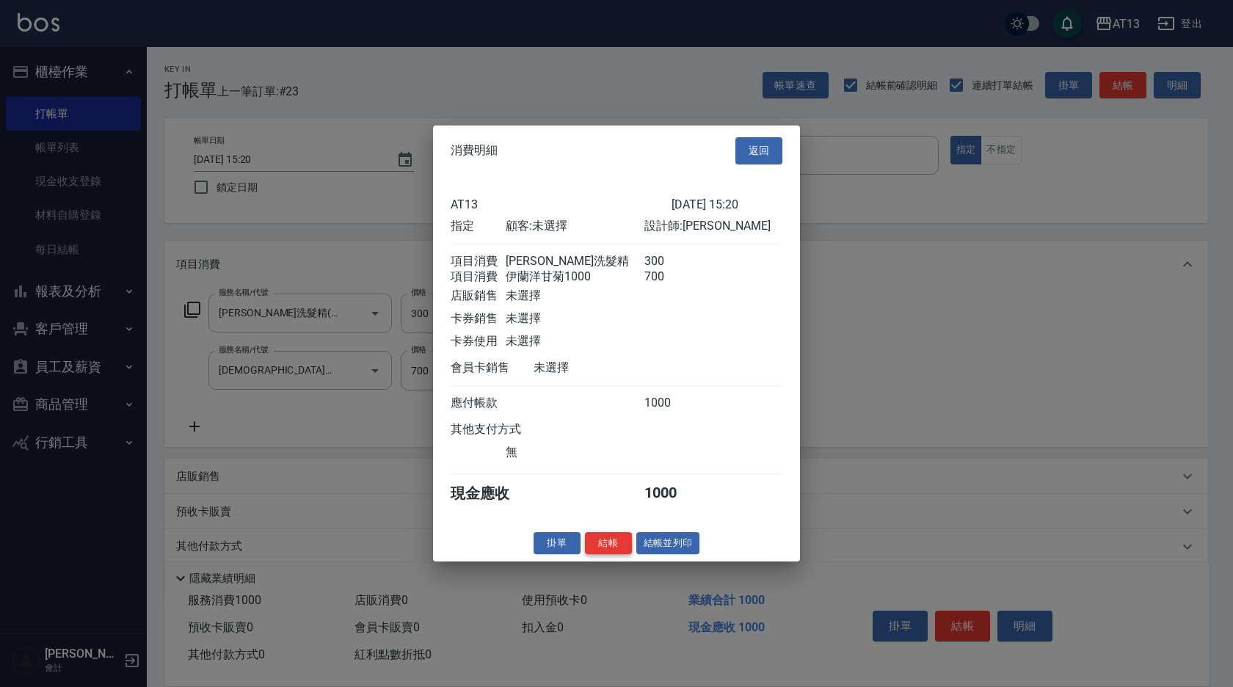
click at [596, 547] on button "結帳" at bounding box center [608, 542] width 47 height 23
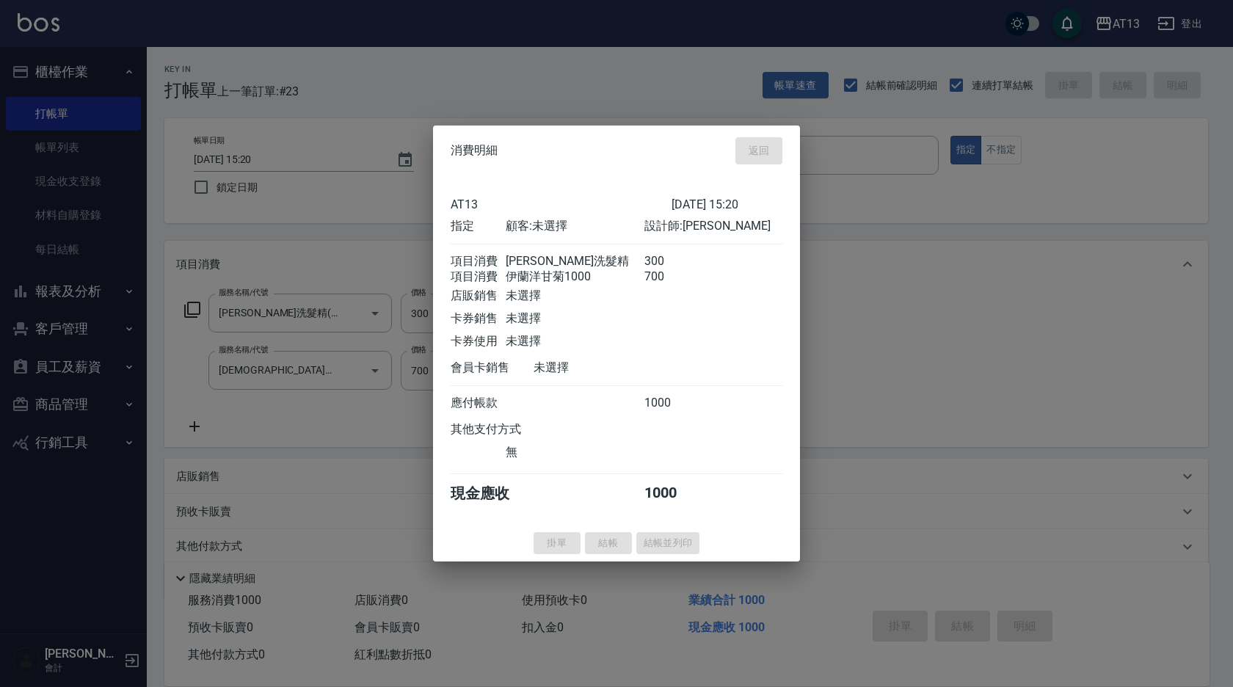
type input "[DATE] 15:21"
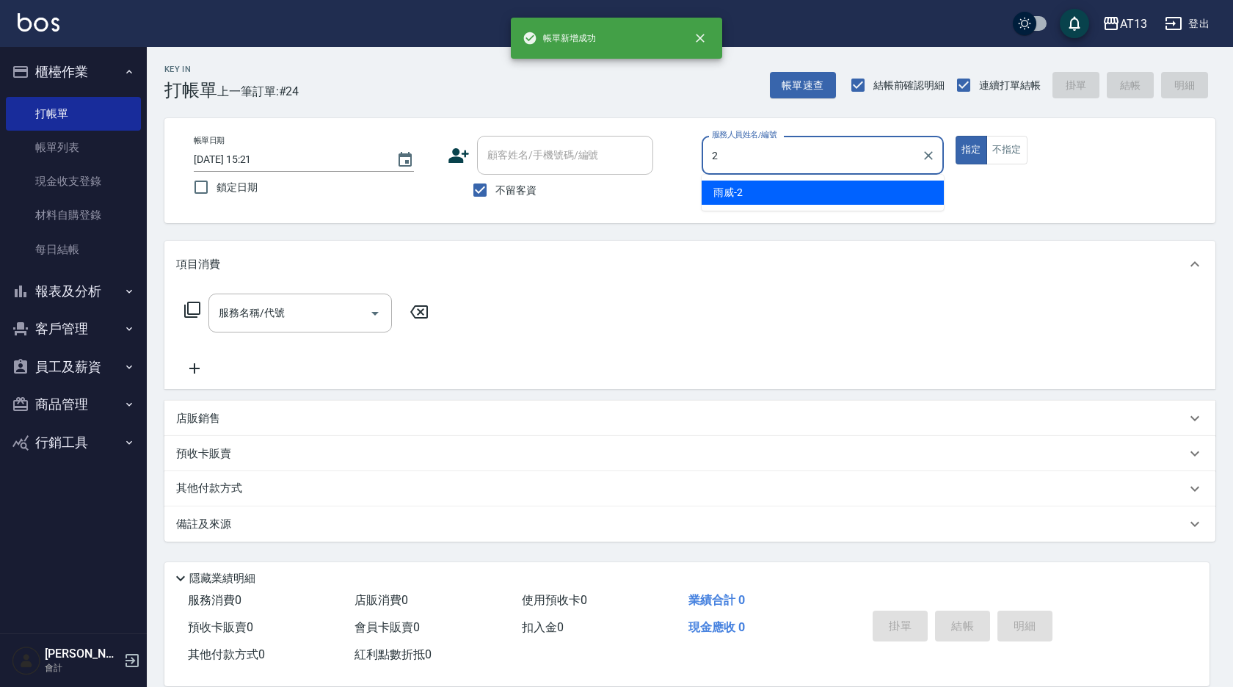
click at [733, 196] on span "雨威 -2" at bounding box center [727, 192] width 29 height 15
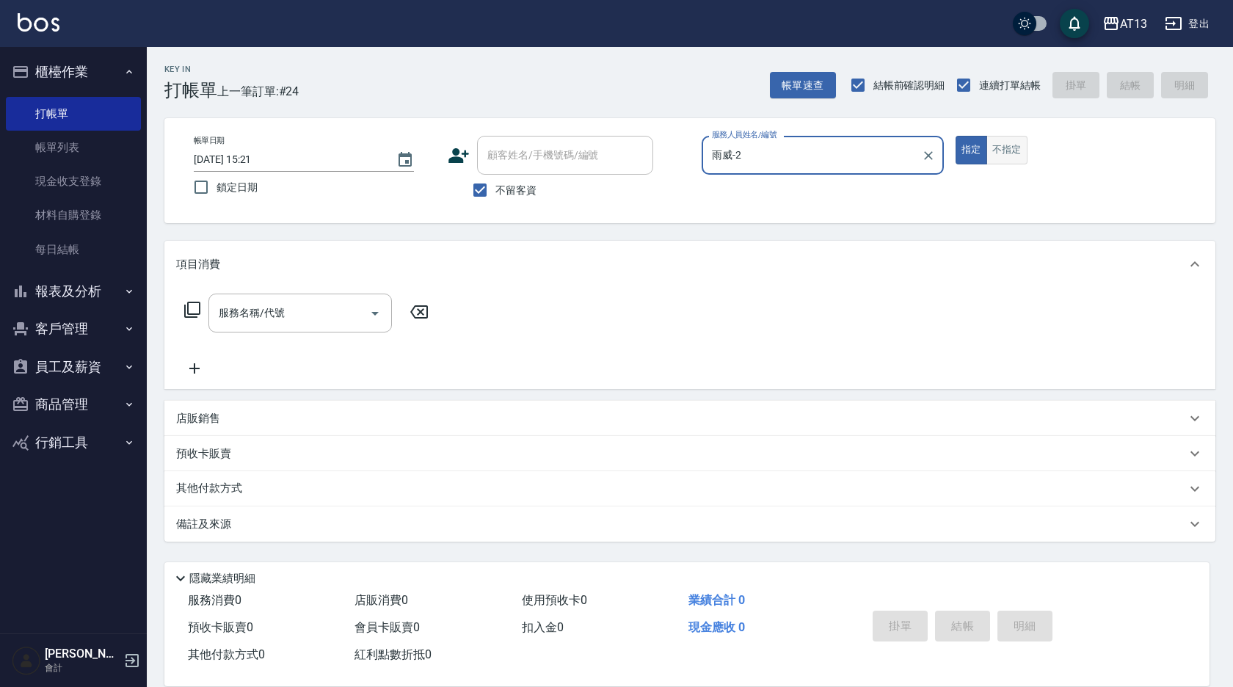
type input "雨威-2"
click at [1008, 156] on button "不指定" at bounding box center [1006, 150] width 41 height 29
click at [277, 319] on div "服務名稱/代號 服務名稱/代號" at bounding box center [299, 313] width 183 height 39
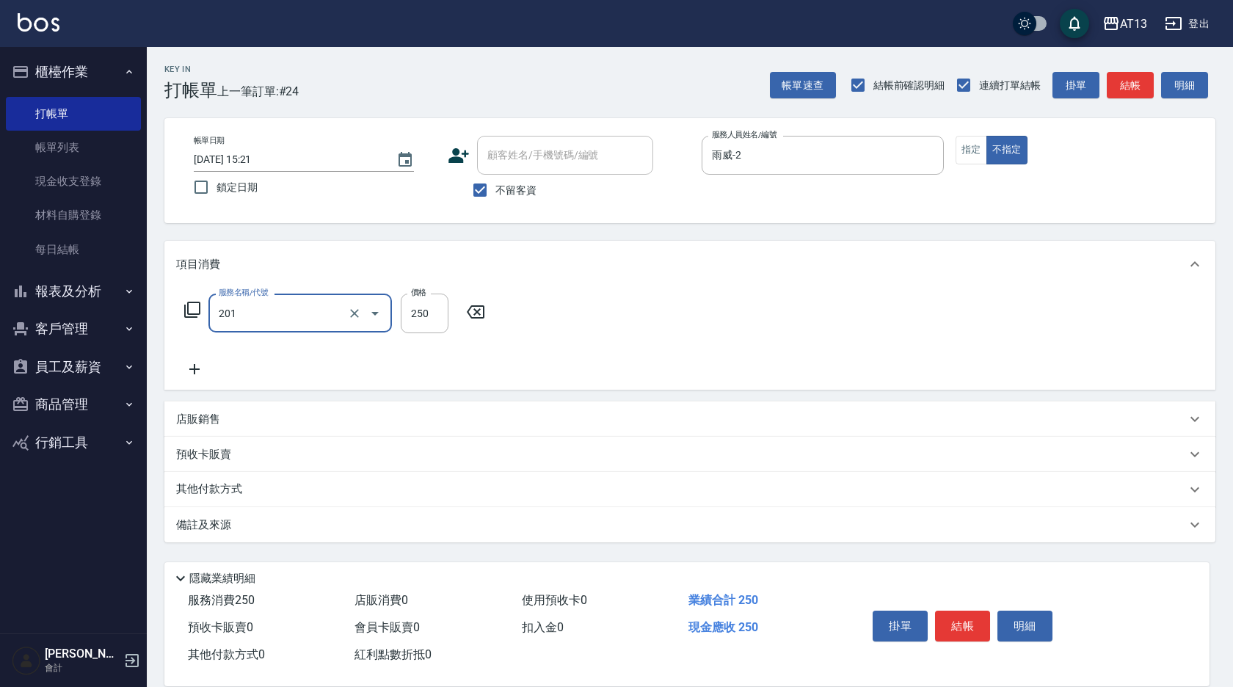
type input "洗髮(201)"
type input "[PERSON_NAME]-28"
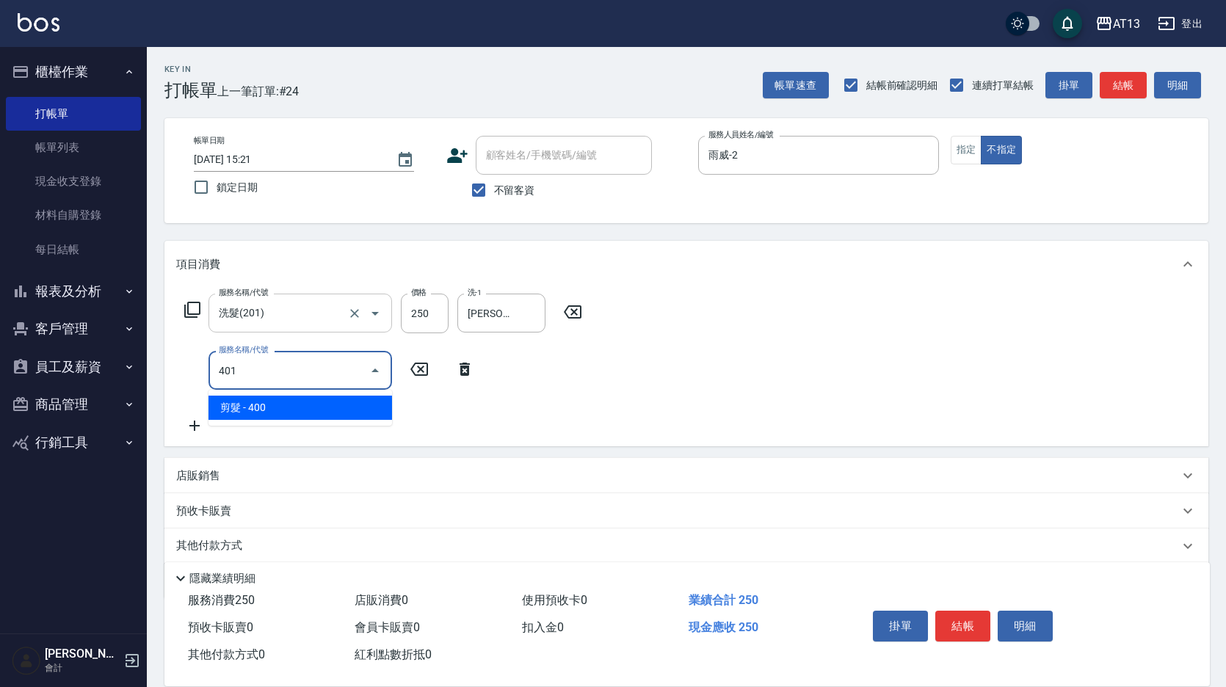
type input "剪髮(401)"
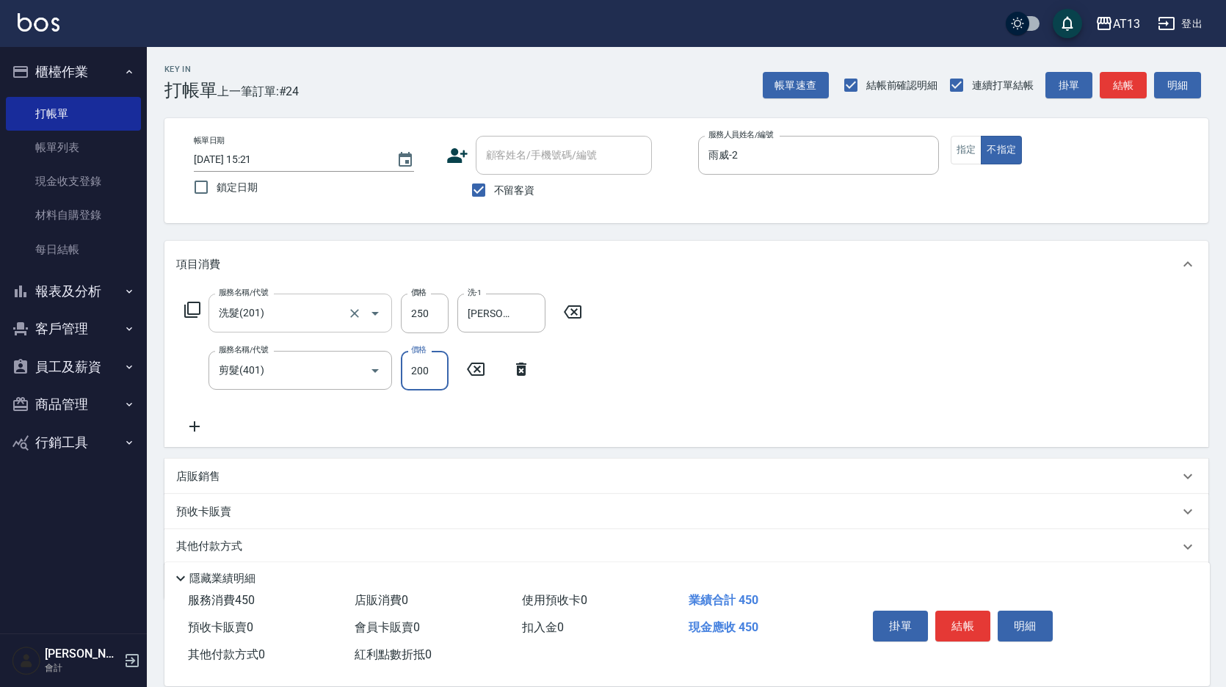
type input "200"
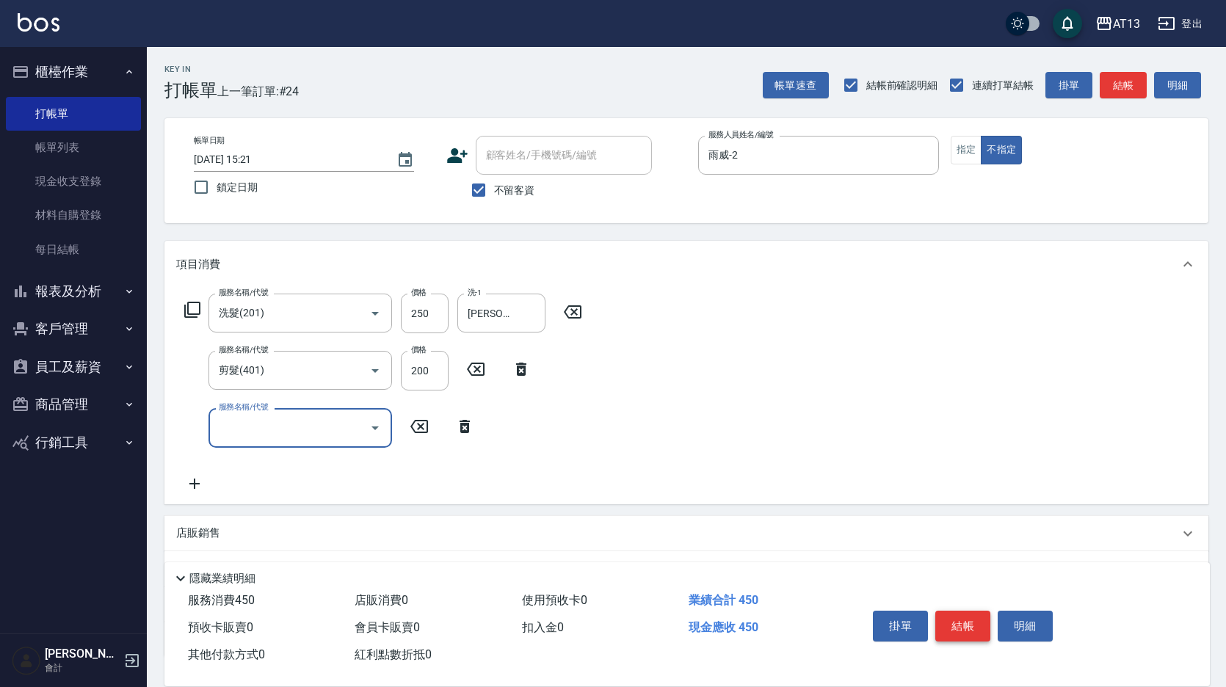
click at [955, 614] on button "結帳" at bounding box center [962, 626] width 55 height 31
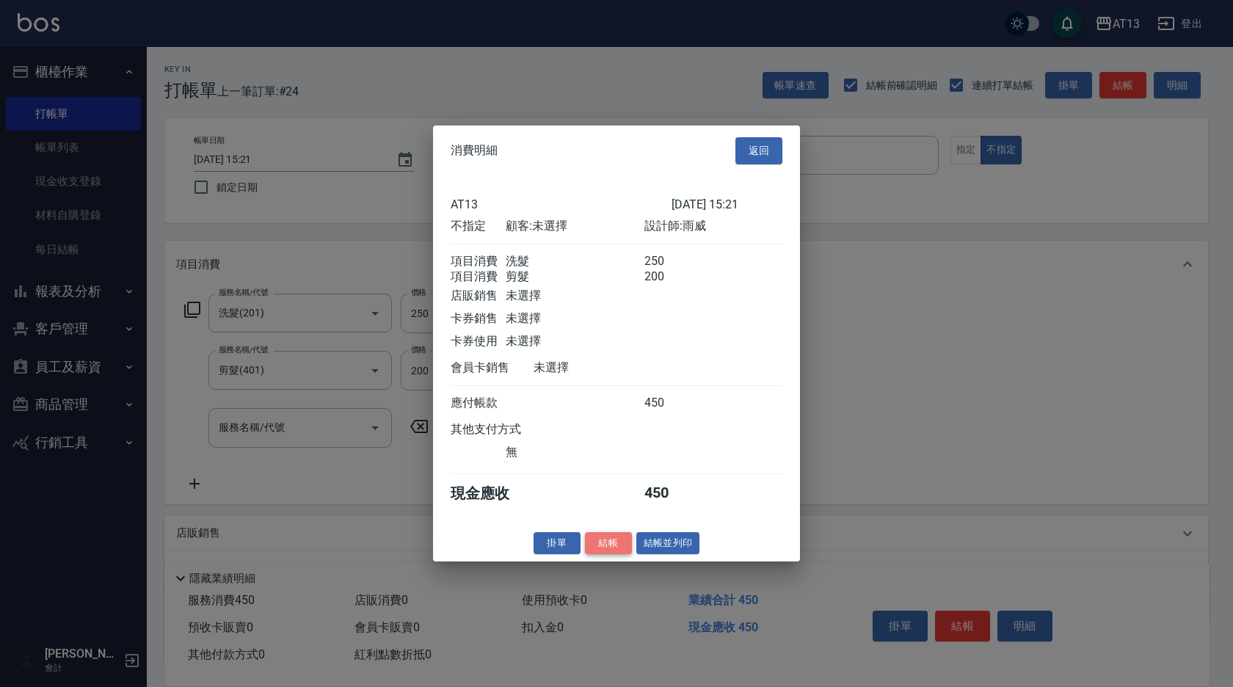
click at [614, 548] on button "結帳" at bounding box center [608, 542] width 47 height 23
